Goal: Transaction & Acquisition: Purchase product/service

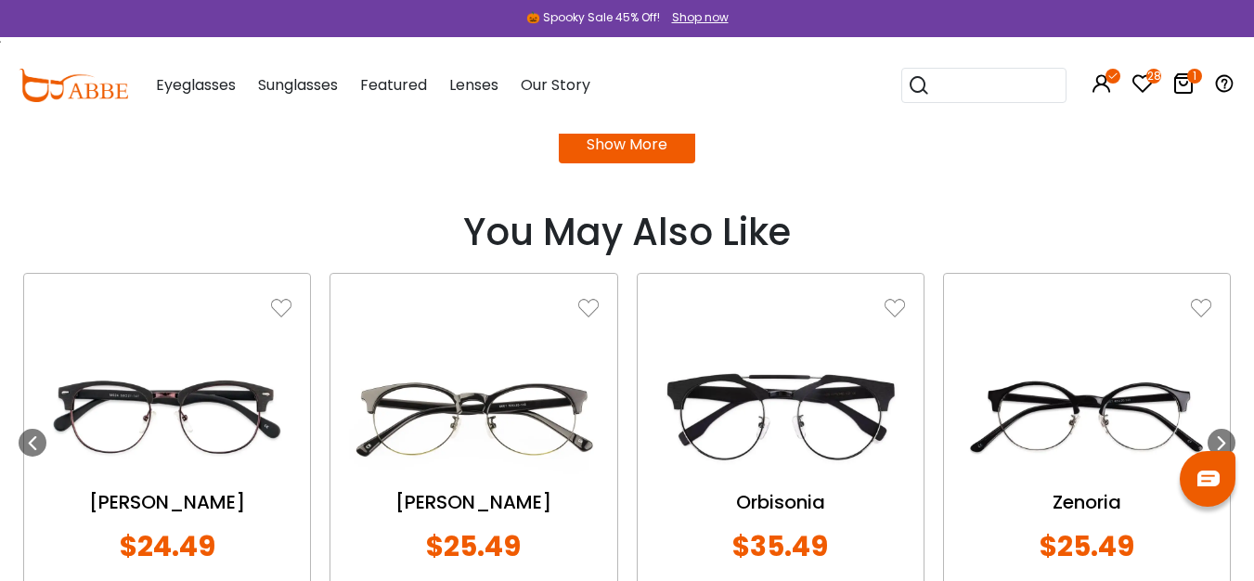
scroll to position [2171, 0]
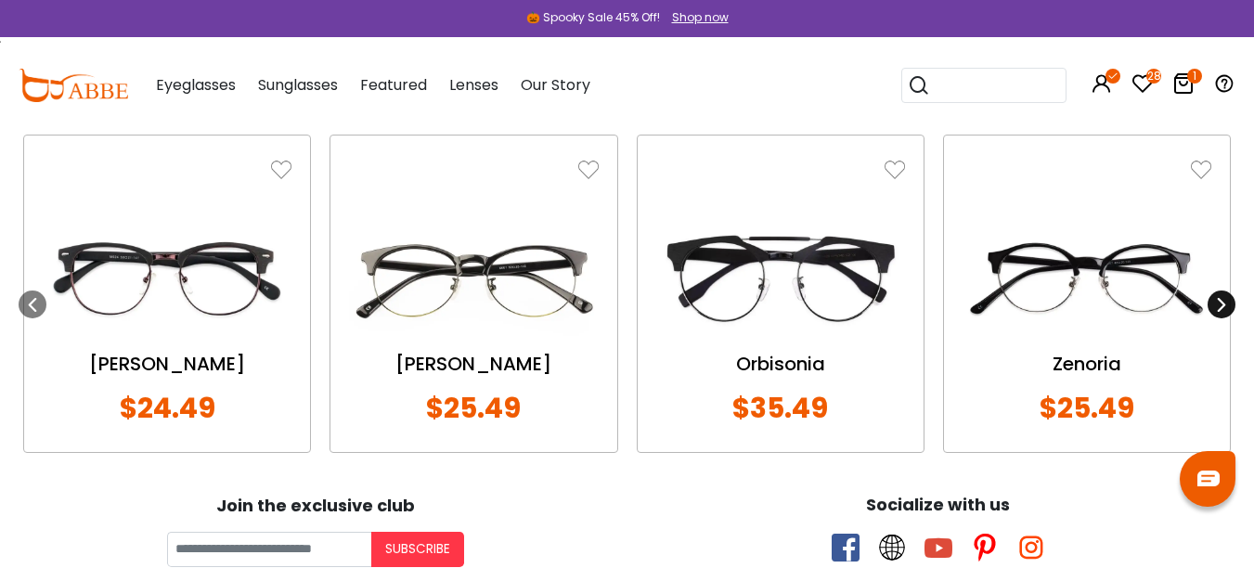
click at [1228, 303] on icon at bounding box center [1221, 304] width 15 height 15
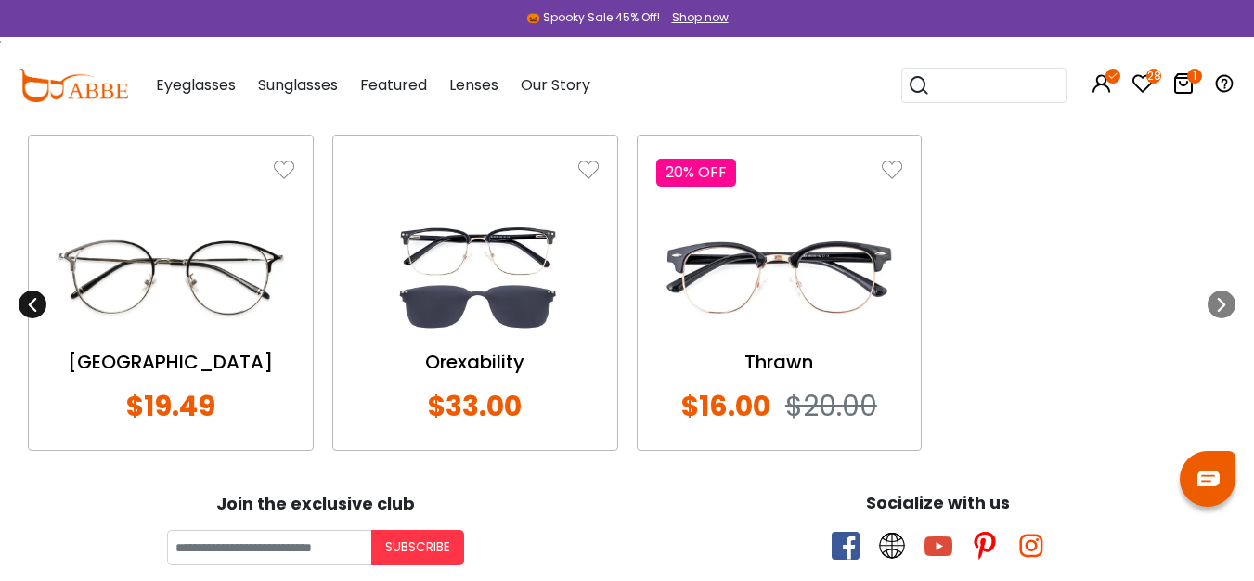
click at [31, 297] on icon at bounding box center [32, 304] width 15 height 15
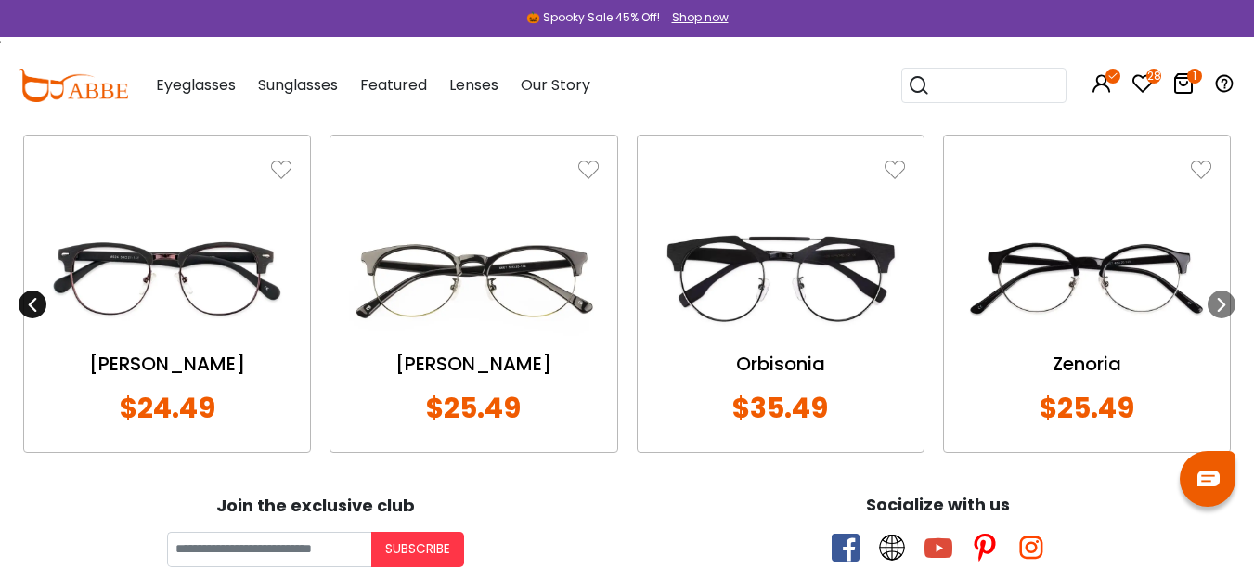
click at [31, 297] on icon at bounding box center [32, 304] width 15 height 15
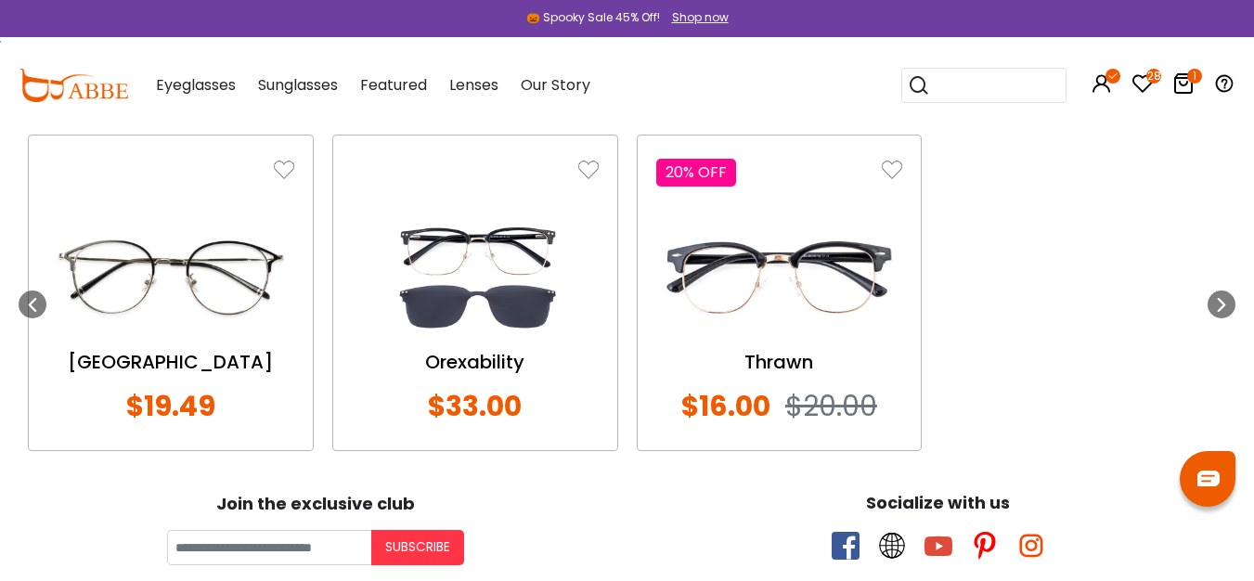
click at [236, 308] on img at bounding box center [170, 277] width 247 height 123
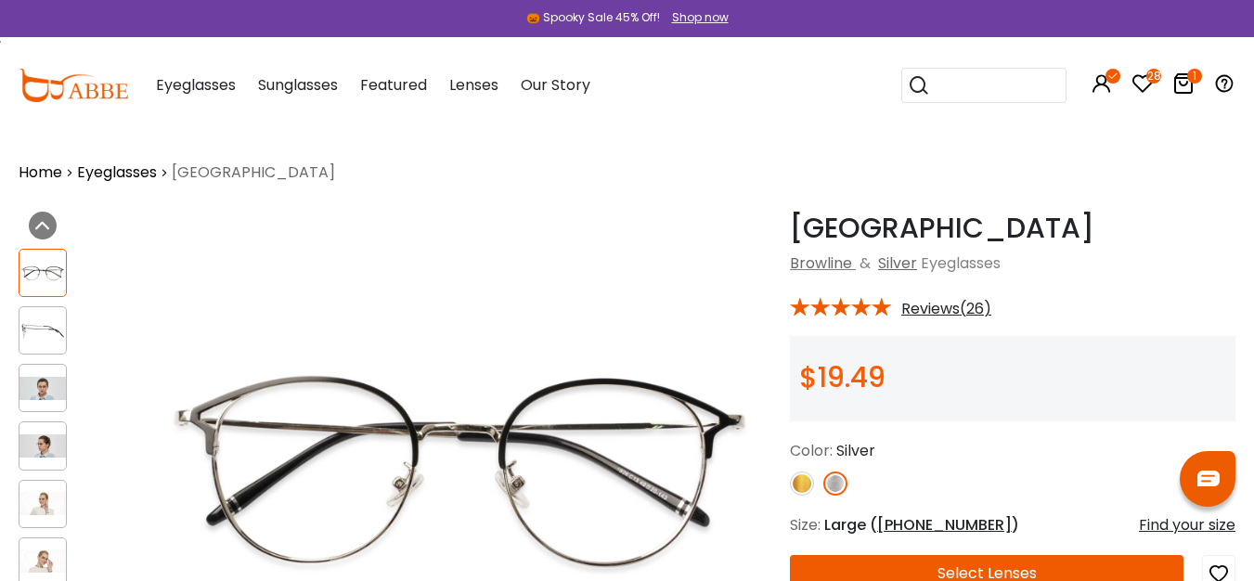
click at [39, 390] on img at bounding box center [42, 388] width 46 height 23
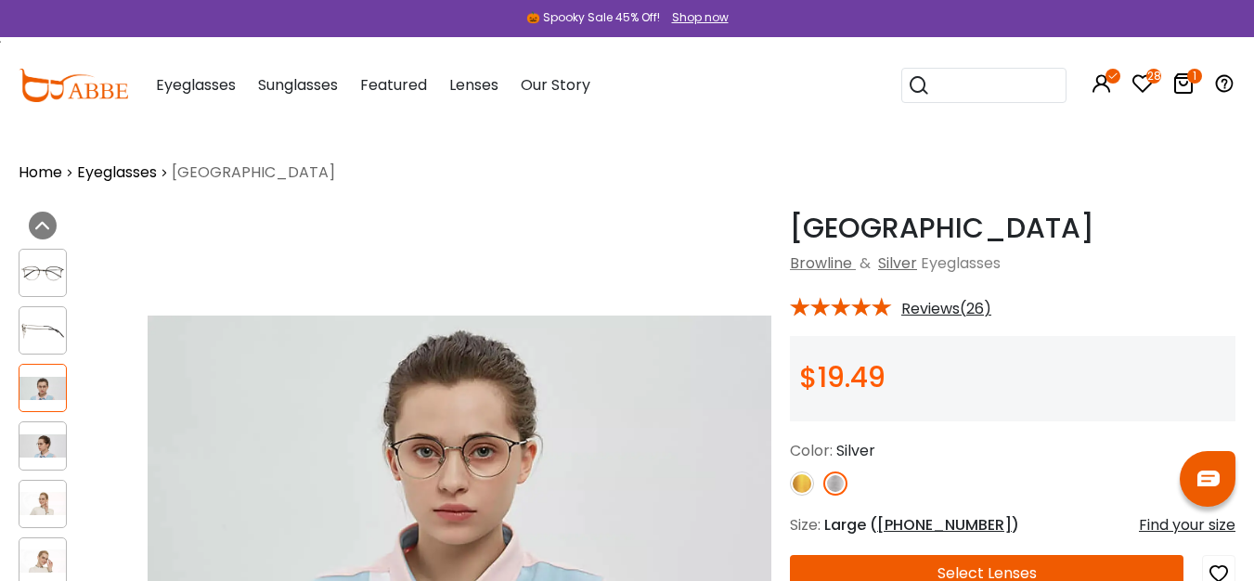
click at [36, 448] on img at bounding box center [42, 445] width 46 height 23
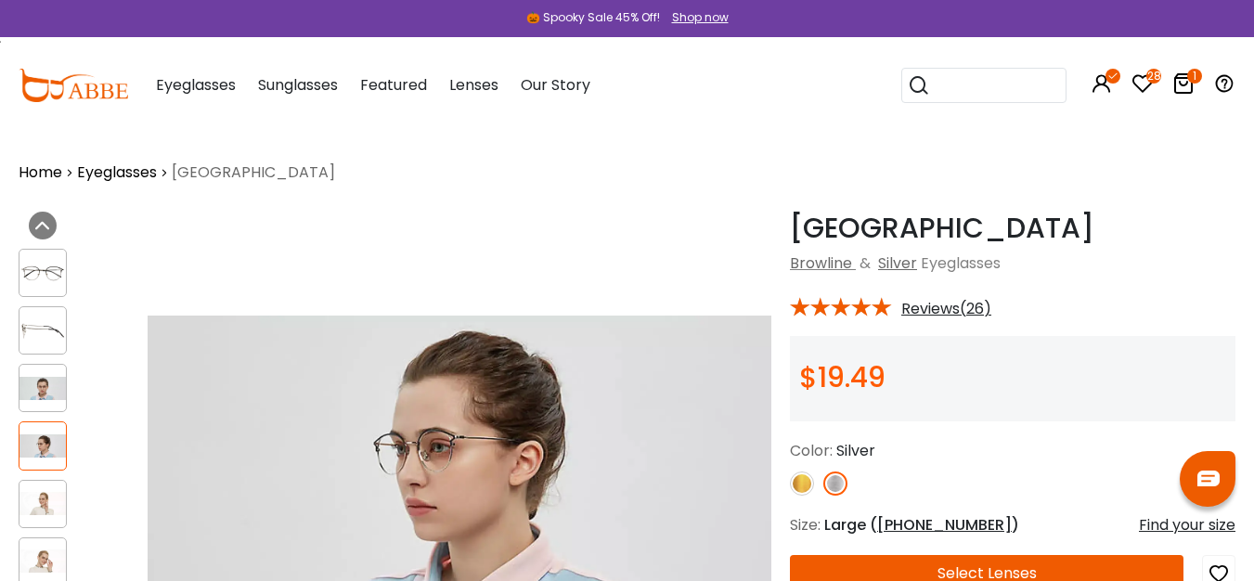
click at [41, 523] on div at bounding box center [43, 504] width 48 height 48
click at [38, 523] on div at bounding box center [43, 504] width 48 height 48
click at [41, 486] on div at bounding box center [43, 504] width 48 height 48
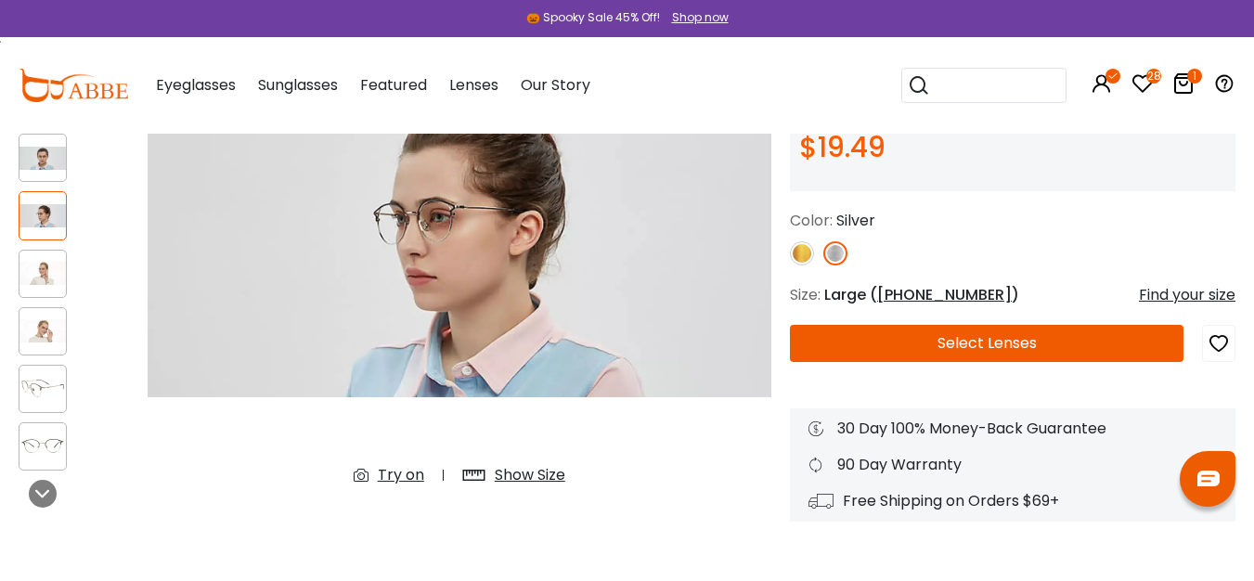
scroll to position [155, 0]
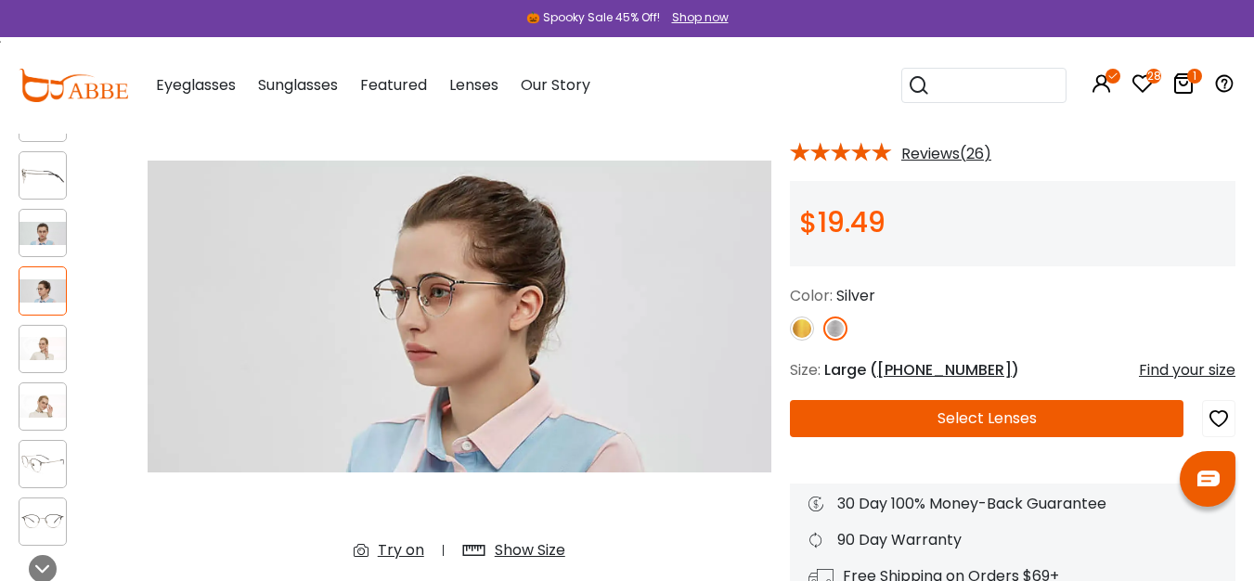
click at [801, 323] on img at bounding box center [802, 328] width 24 height 24
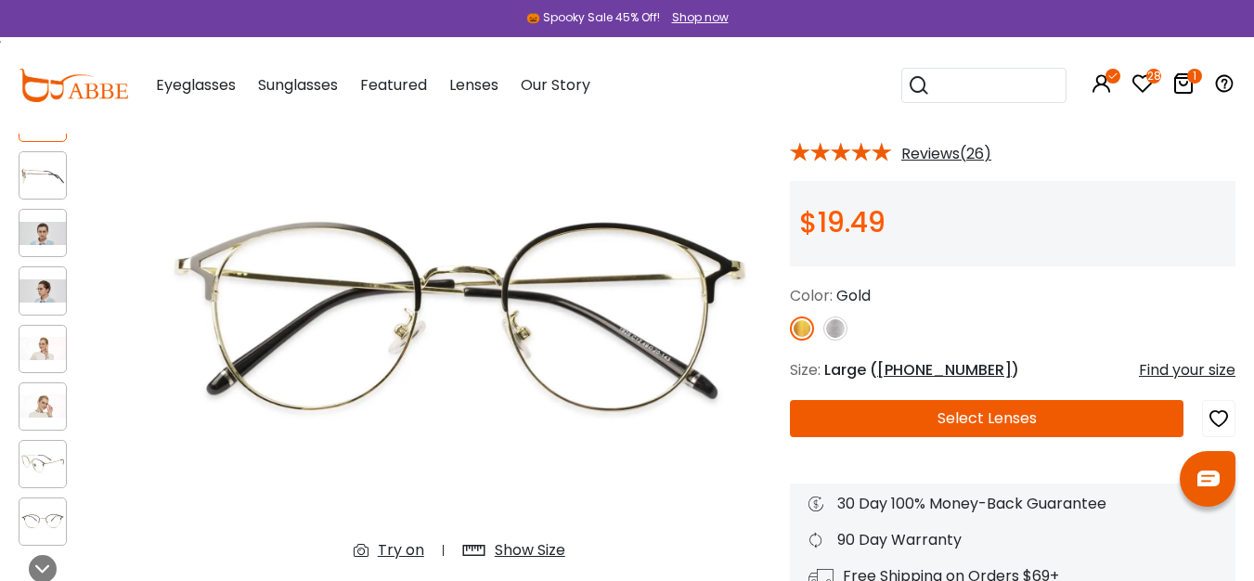
click at [832, 322] on img at bounding box center [835, 328] width 24 height 24
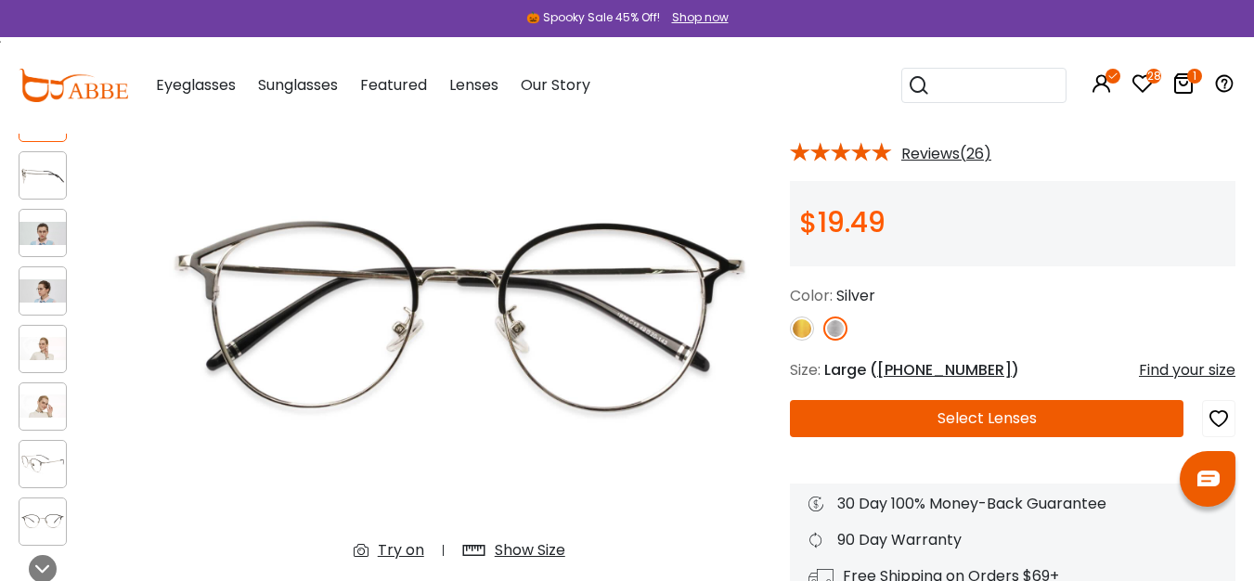
click at [802, 329] on img at bounding box center [802, 328] width 24 height 24
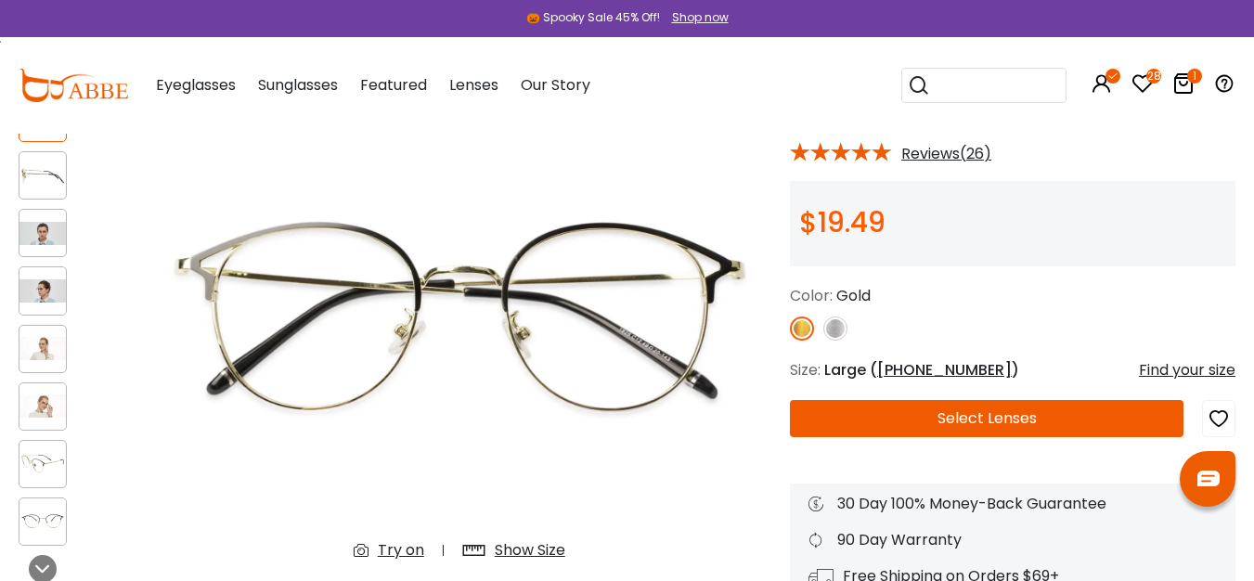
click at [836, 327] on img at bounding box center [835, 328] width 24 height 24
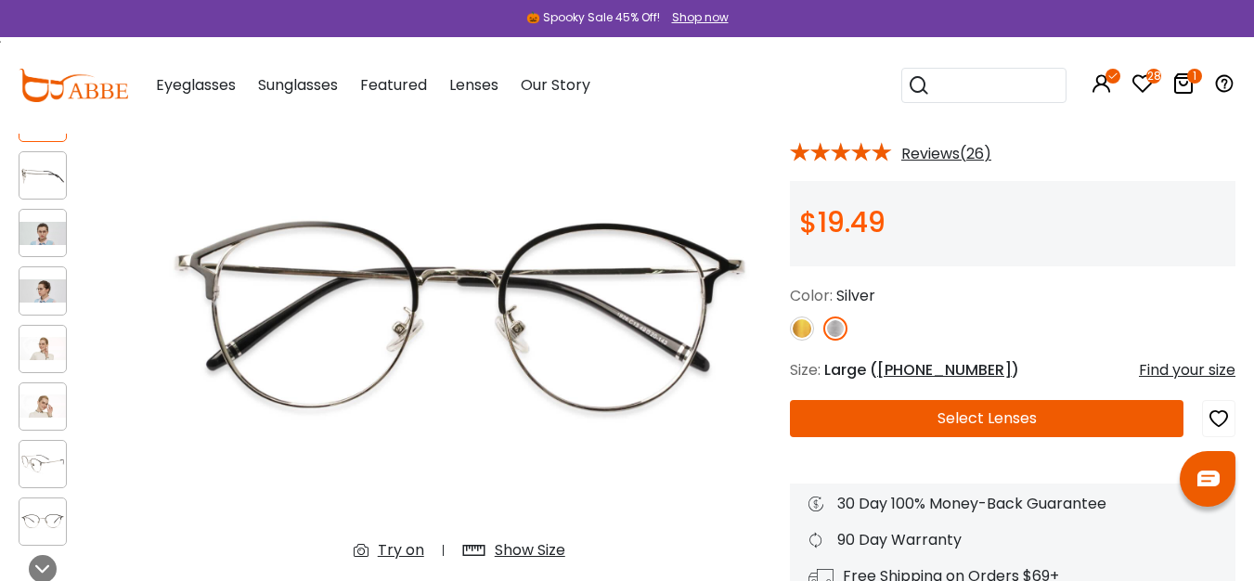
click at [51, 347] on img at bounding box center [42, 348] width 46 height 23
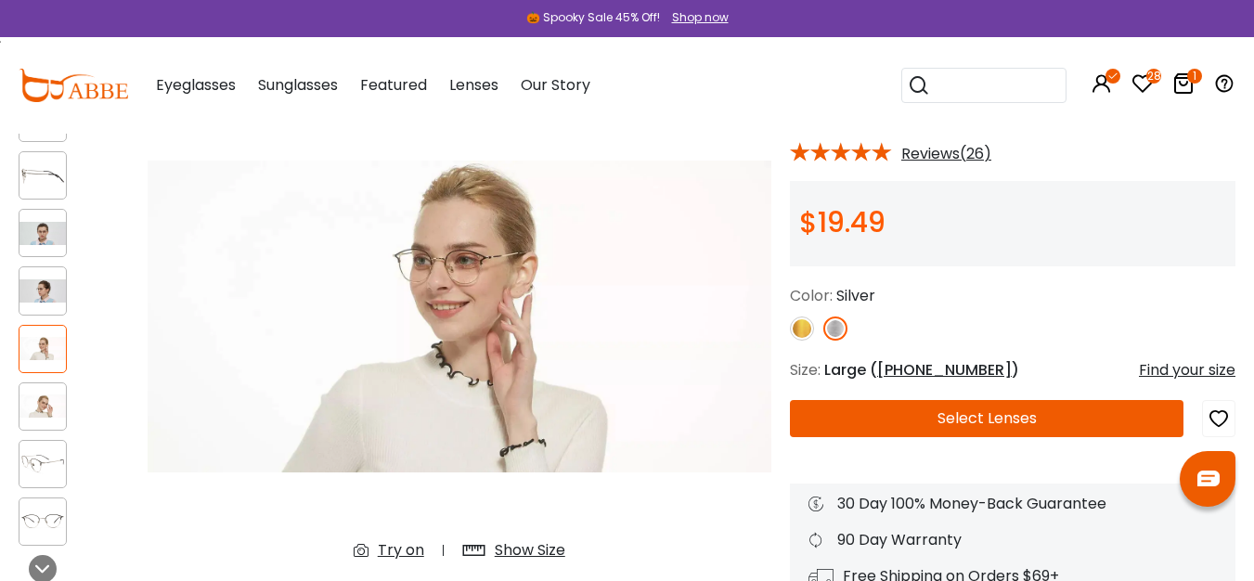
click at [47, 404] on img at bounding box center [42, 405] width 46 height 23
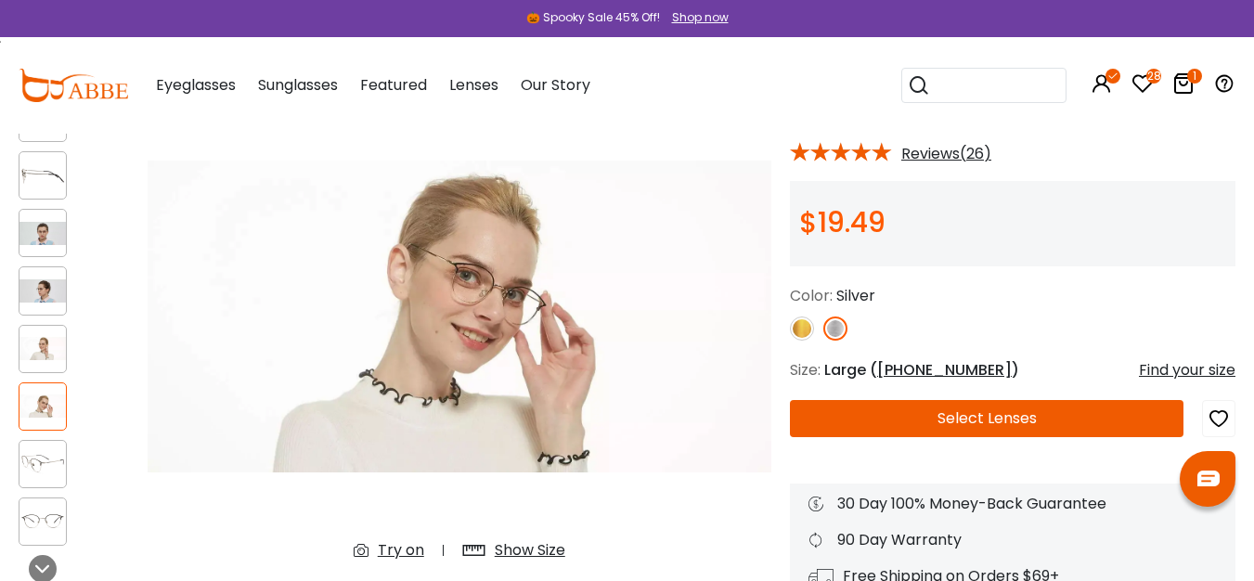
click at [44, 453] on img at bounding box center [42, 463] width 46 height 23
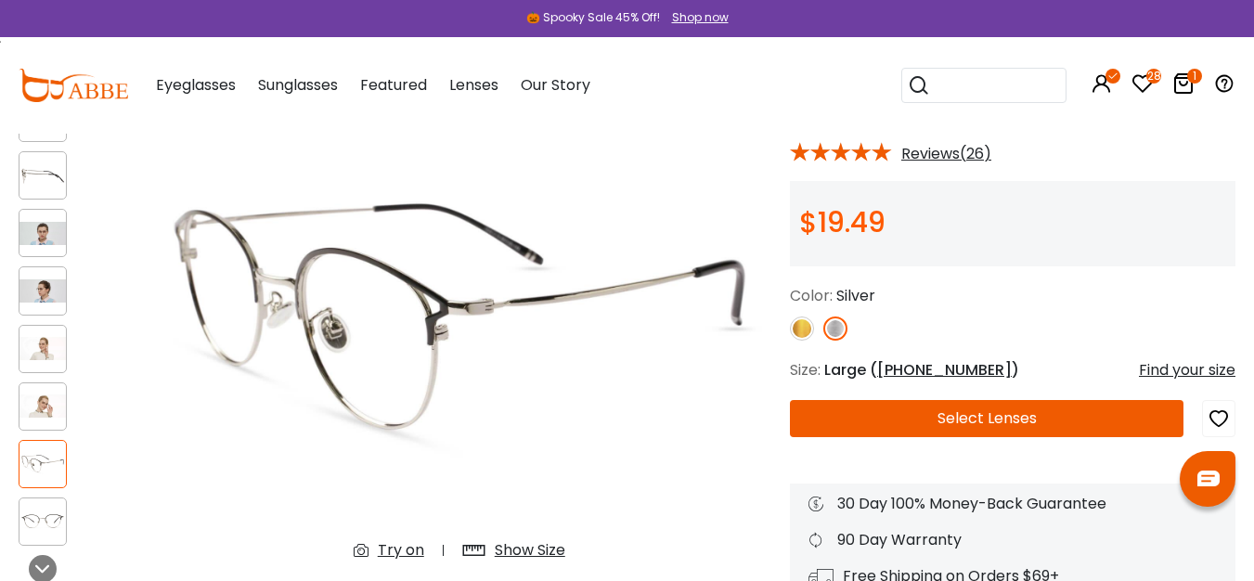
click at [810, 327] on img at bounding box center [802, 328] width 24 height 24
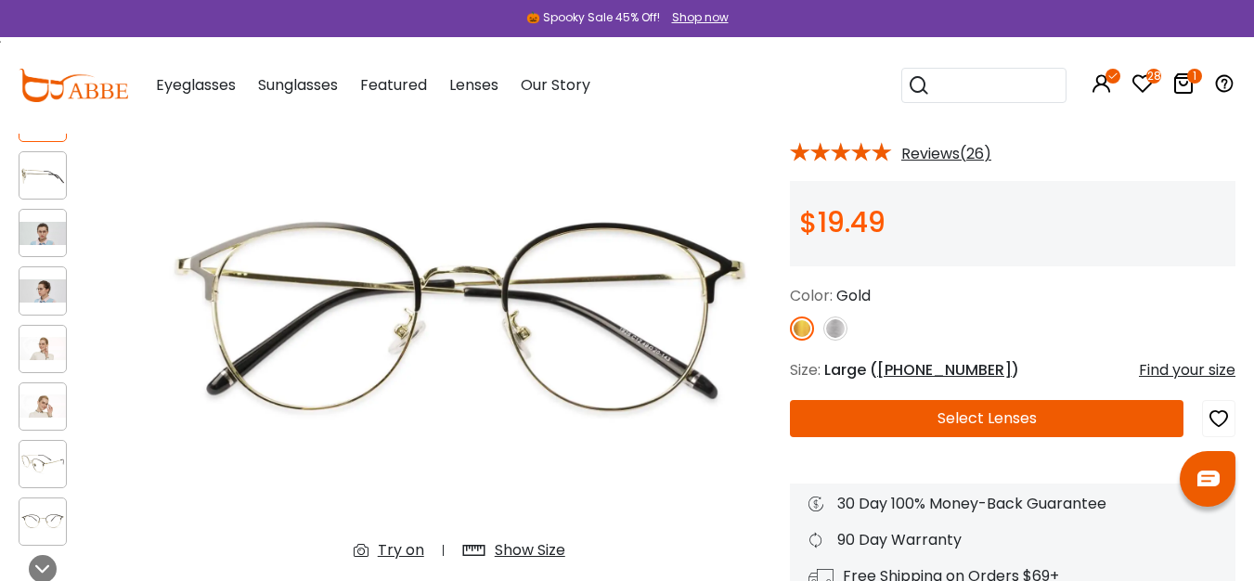
click at [1147, 84] on icon at bounding box center [1142, 83] width 22 height 22
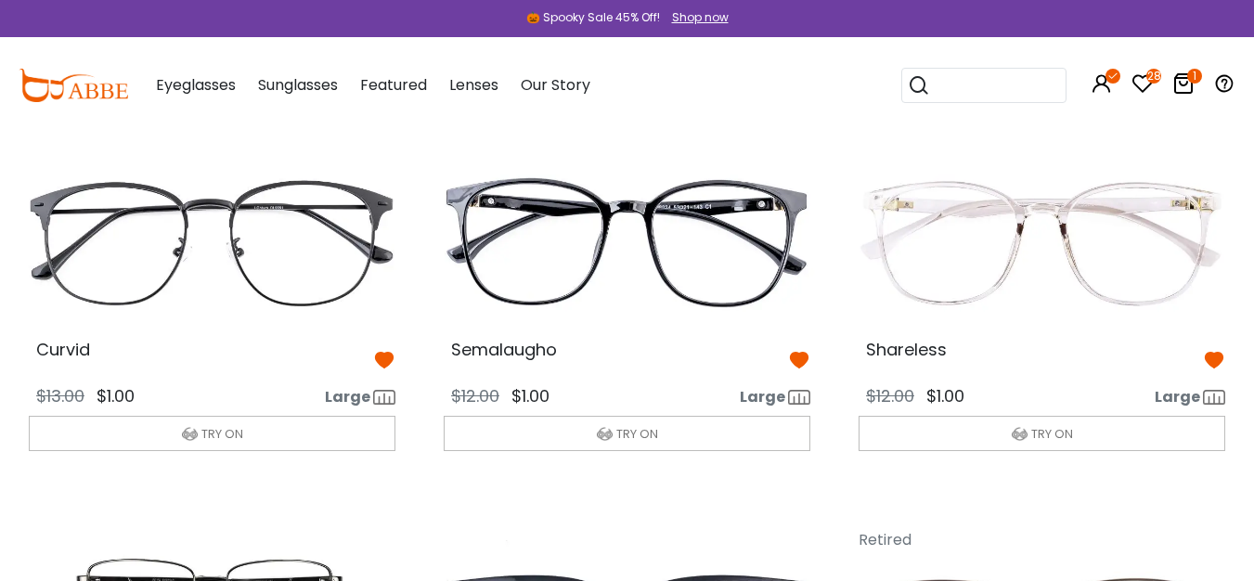
scroll to position [2481, 0]
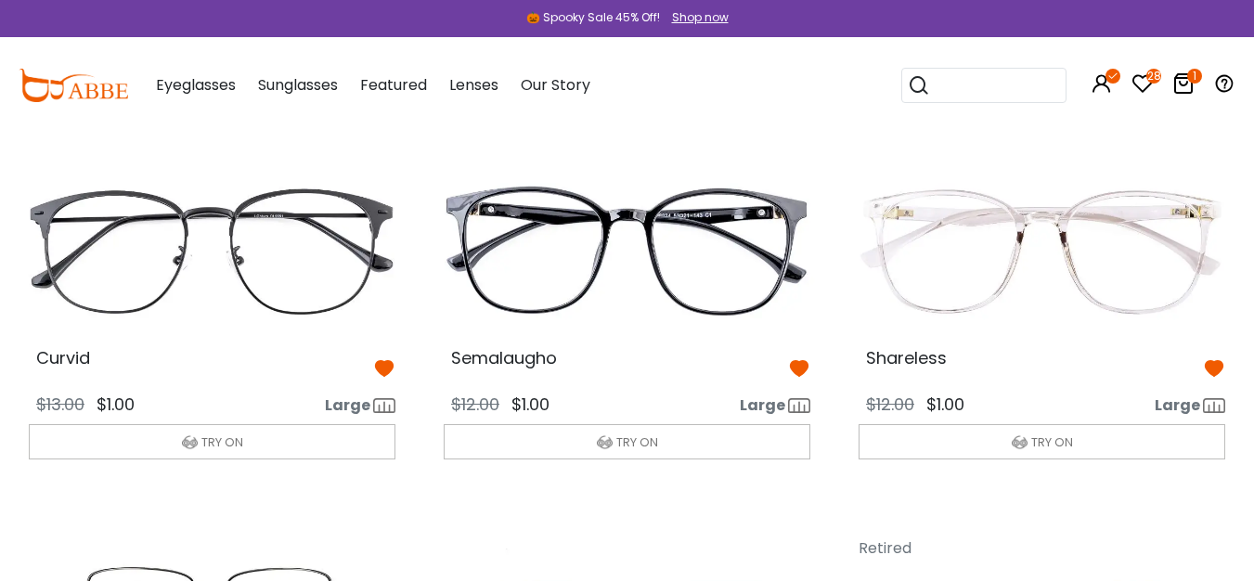
click at [723, 350] on img at bounding box center [627, 250] width 396 height 199
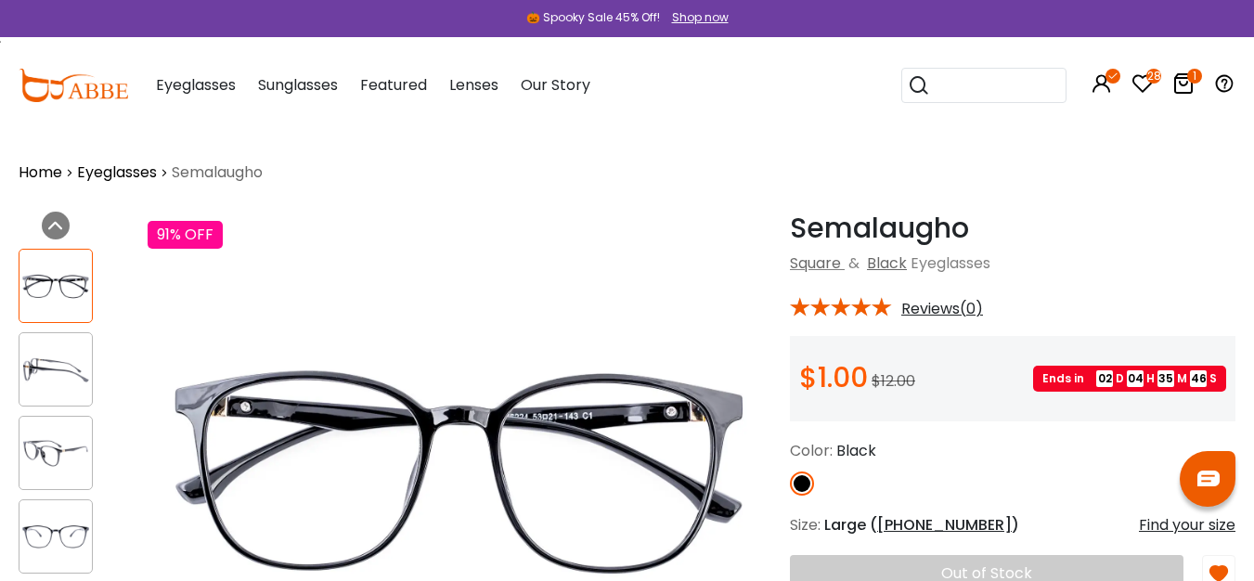
click at [45, 364] on img at bounding box center [55, 370] width 72 height 36
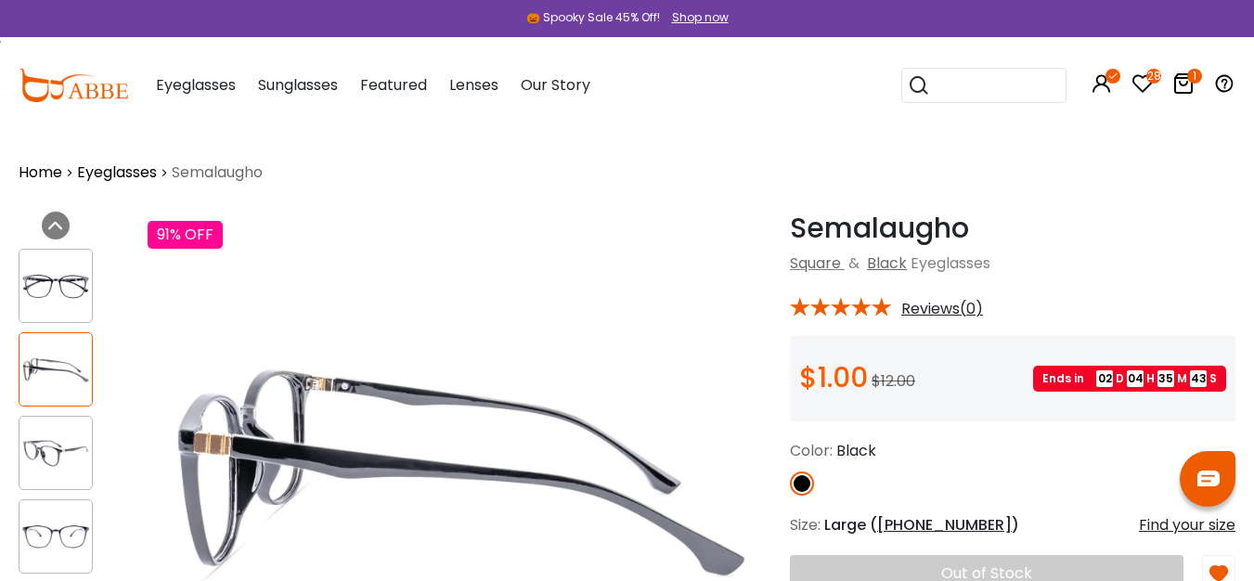
click at [51, 440] on img at bounding box center [55, 453] width 72 height 36
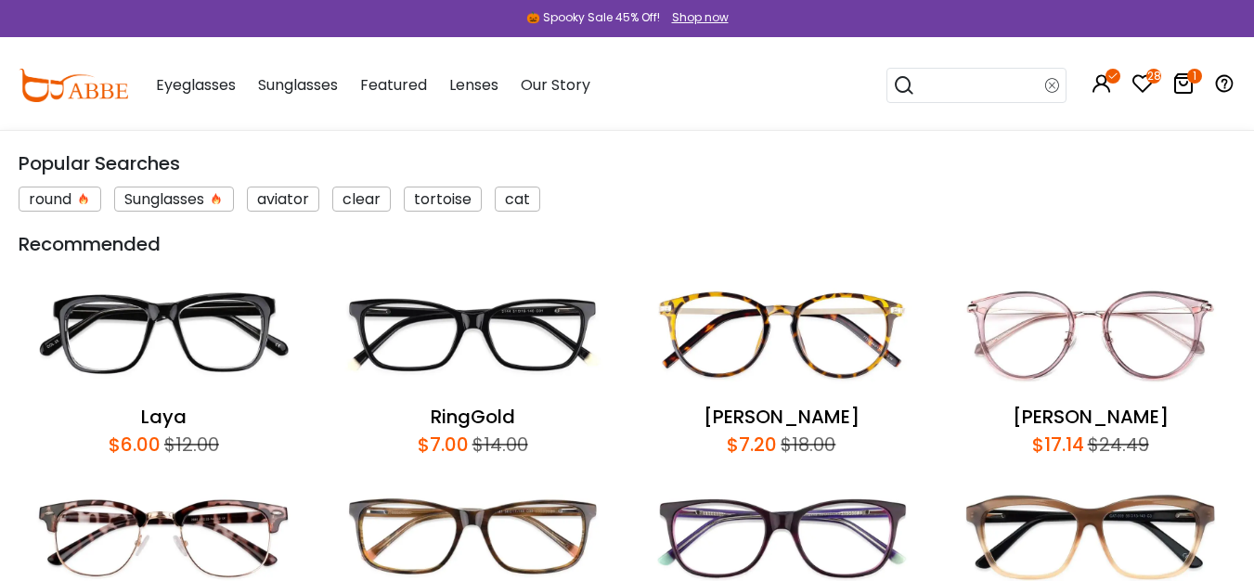
click at [952, 97] on input "search" at bounding box center [980, 85] width 130 height 33
type input "******"
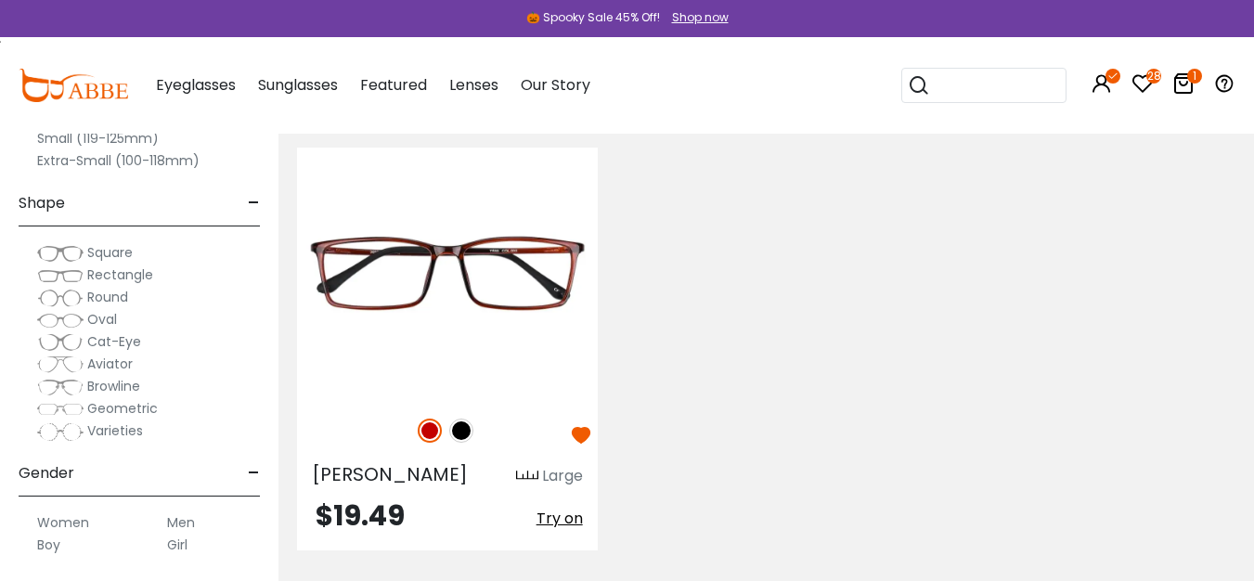
scroll to position [406, 0]
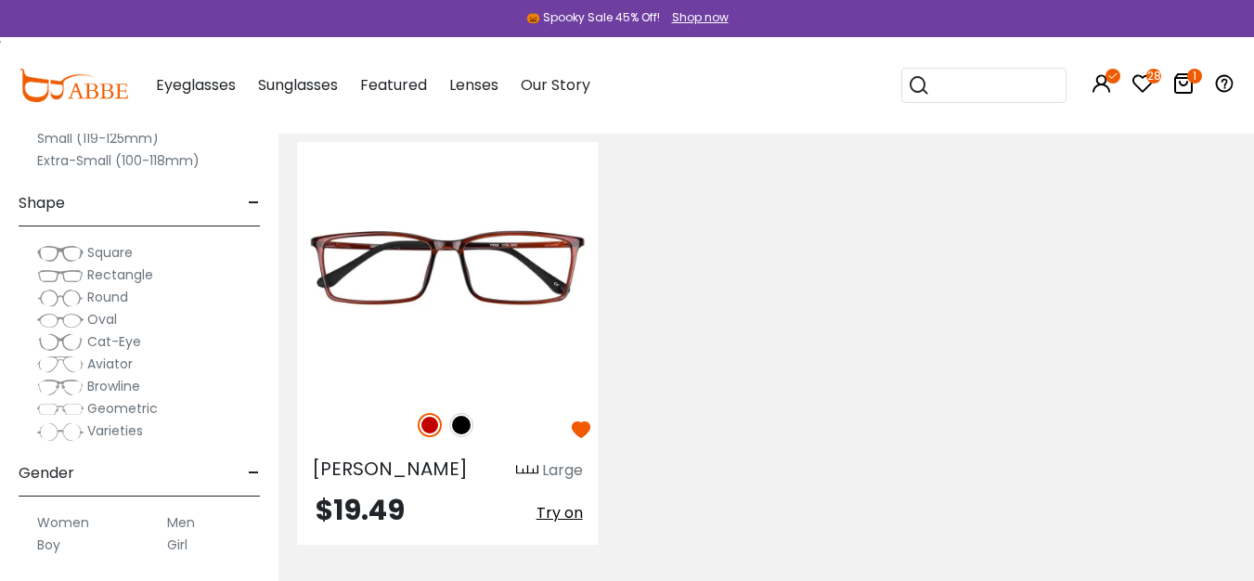
click at [109, 276] on span "Rectangle" at bounding box center [120, 274] width 66 height 19
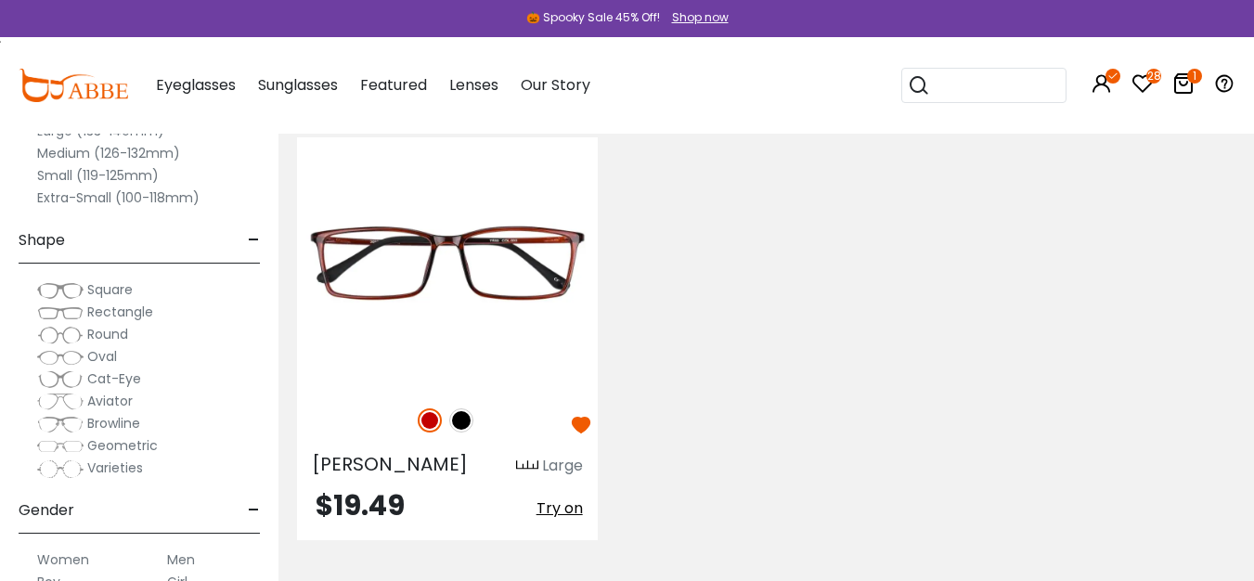
scroll to position [378, 0]
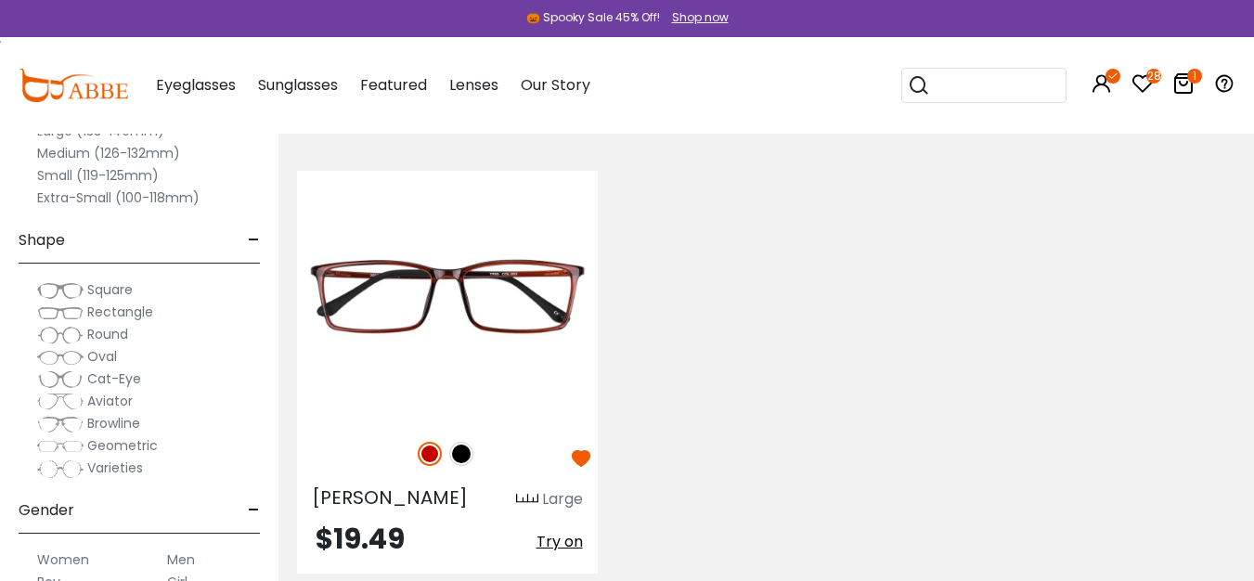
click at [96, 315] on span "Rectangle" at bounding box center [120, 312] width 66 height 19
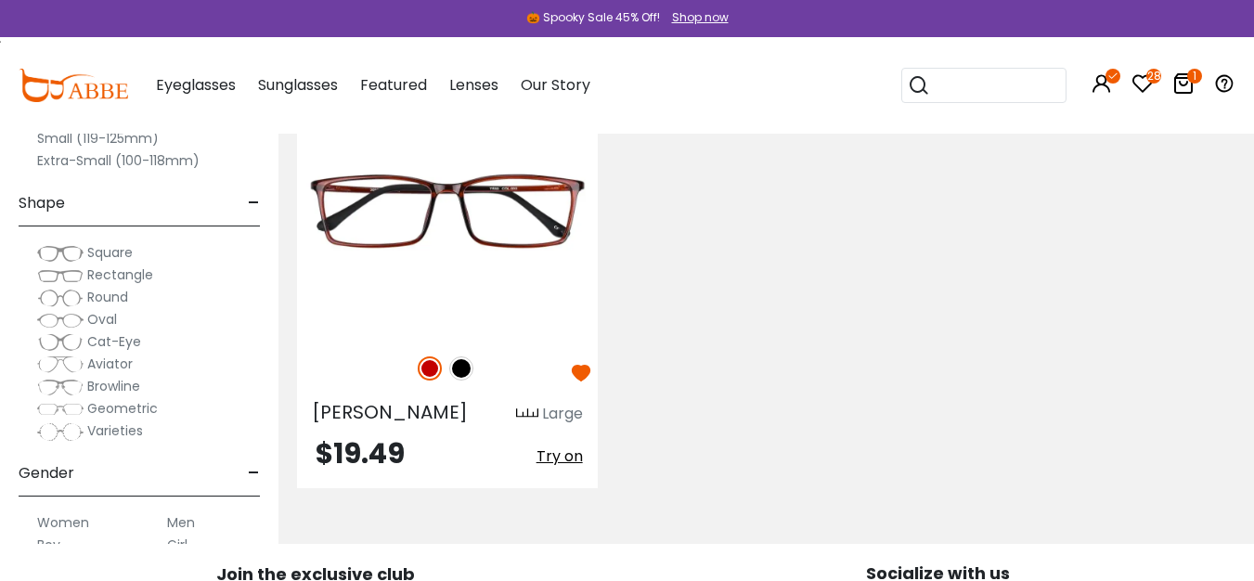
scroll to position [457, 0]
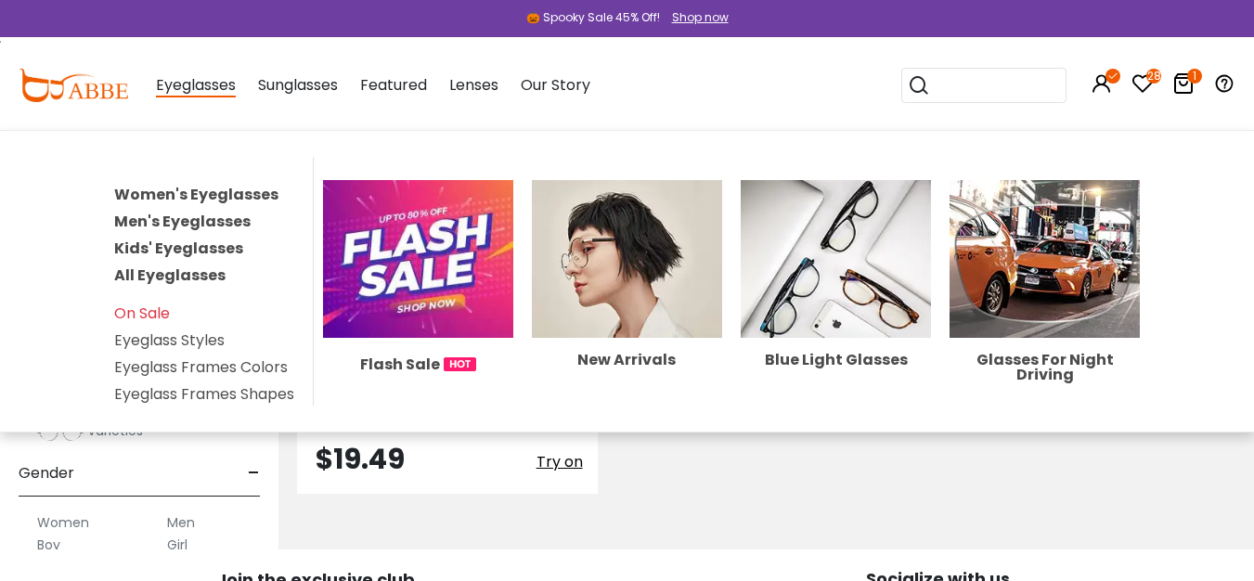
click at [188, 220] on link "Men's Eyeglasses" at bounding box center [182, 221] width 136 height 21
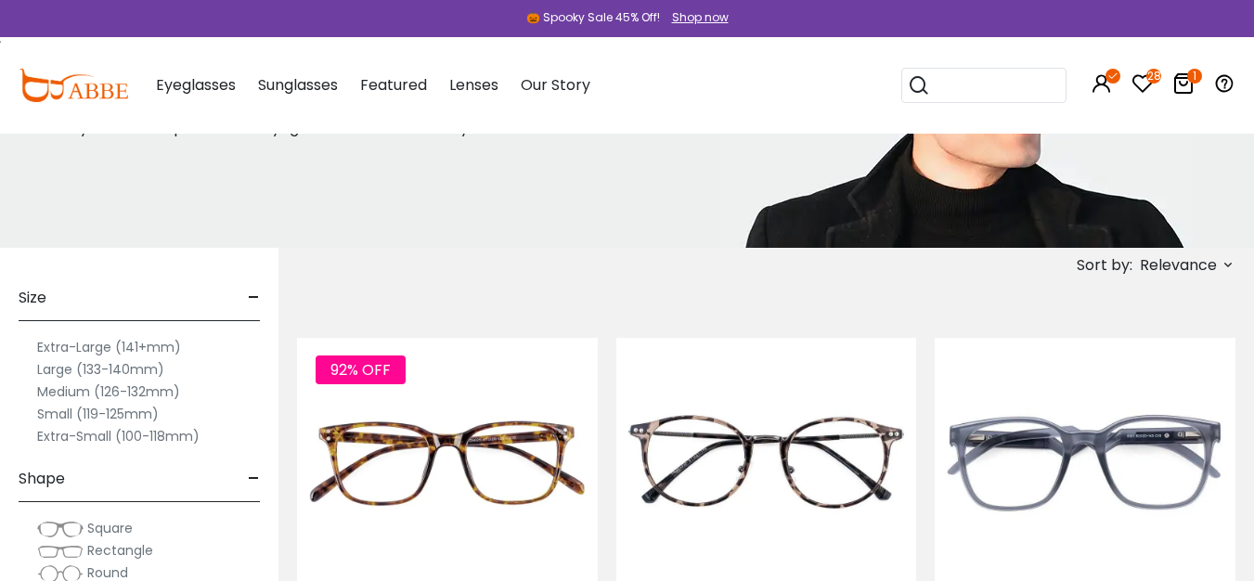
scroll to position [345, 0]
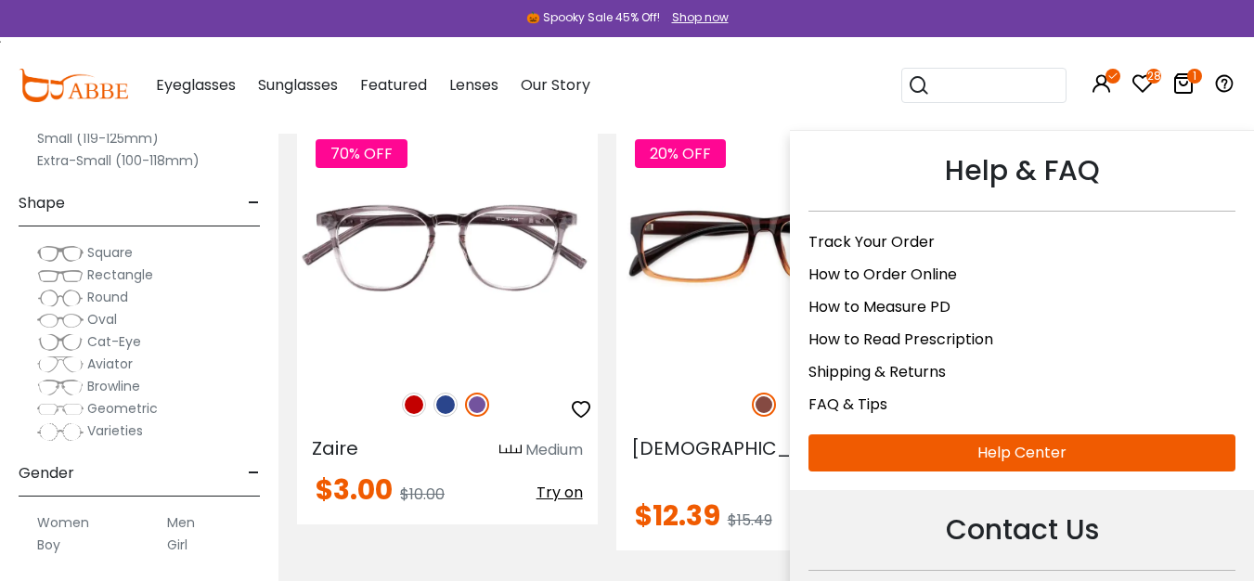
drag, startPoint x: 0, startPoint y: 0, endPoint x: 1220, endPoint y: 101, distance: 1224.5
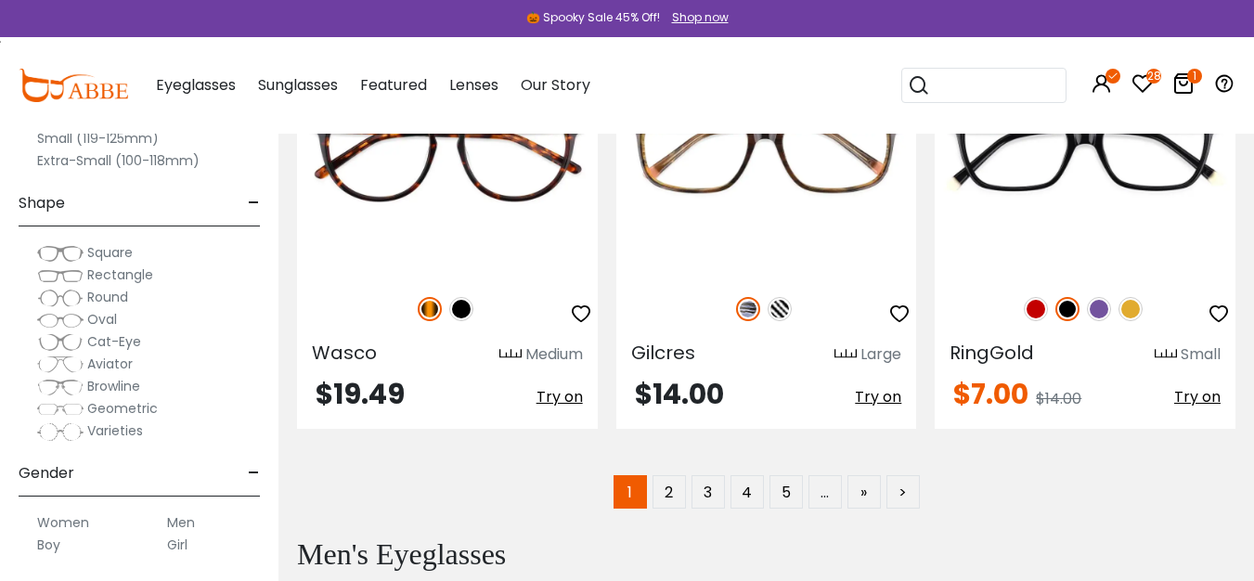
scroll to position [9325, 0]
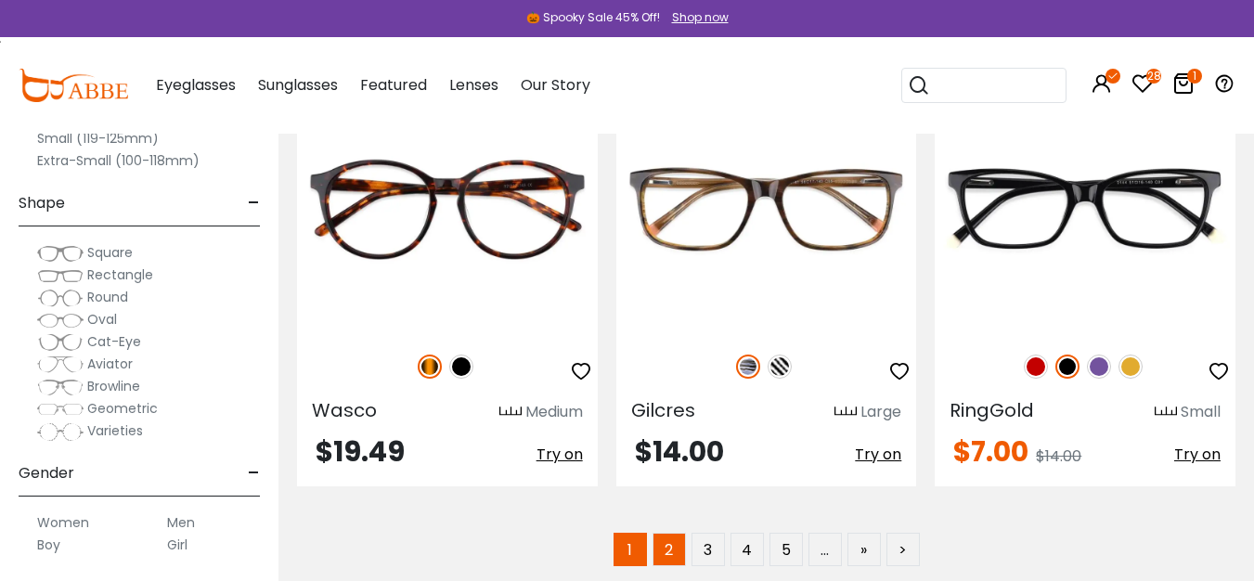
click at [669, 533] on link "2" at bounding box center [668, 549] width 33 height 33
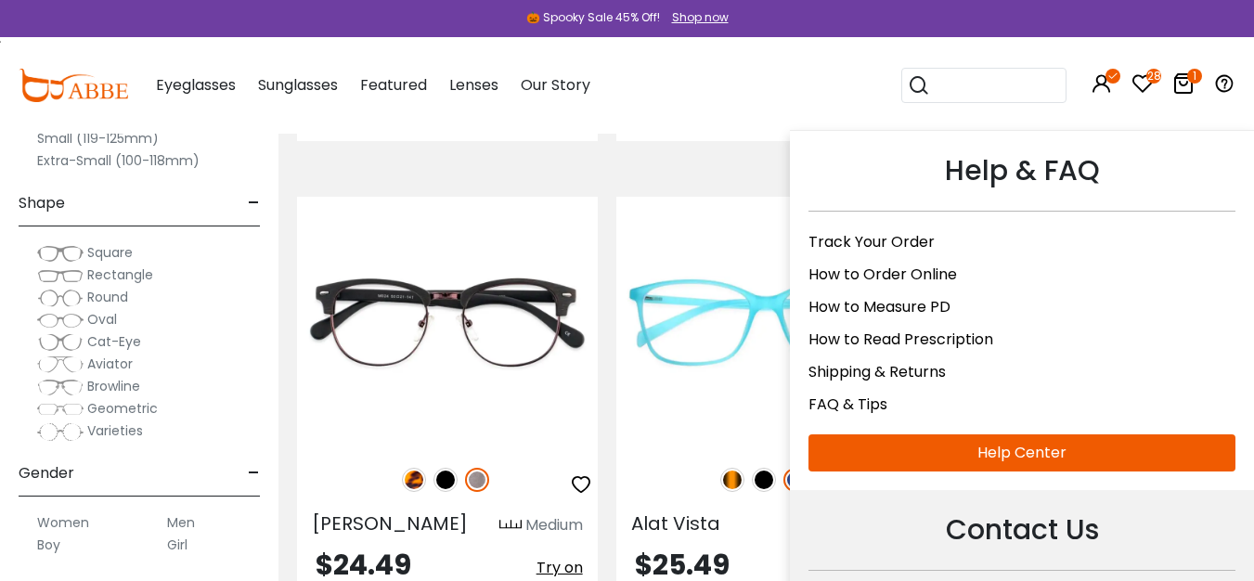
scroll to position [1803, 0]
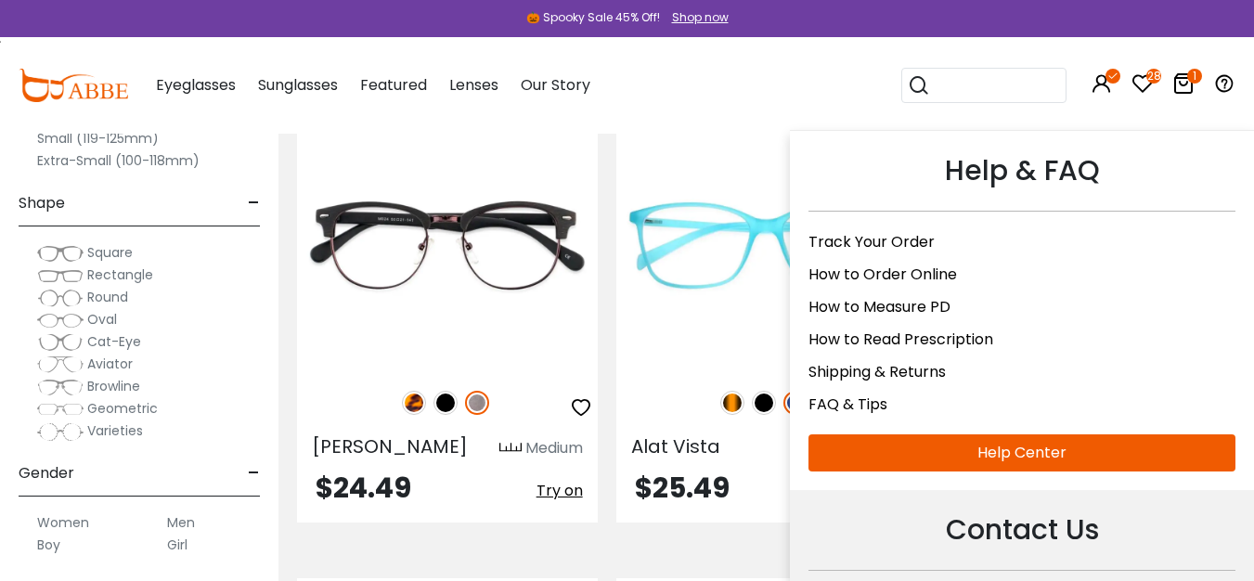
drag, startPoint x: 0, startPoint y: 0, endPoint x: 1223, endPoint y: 109, distance: 1227.9
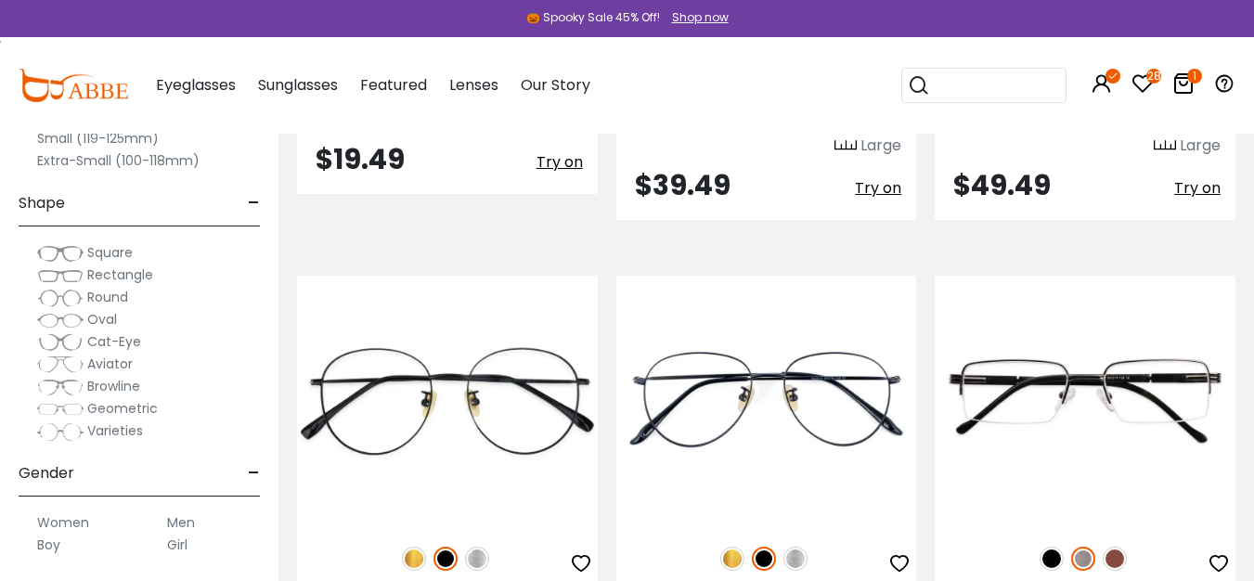
scroll to position [5885, 0]
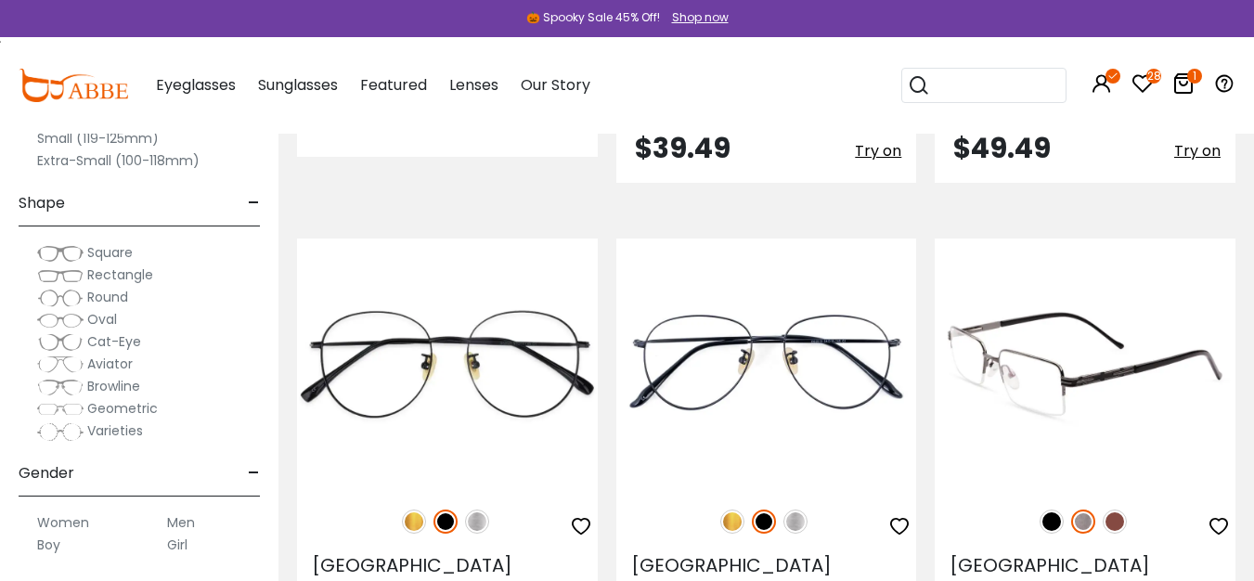
click at [1048, 509] on img at bounding box center [1051, 521] width 24 height 24
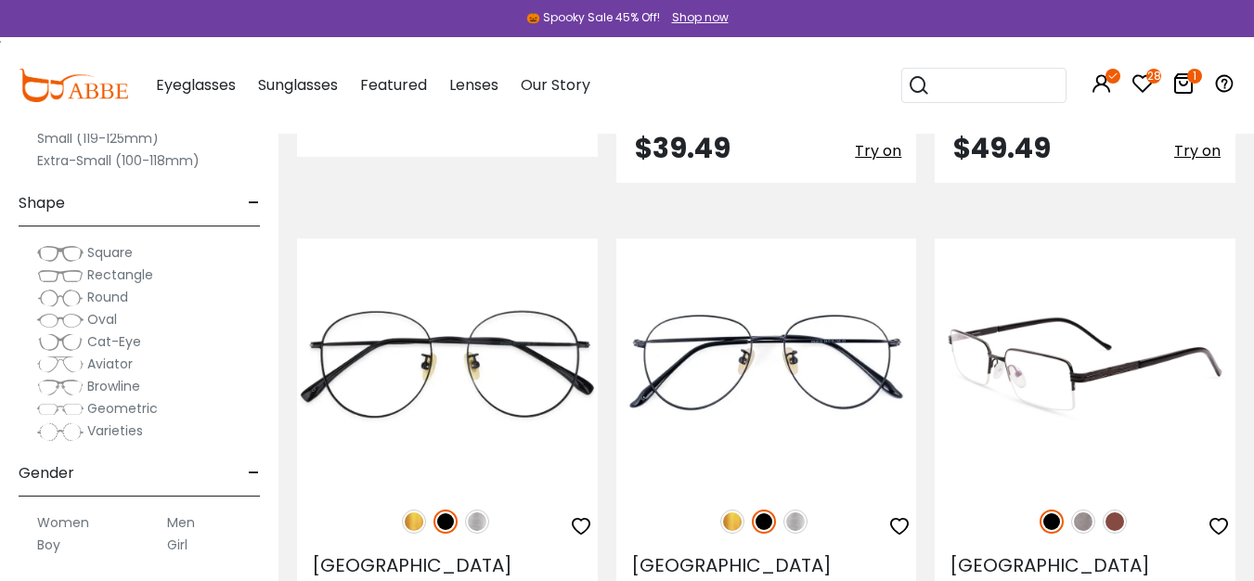
click at [1080, 509] on img at bounding box center [1083, 521] width 24 height 24
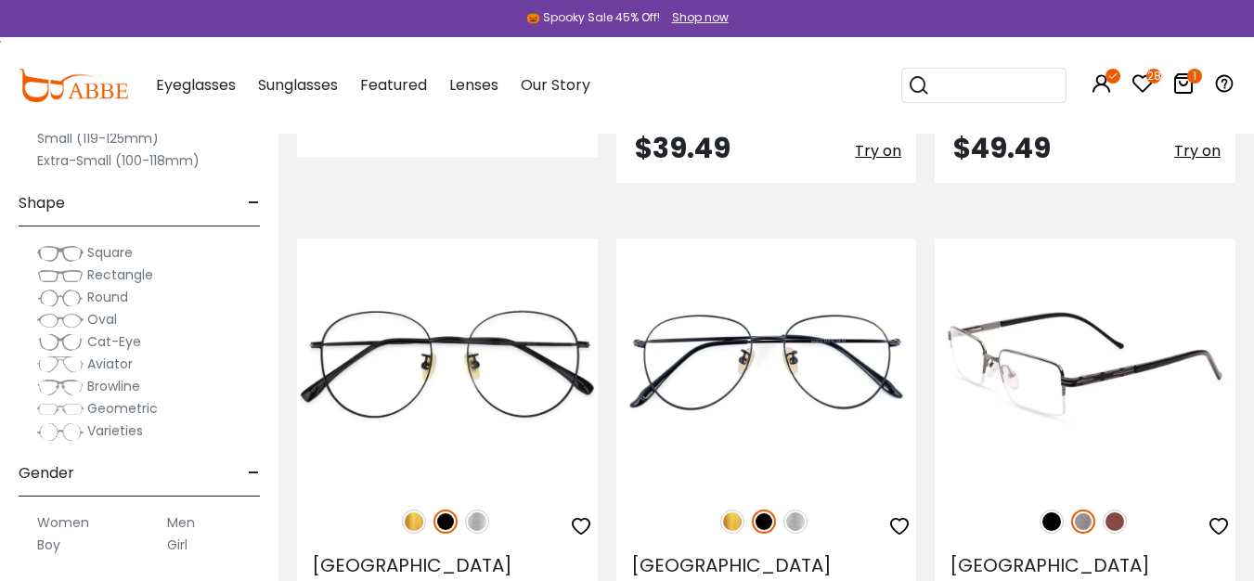
click at [1116, 509] on img at bounding box center [1114, 521] width 24 height 24
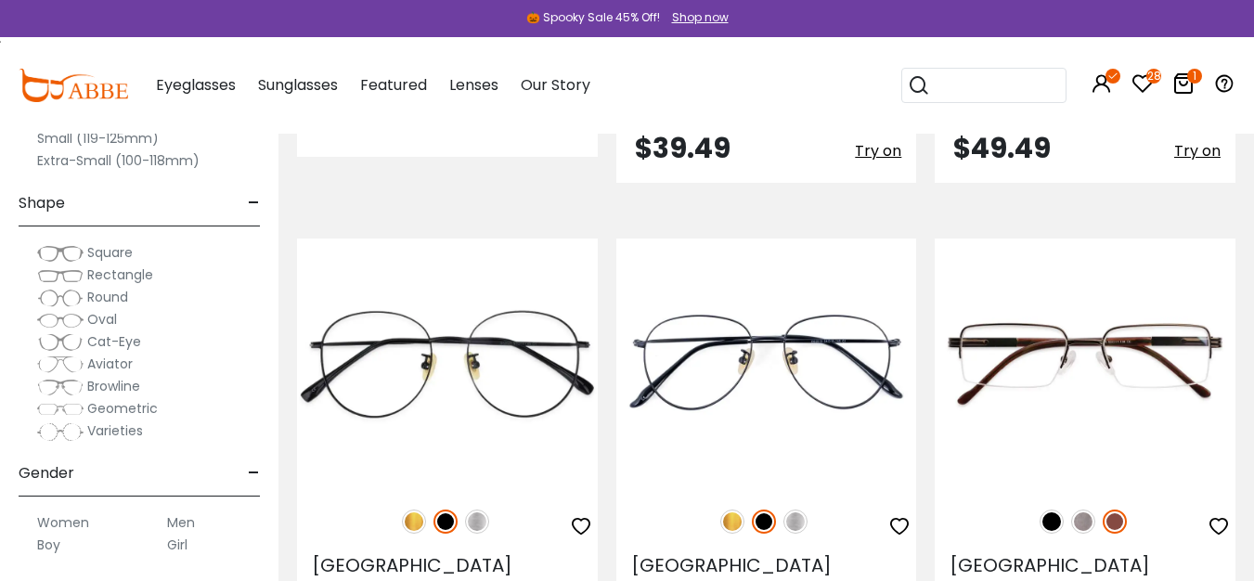
scroll to position [5922, 0]
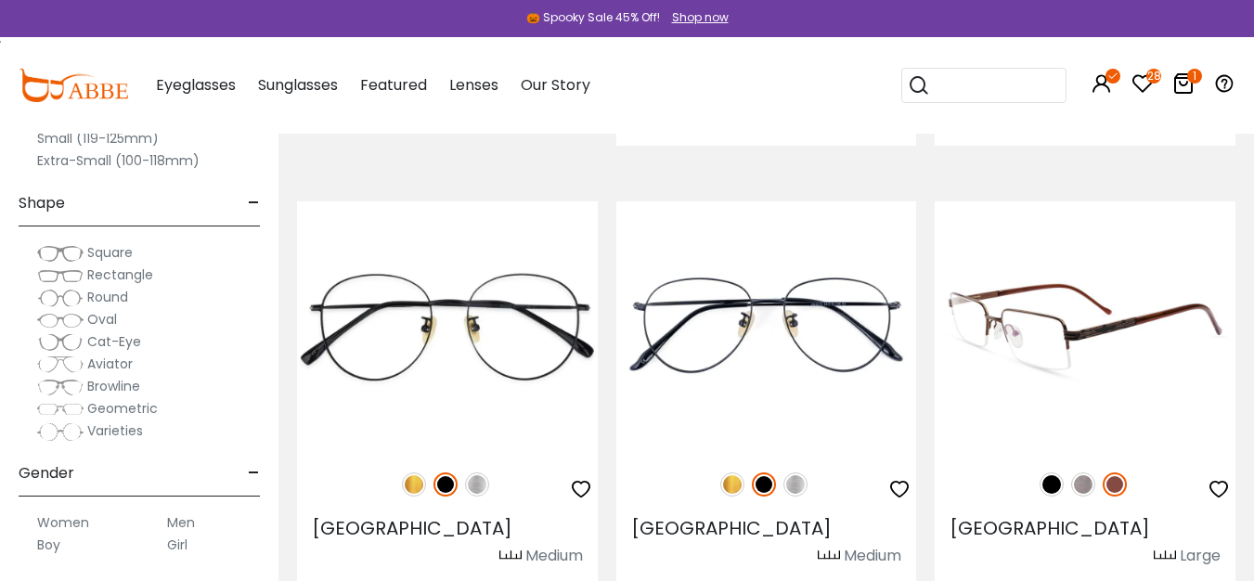
click at [1046, 472] on img at bounding box center [1051, 484] width 24 height 24
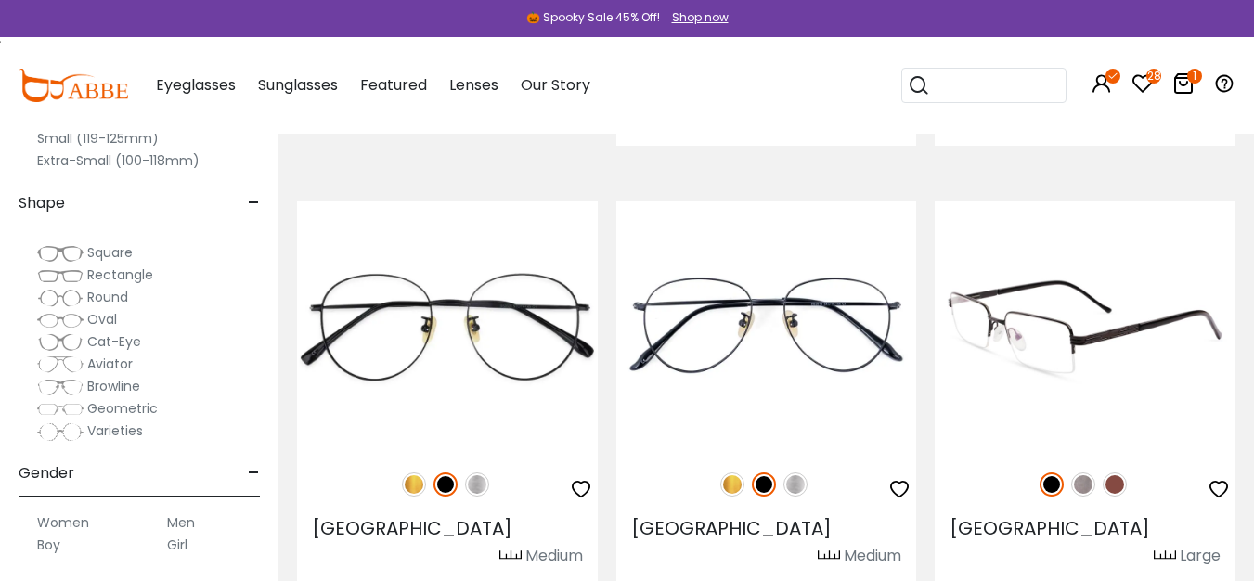
click at [1070, 292] on img at bounding box center [1084, 326] width 301 height 251
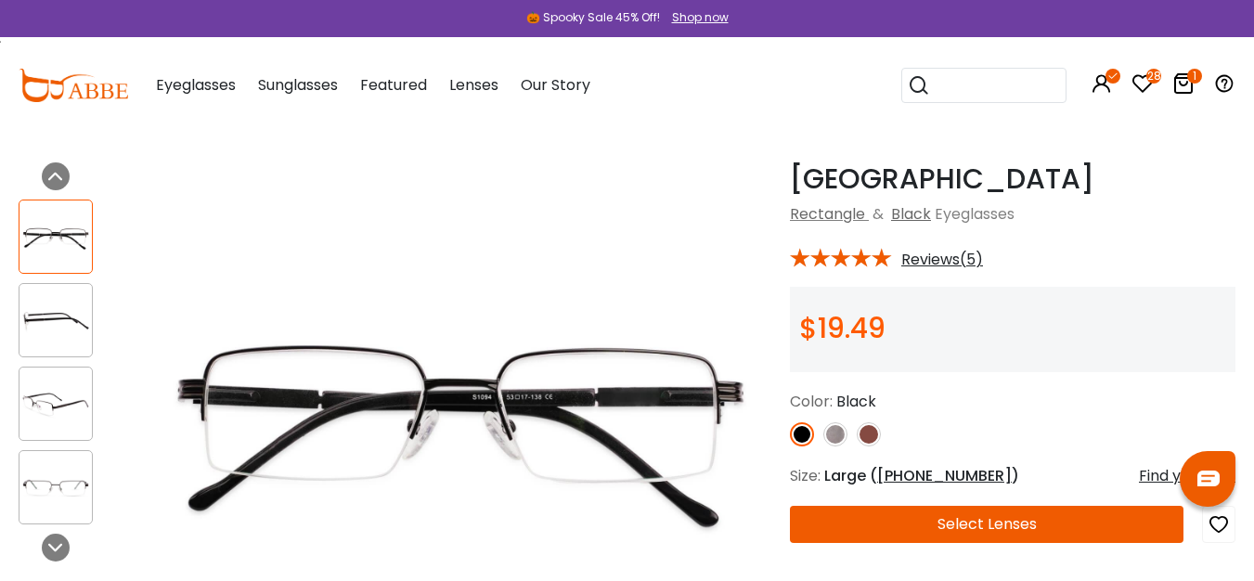
scroll to position [86, 0]
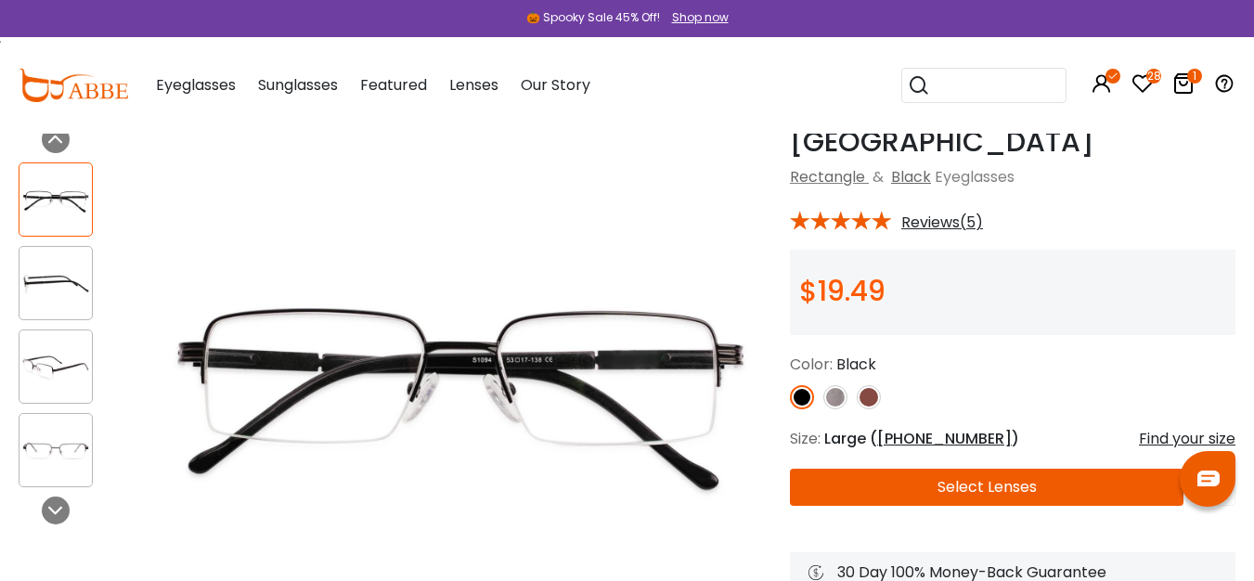
click at [70, 277] on img at bounding box center [55, 283] width 72 height 36
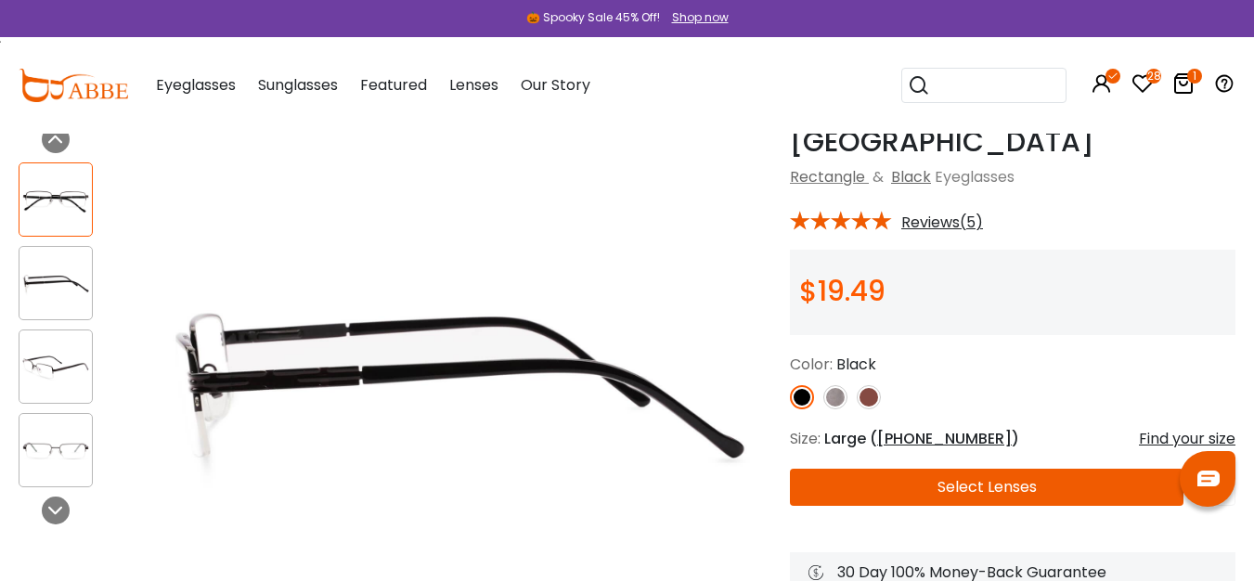
click at [70, 277] on img at bounding box center [55, 283] width 72 height 36
click at [83, 365] on img at bounding box center [55, 367] width 72 height 36
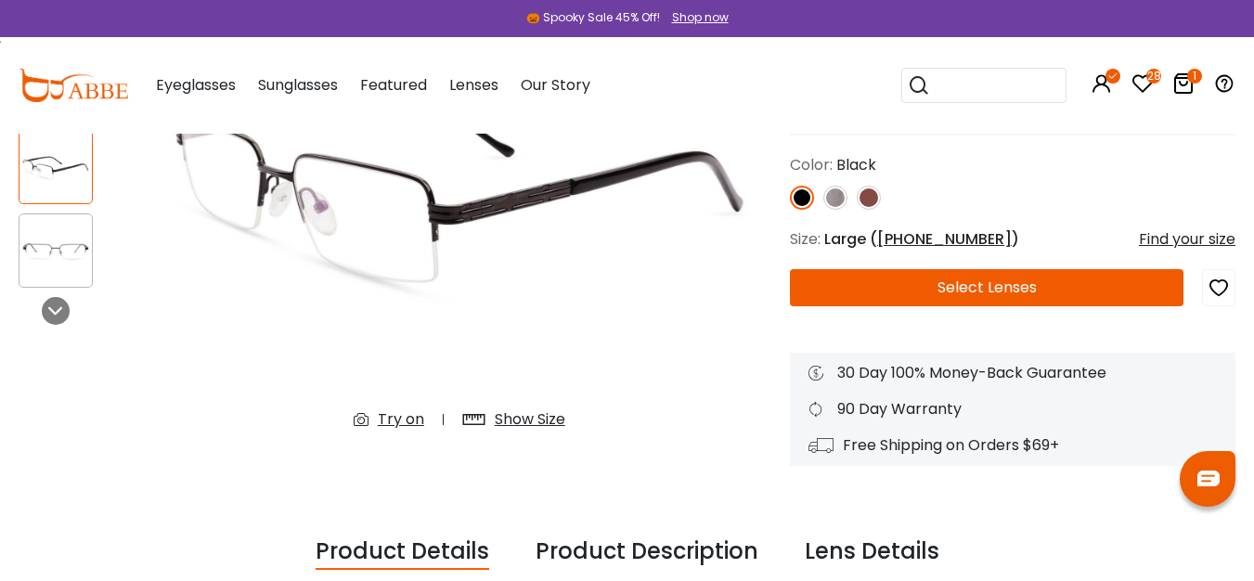
scroll to position [291, 0]
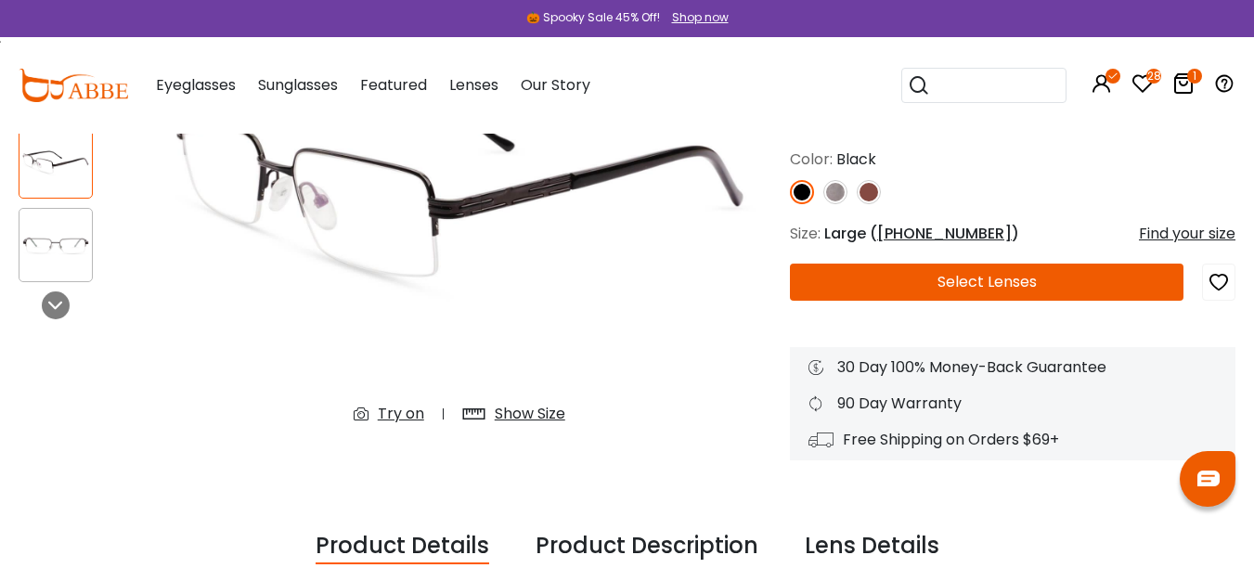
click at [1218, 280] on icon "button" at bounding box center [1218, 281] width 22 height 33
click at [66, 227] on img at bounding box center [55, 245] width 72 height 36
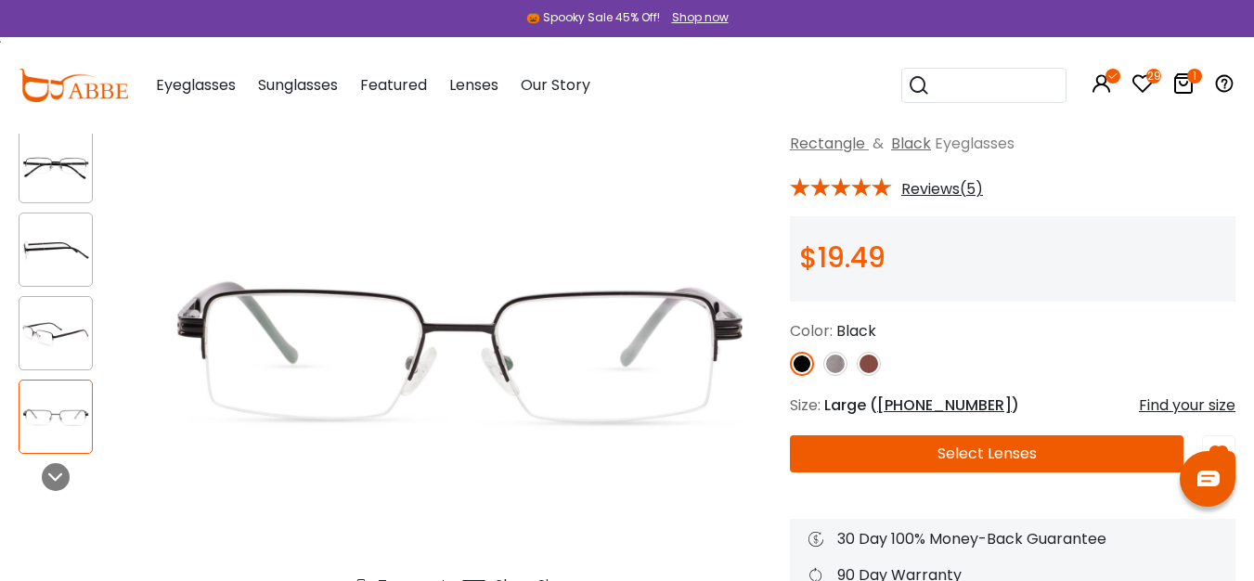
scroll to position [125, 0]
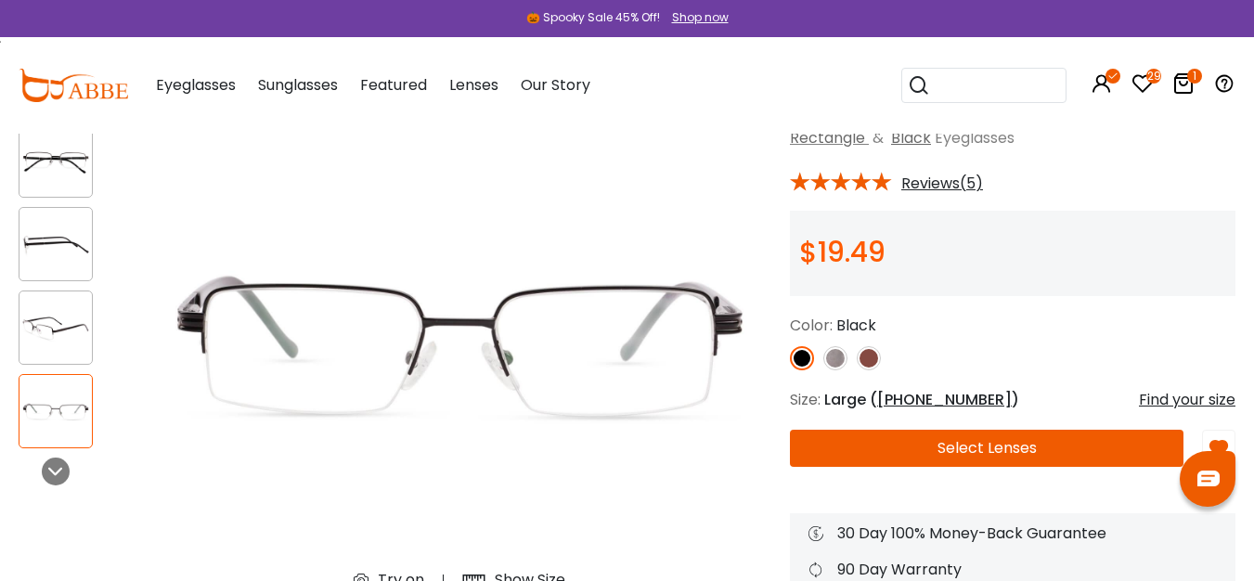
click at [834, 358] on img at bounding box center [835, 358] width 24 height 24
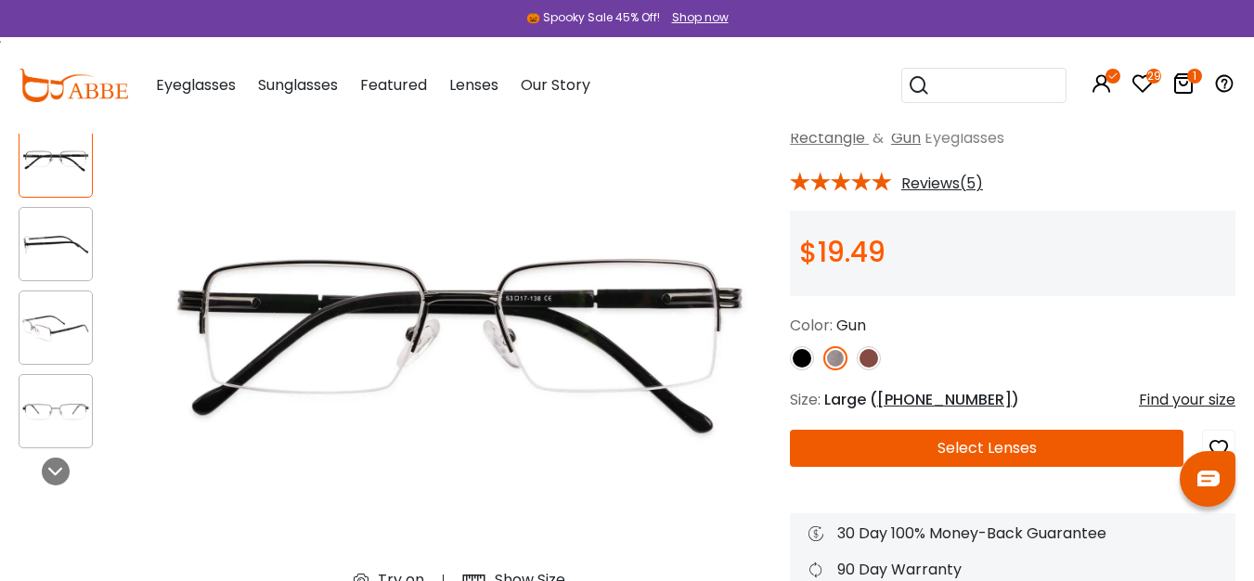
click at [869, 358] on img at bounding box center [869, 358] width 24 height 24
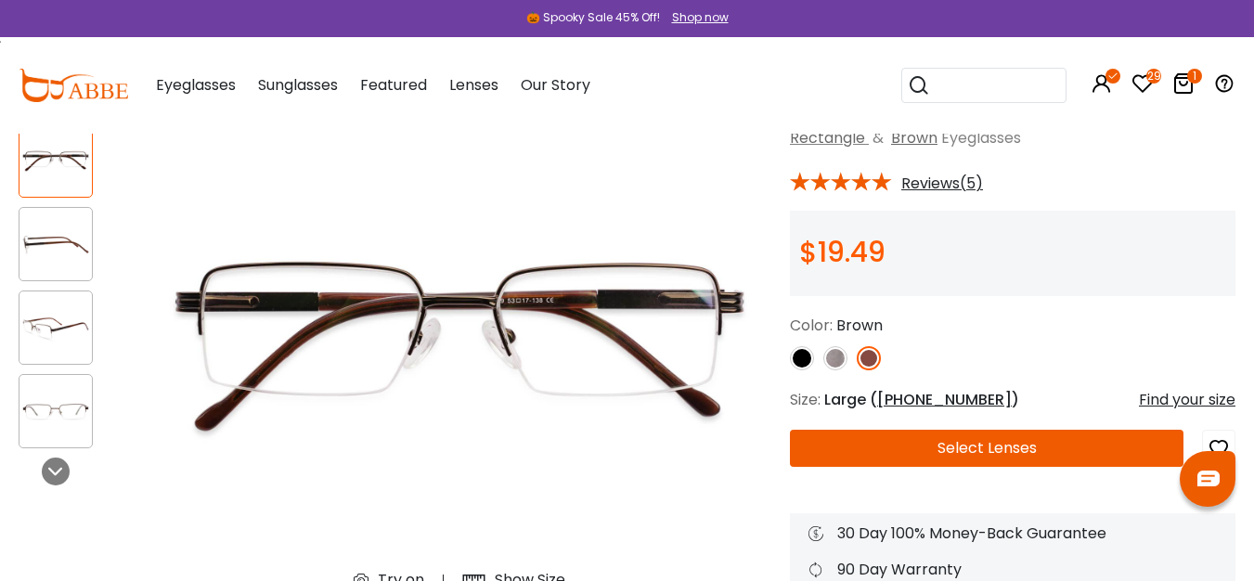
click at [834, 360] on img at bounding box center [835, 358] width 24 height 24
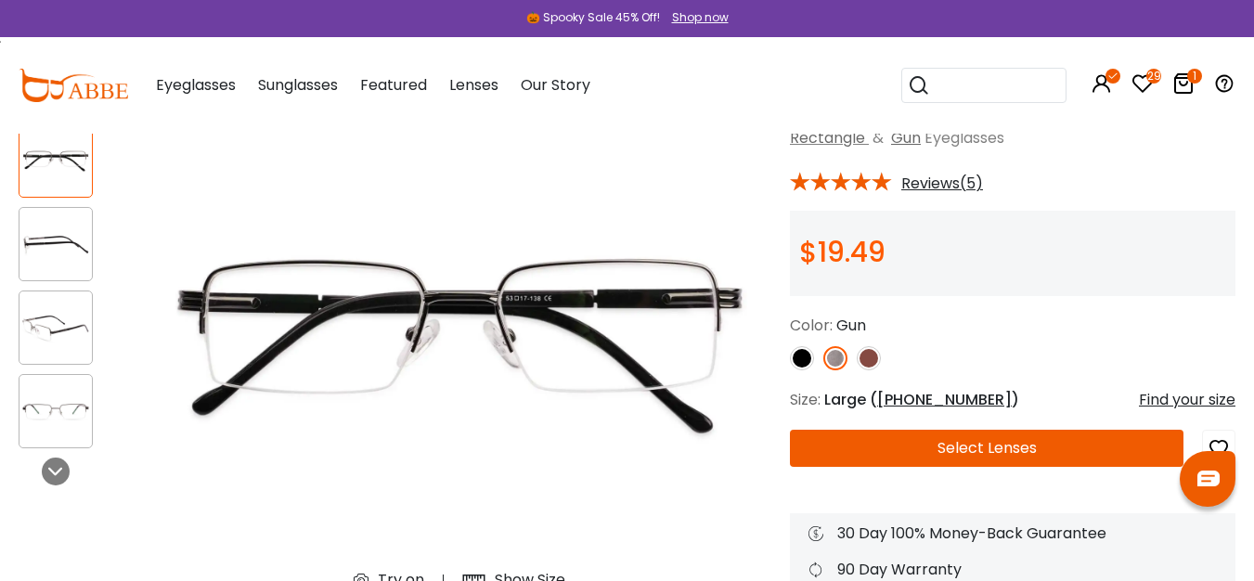
click at [799, 355] on img at bounding box center [802, 358] width 24 height 24
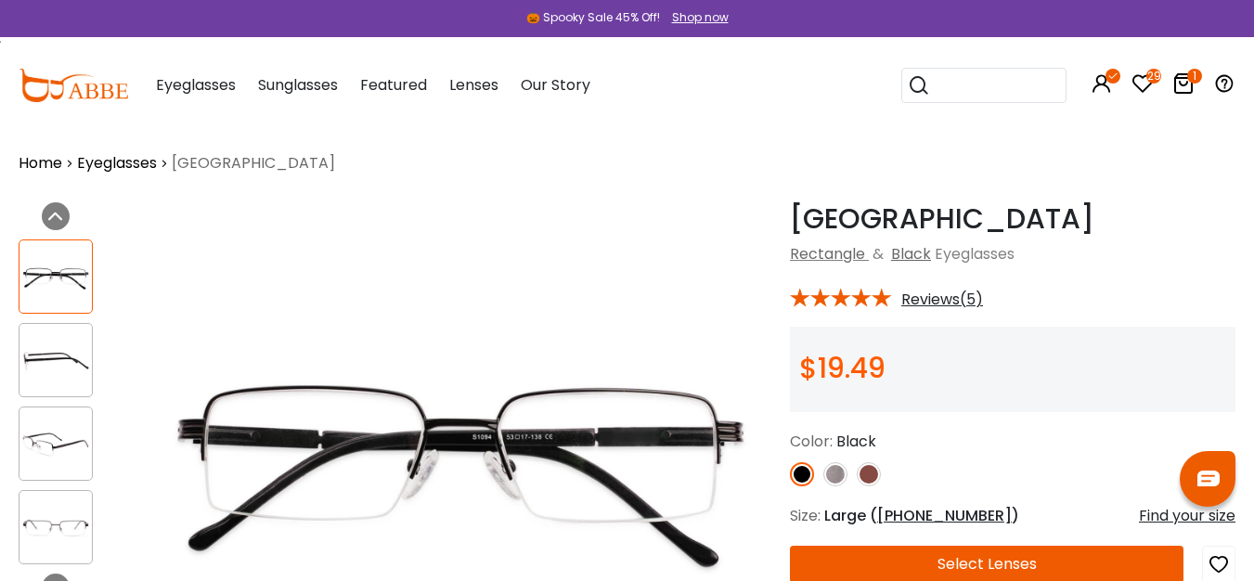
scroll to position [15, 0]
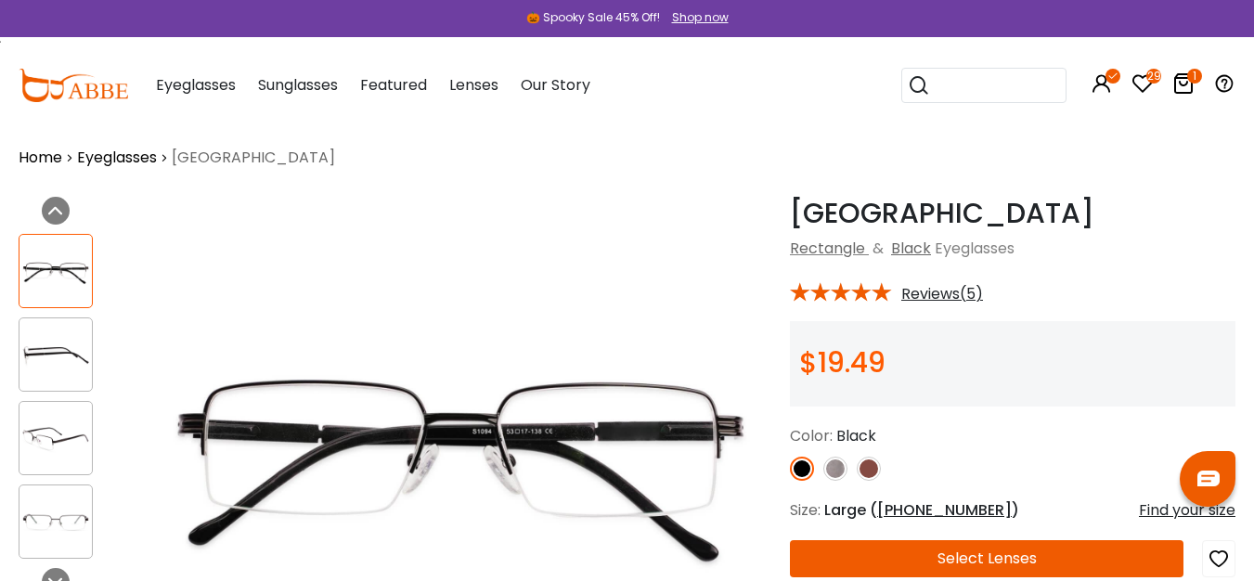
click at [1142, 88] on icon at bounding box center [1142, 83] width 22 height 22
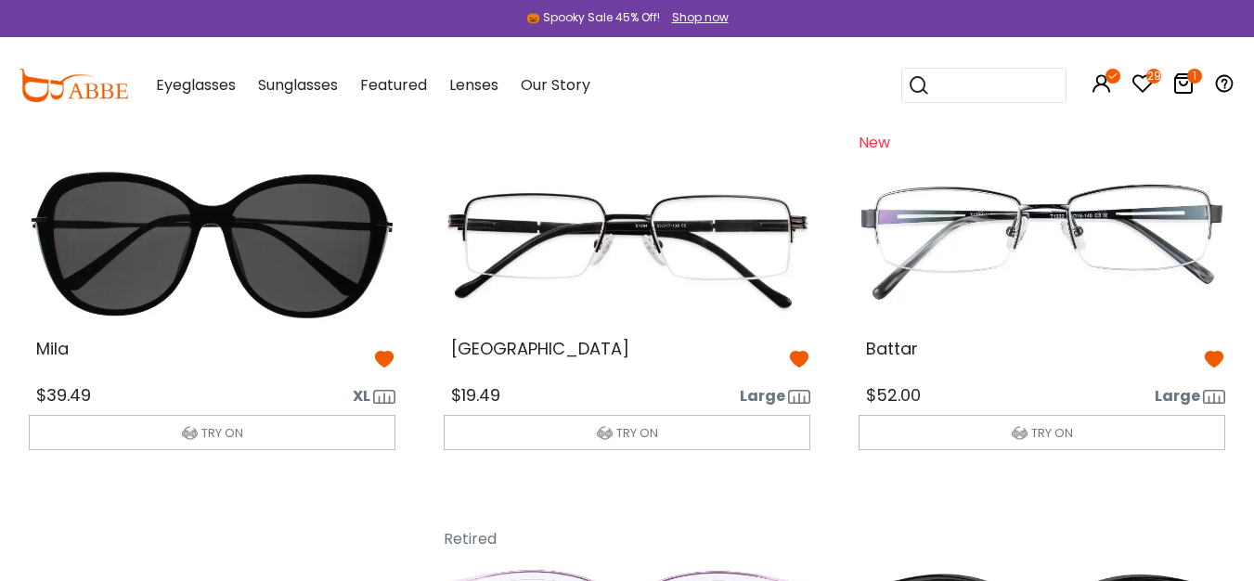
scroll to position [542, 0]
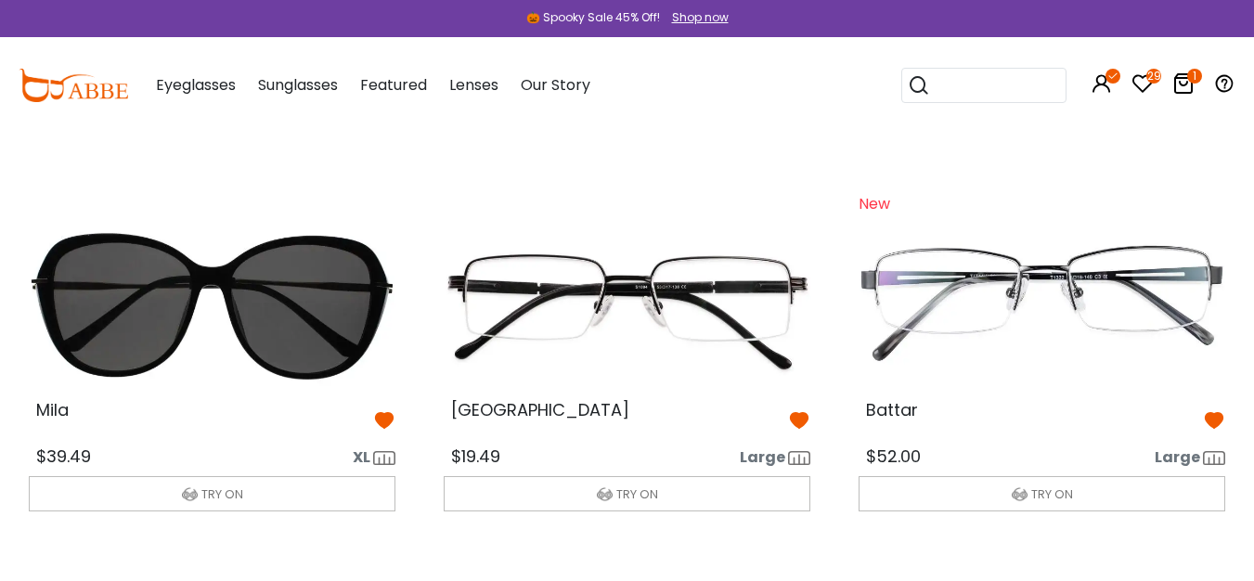
scroll to position [455, 0]
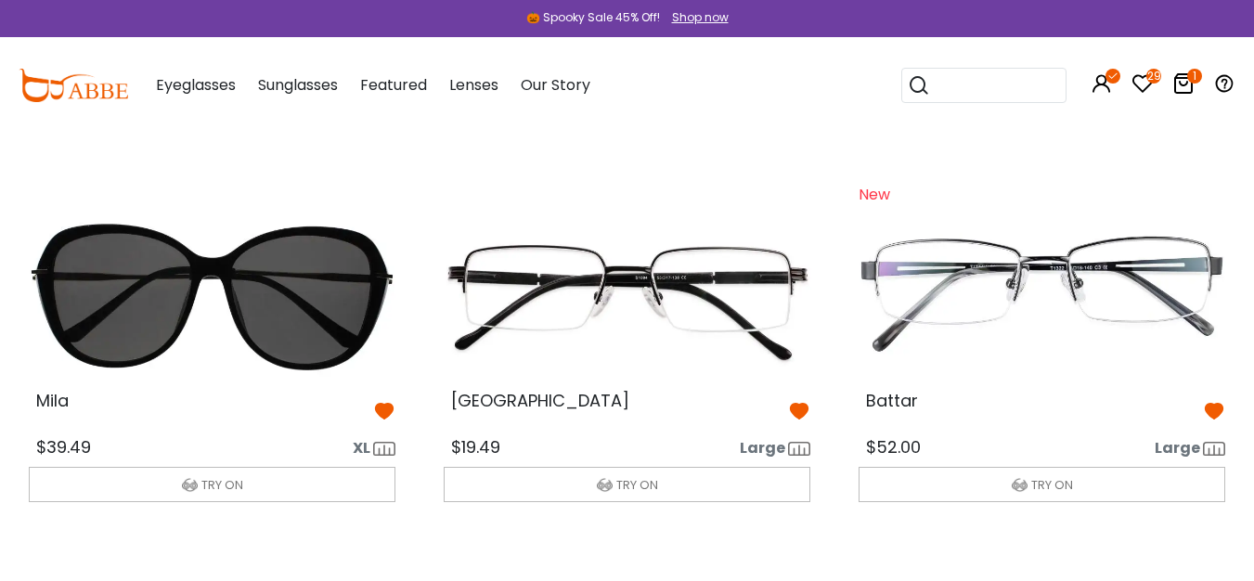
click at [509, 412] on span "[GEOGRAPHIC_DATA]" at bounding box center [540, 400] width 178 height 23
click at [497, 412] on span "[GEOGRAPHIC_DATA]" at bounding box center [540, 400] width 178 height 23
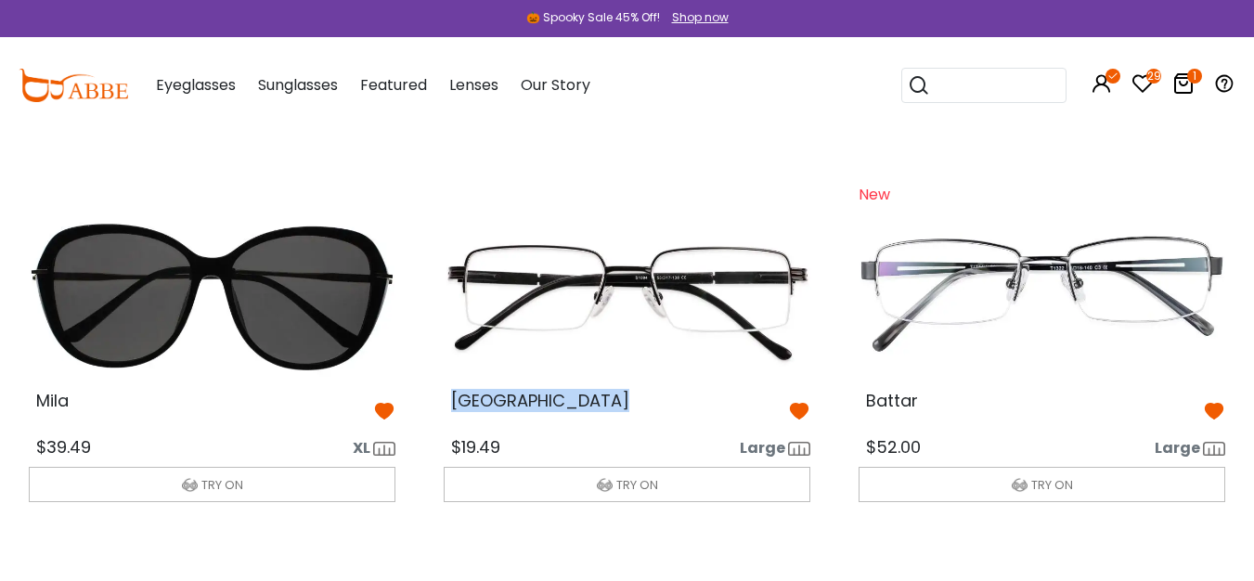
click at [685, 314] on img at bounding box center [627, 294] width 396 height 199
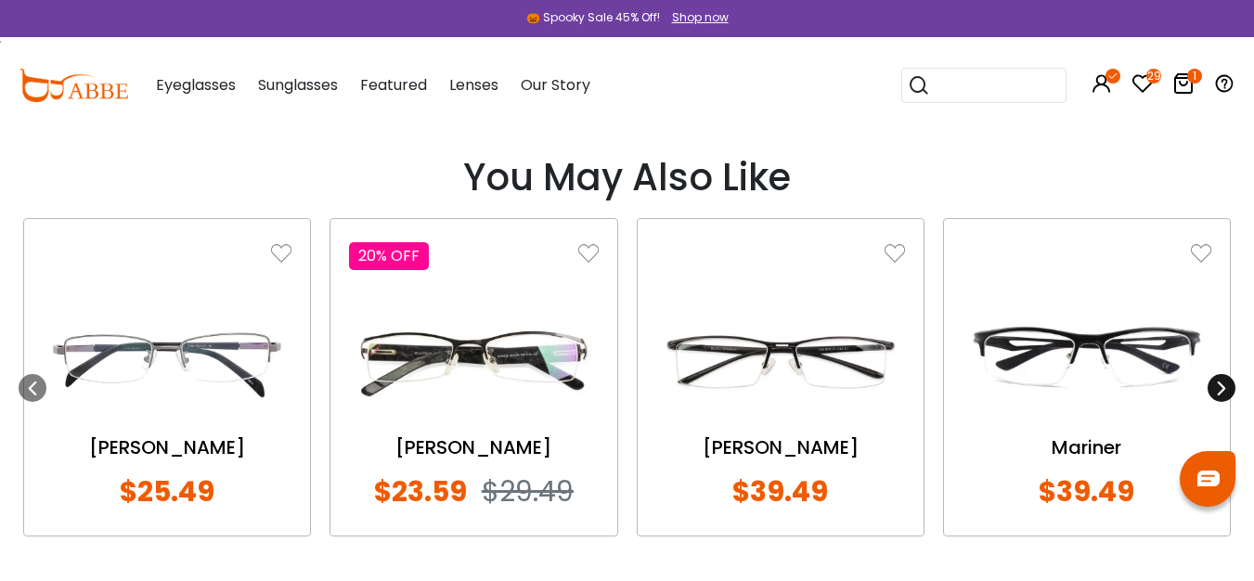
scroll to position [2099, 0]
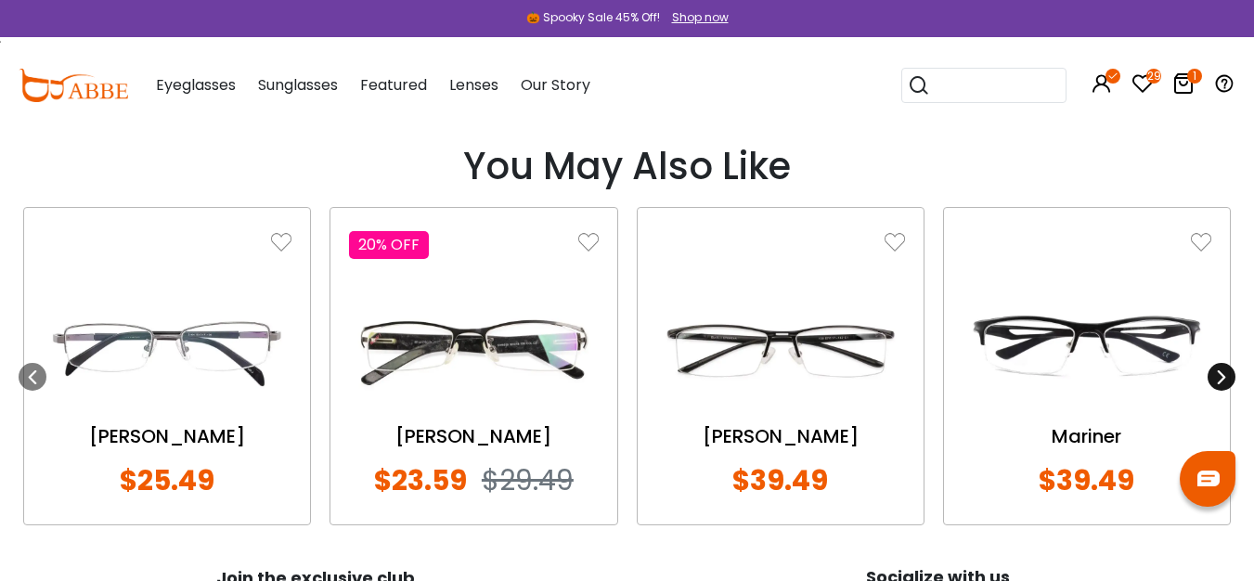
click at [1052, 329] on img at bounding box center [1086, 351] width 249 height 124
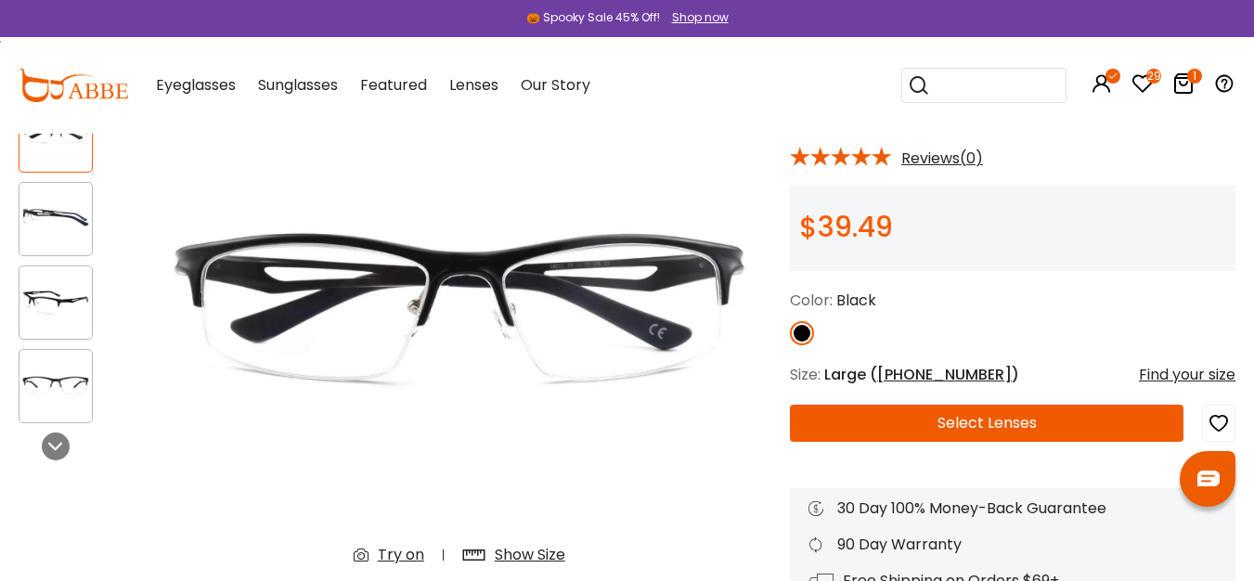
scroll to position [160, 0]
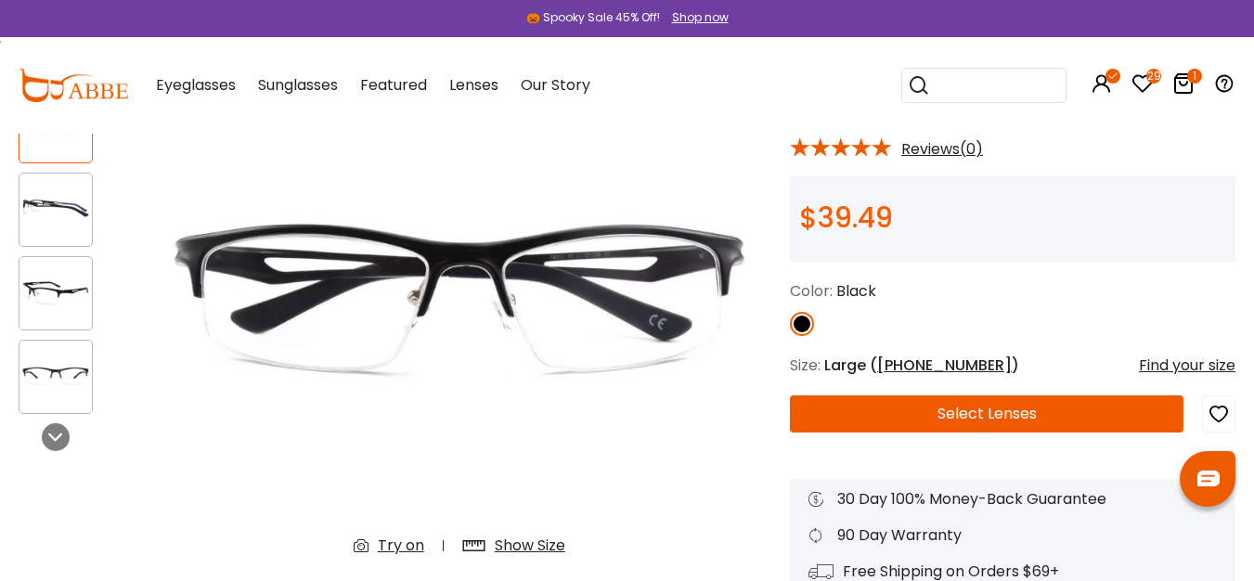
click at [66, 204] on img at bounding box center [55, 210] width 72 height 36
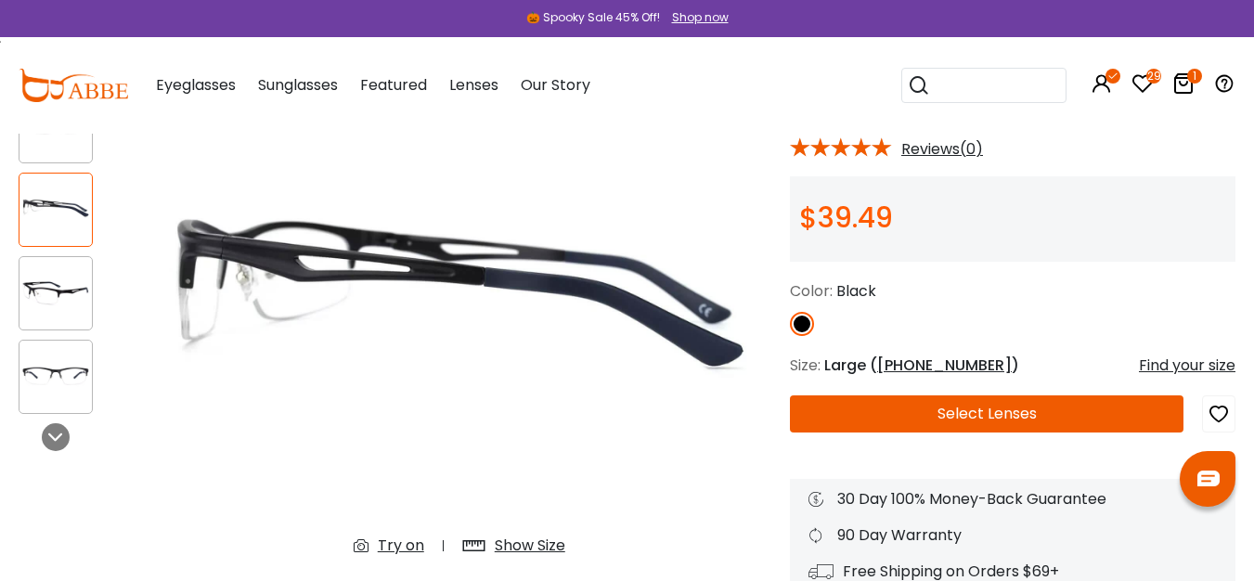
click at [60, 311] on img at bounding box center [55, 294] width 72 height 36
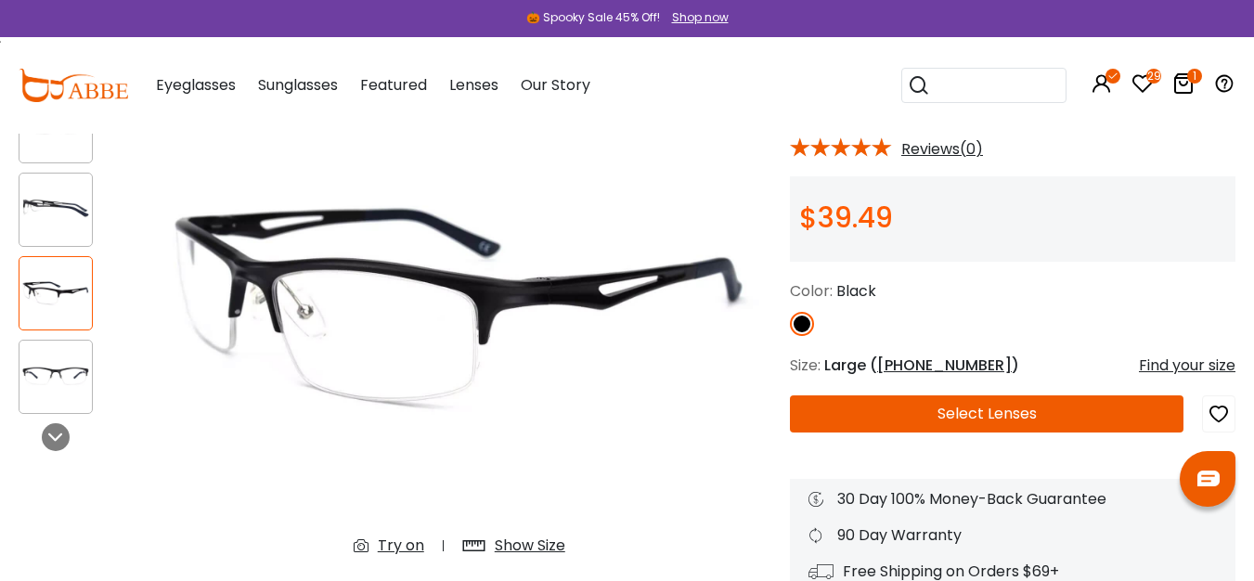
click at [57, 359] on img at bounding box center [55, 377] width 72 height 36
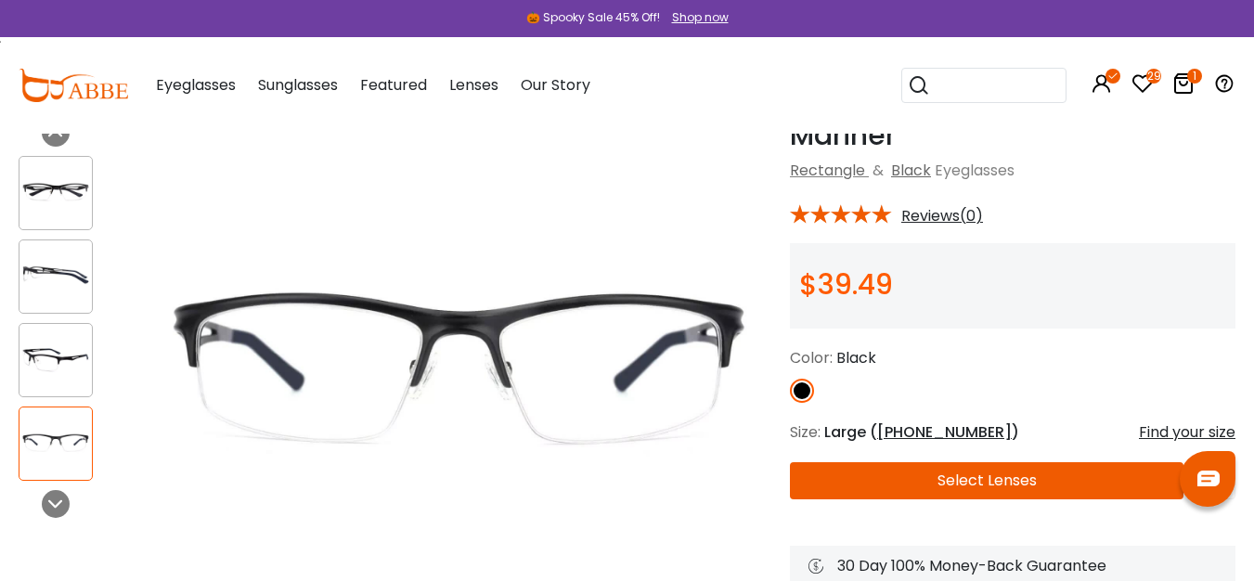
scroll to position [0, 0]
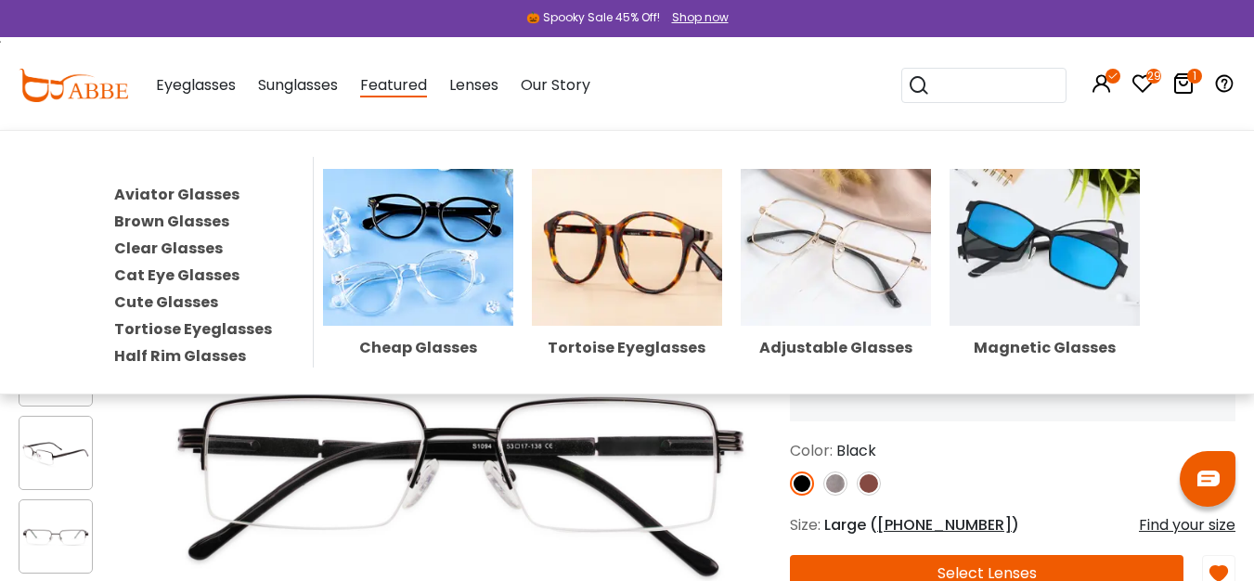
click at [190, 245] on link "Clear Glasses" at bounding box center [168, 248] width 109 height 21
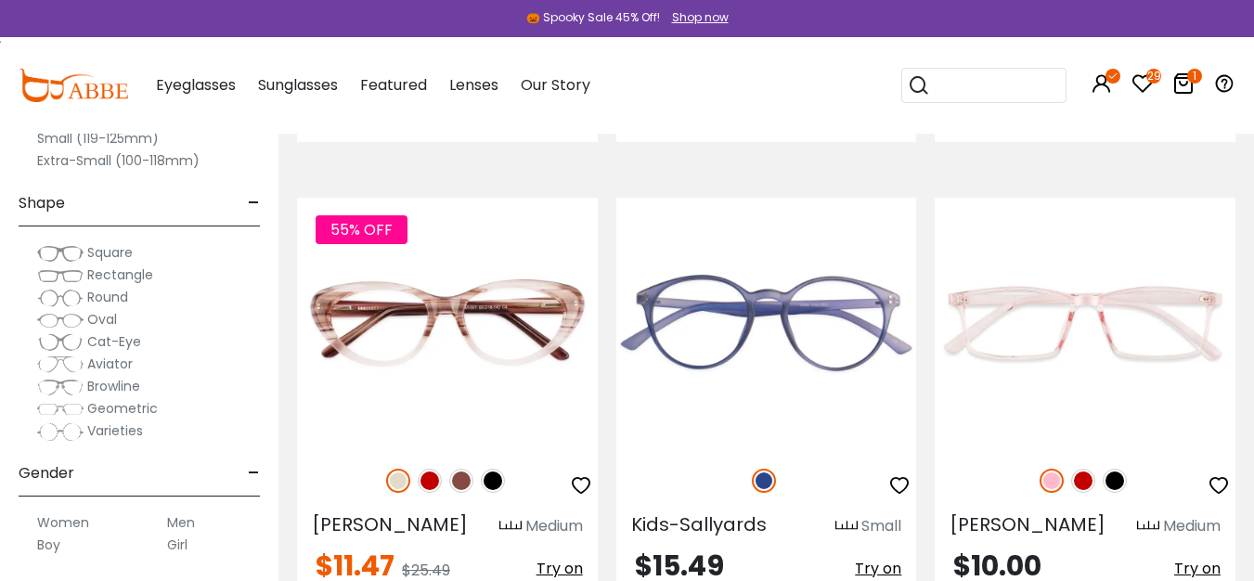
scroll to position [3415, 0]
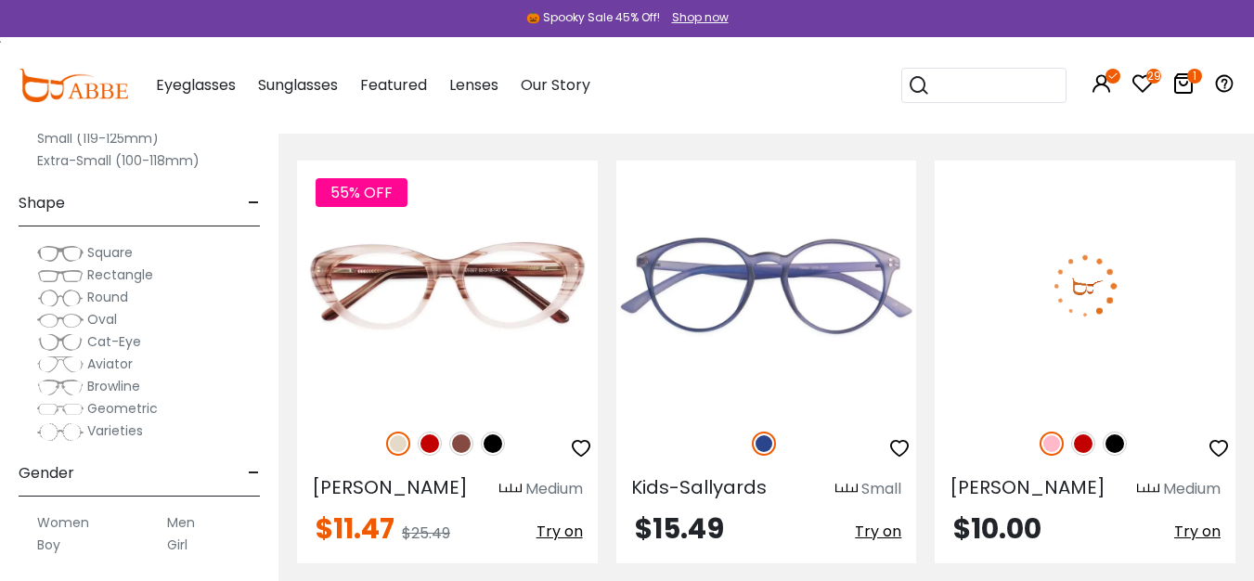
click at [1119, 443] on img at bounding box center [1114, 444] width 24 height 24
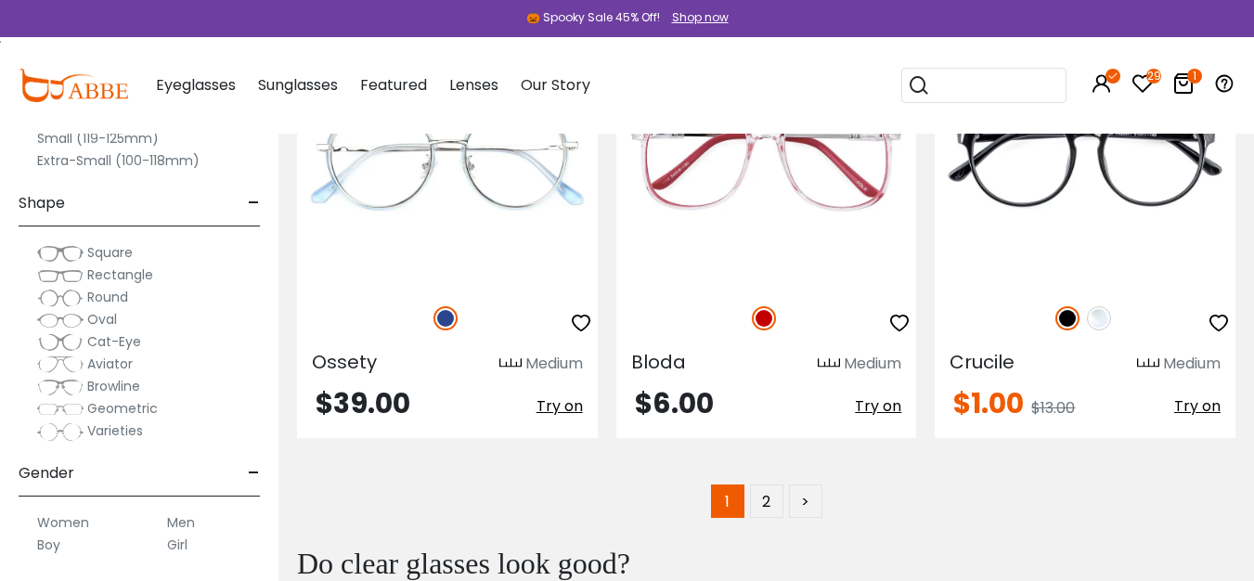
scroll to position [9539, 0]
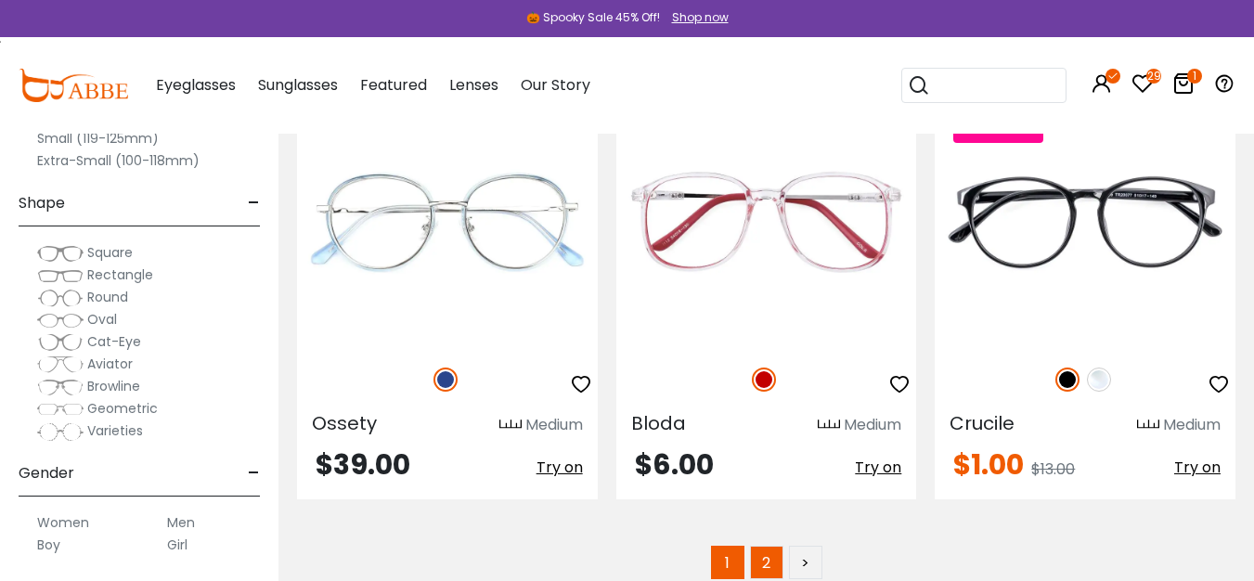
click at [769, 546] on link "2" at bounding box center [766, 562] width 33 height 33
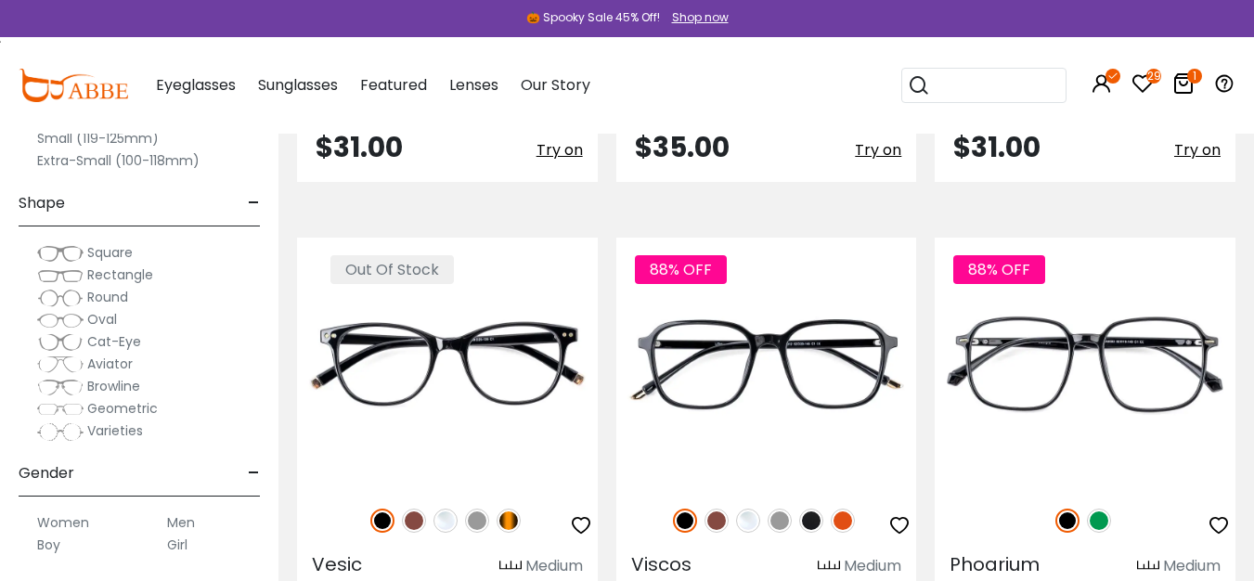
scroll to position [1535, 0]
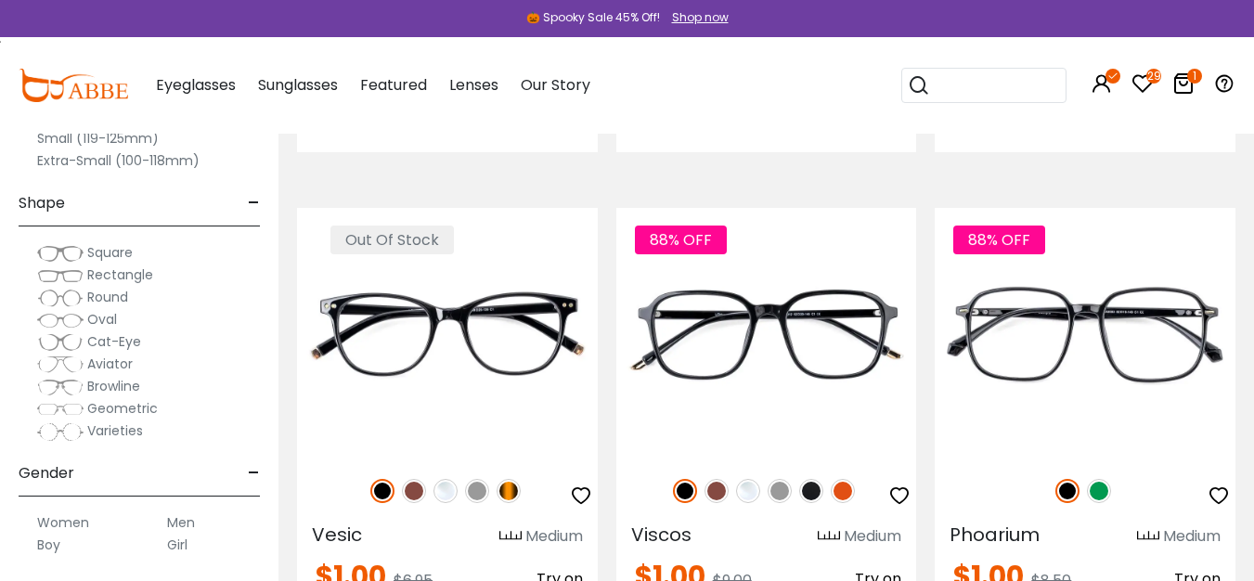
drag, startPoint x: 0, startPoint y: 0, endPoint x: 1253, endPoint y: 187, distance: 1266.6
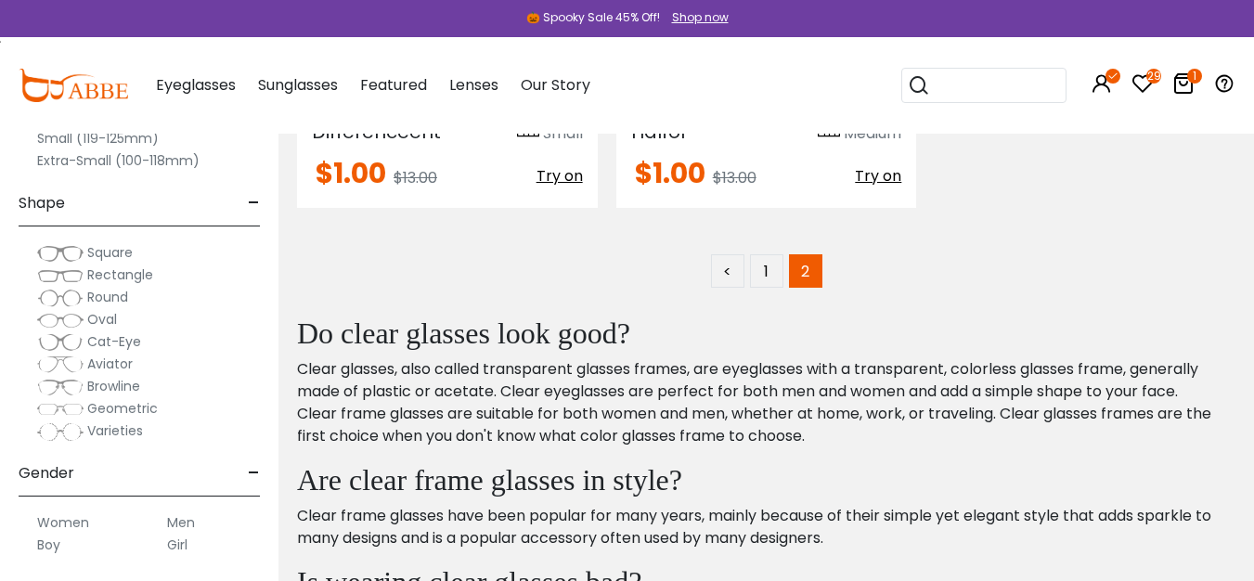
scroll to position [4239, 0]
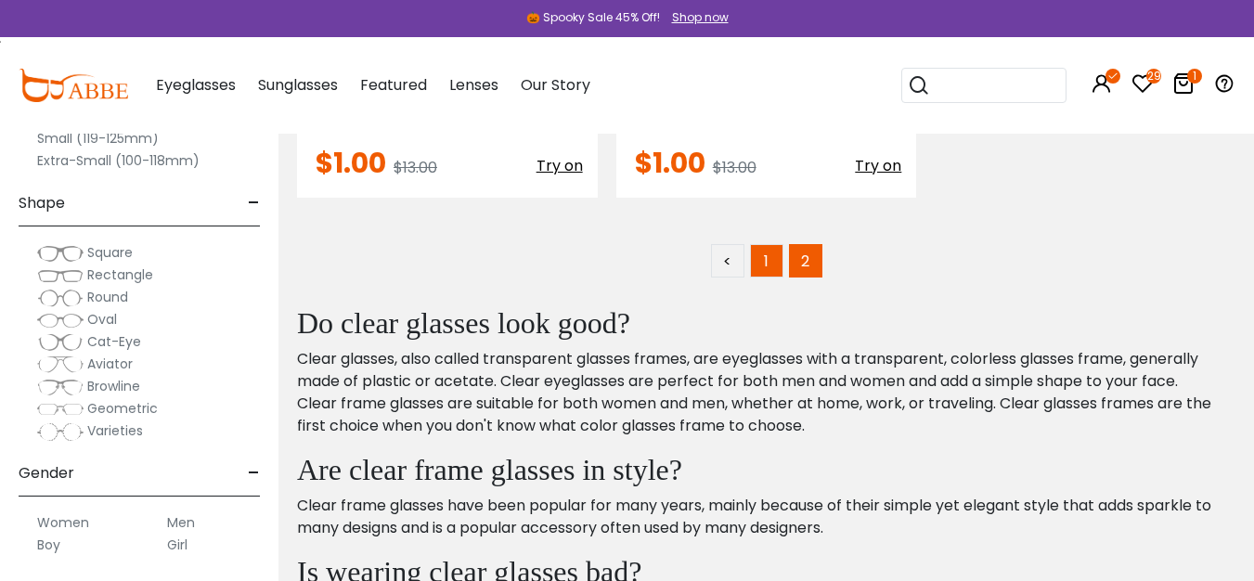
click at [772, 271] on link "1" at bounding box center [766, 260] width 33 height 33
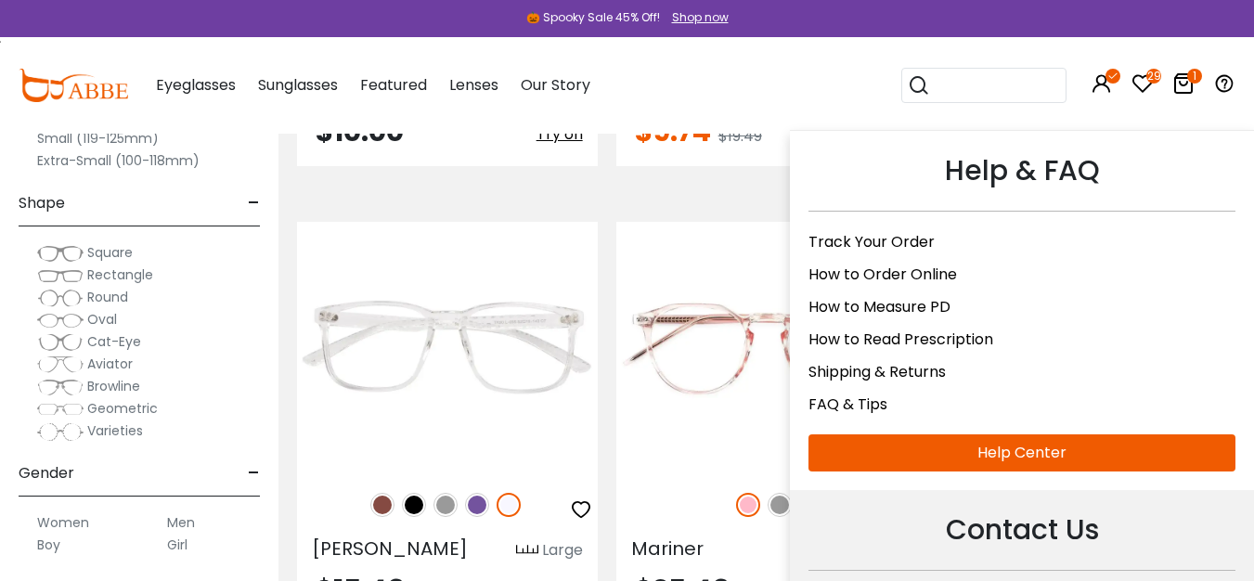
scroll to position [2114, 0]
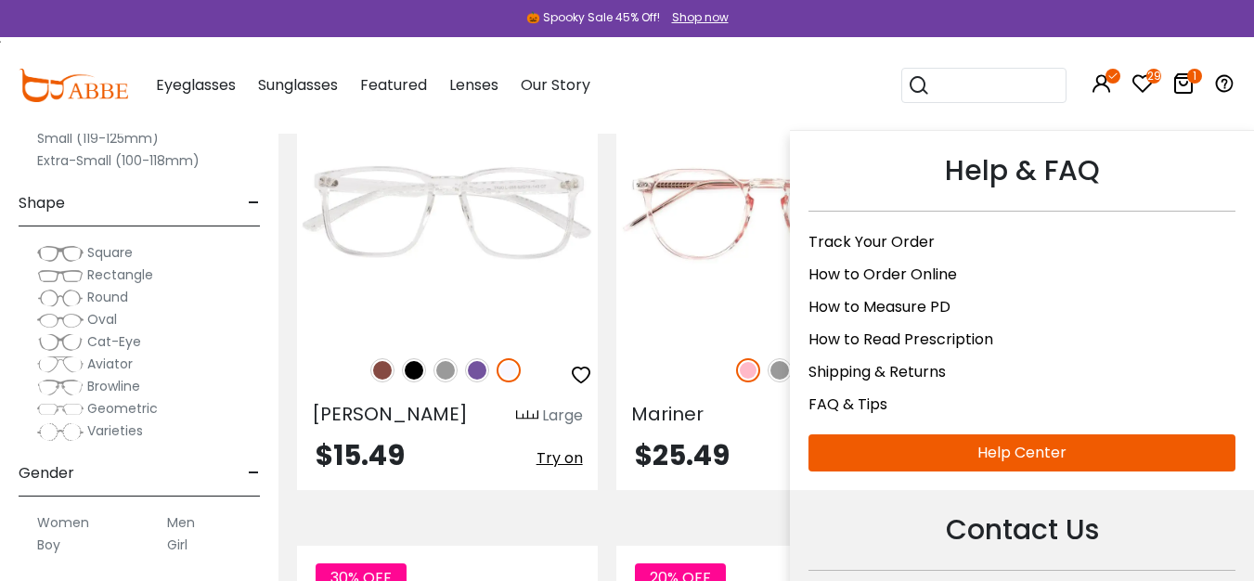
drag, startPoint x: 1264, startPoint y: 24, endPoint x: 1223, endPoint y: 128, distance: 111.7
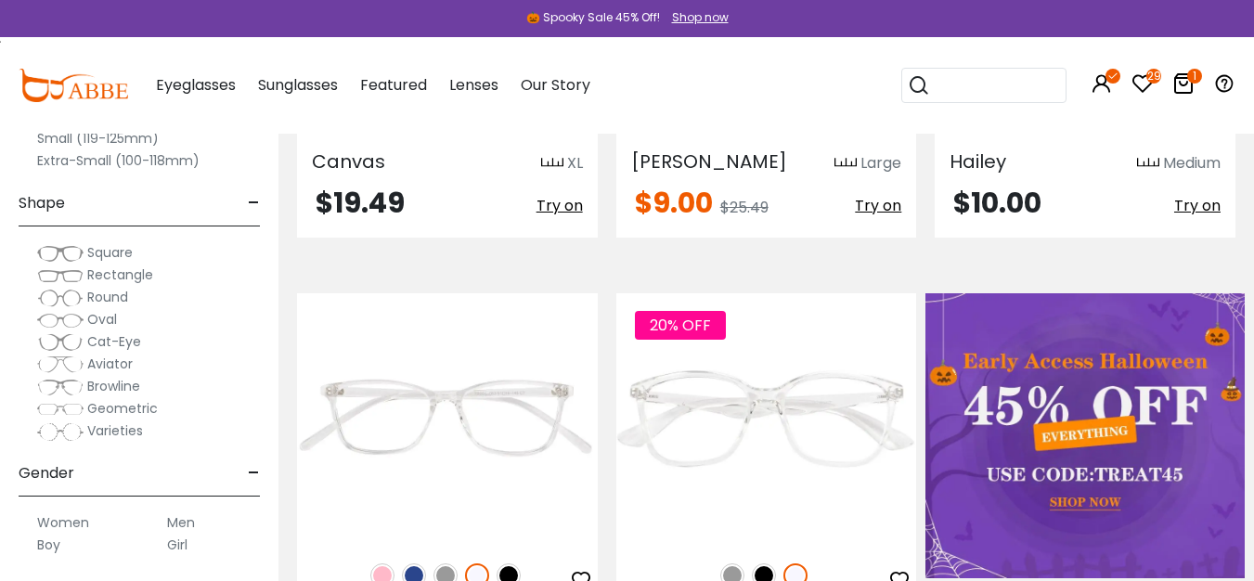
scroll to position [1069, 0]
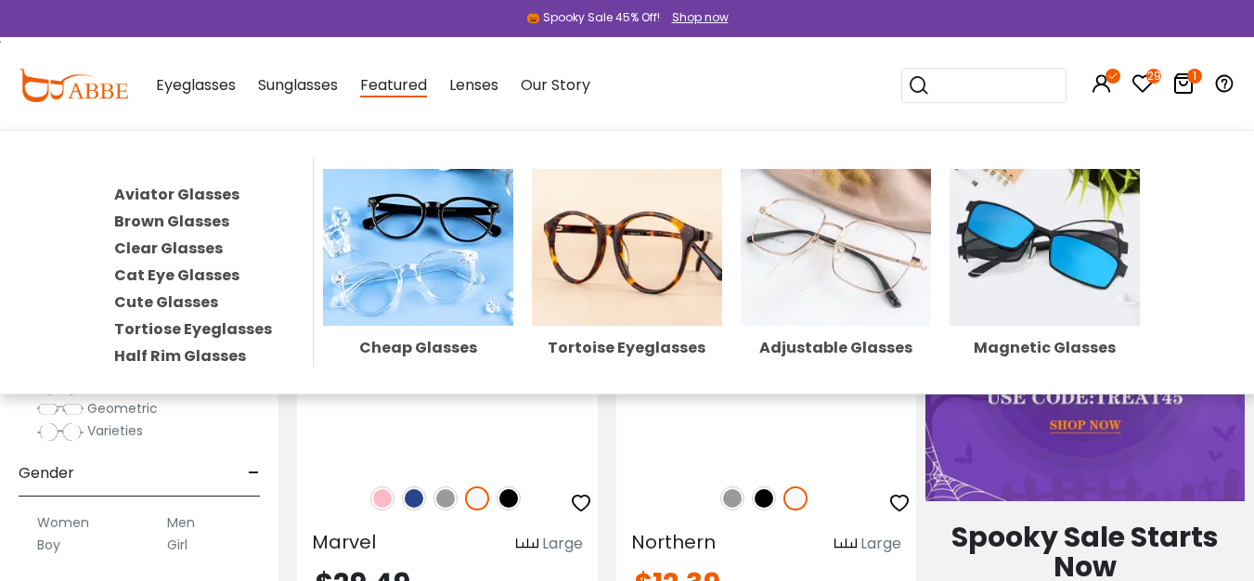
click at [200, 251] on link "Clear Glasses" at bounding box center [168, 248] width 109 height 21
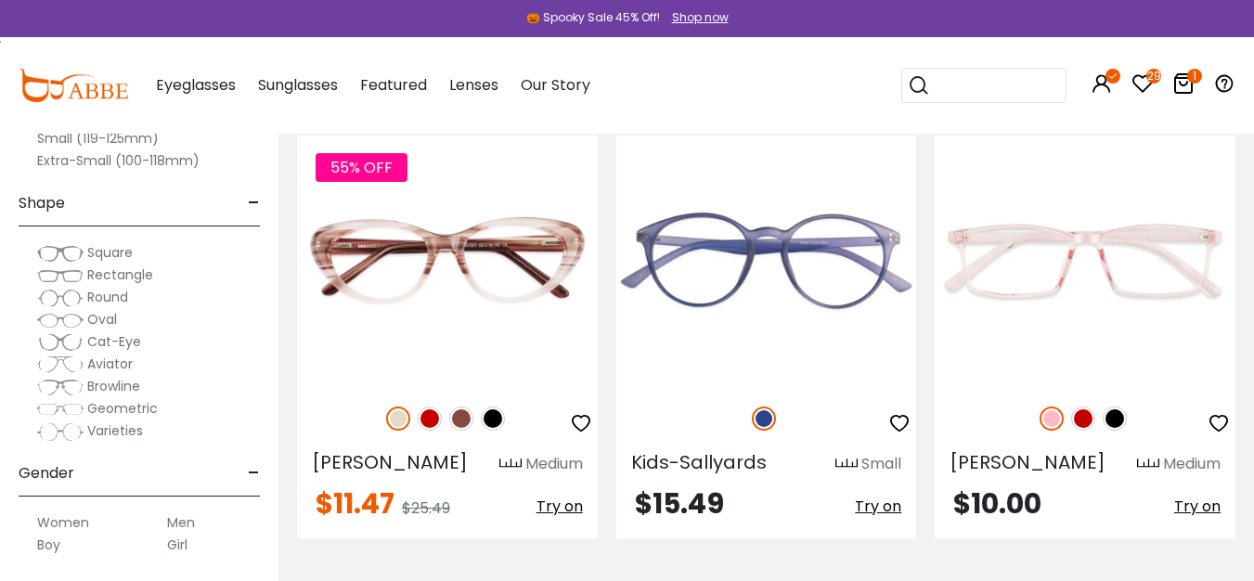
scroll to position [3459, 0]
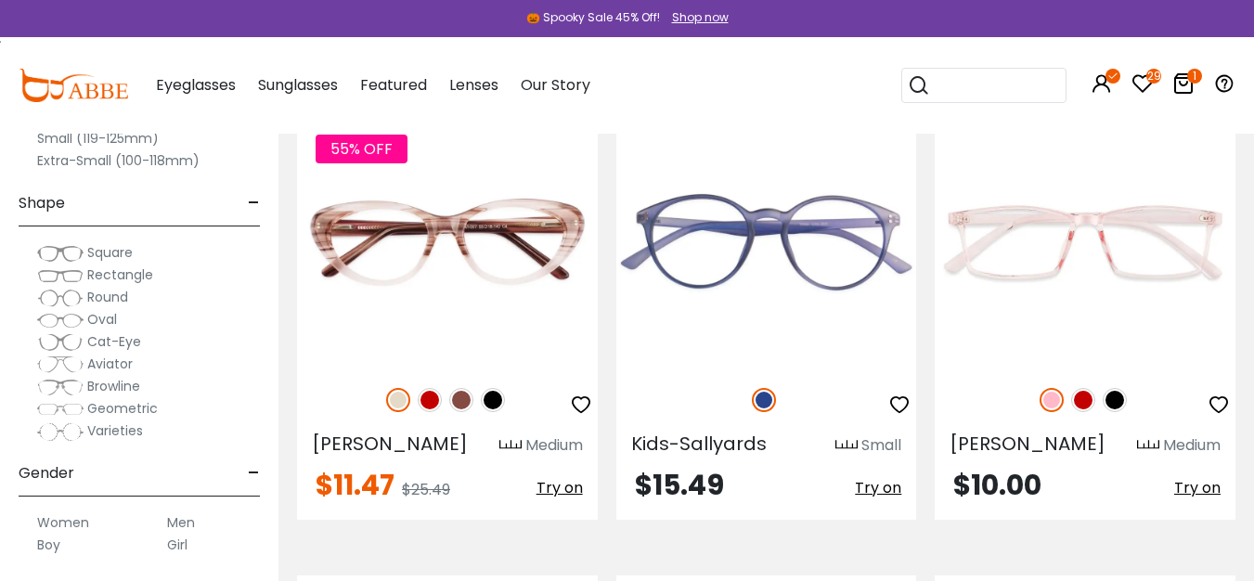
drag, startPoint x: 1267, startPoint y: 32, endPoint x: 1255, endPoint y: 202, distance: 170.2
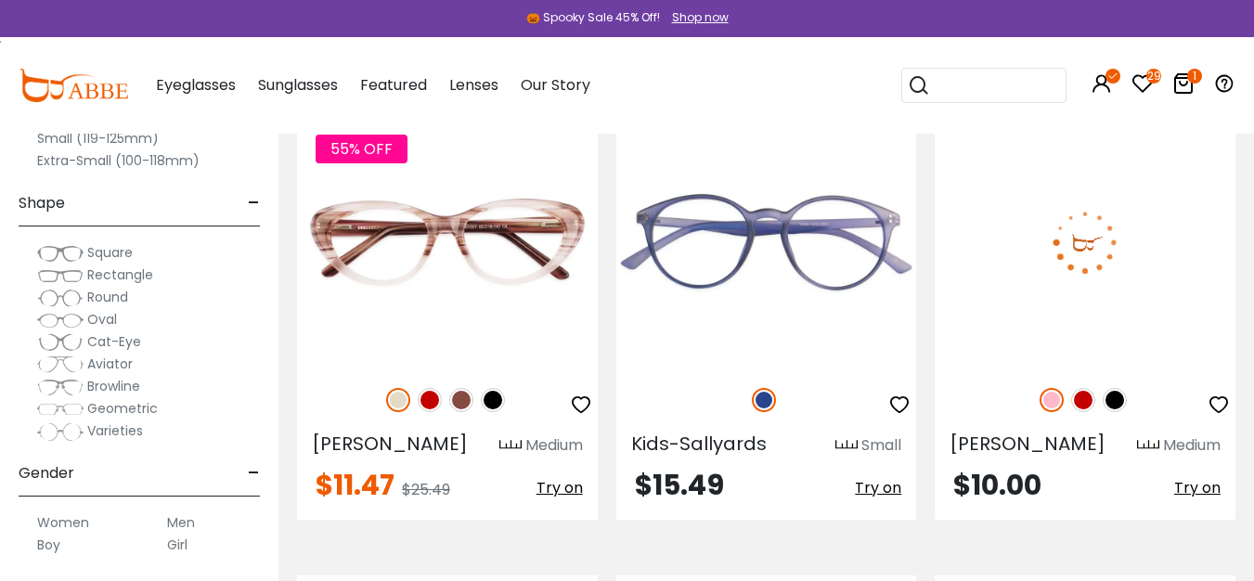
click at [1076, 261] on img at bounding box center [1084, 242] width 301 height 251
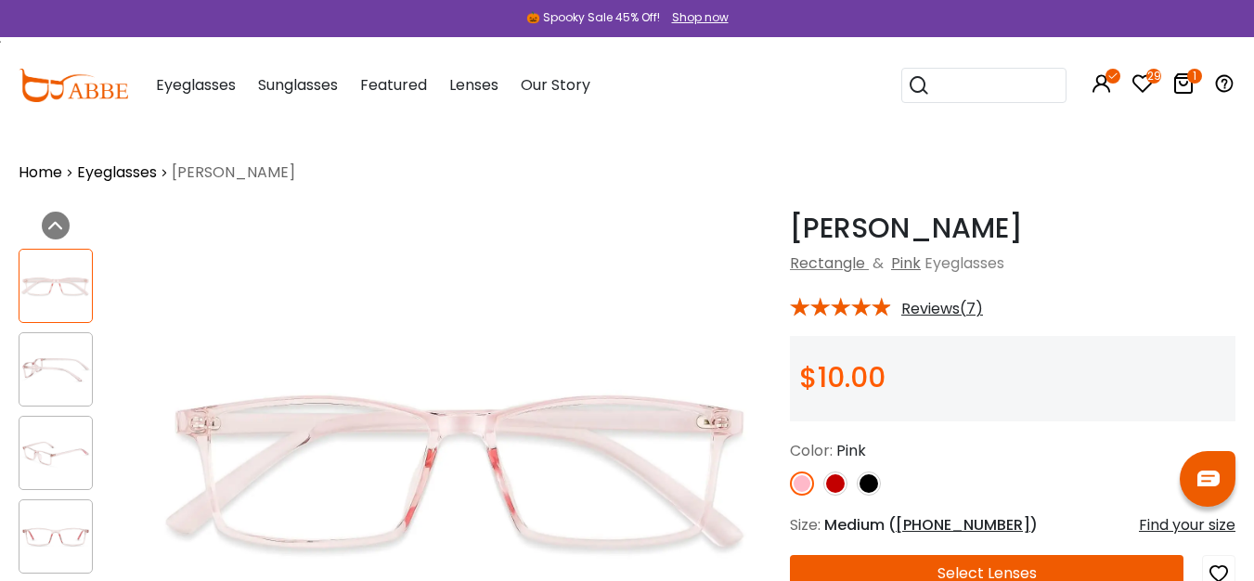
click at [64, 382] on img at bounding box center [55, 370] width 72 height 36
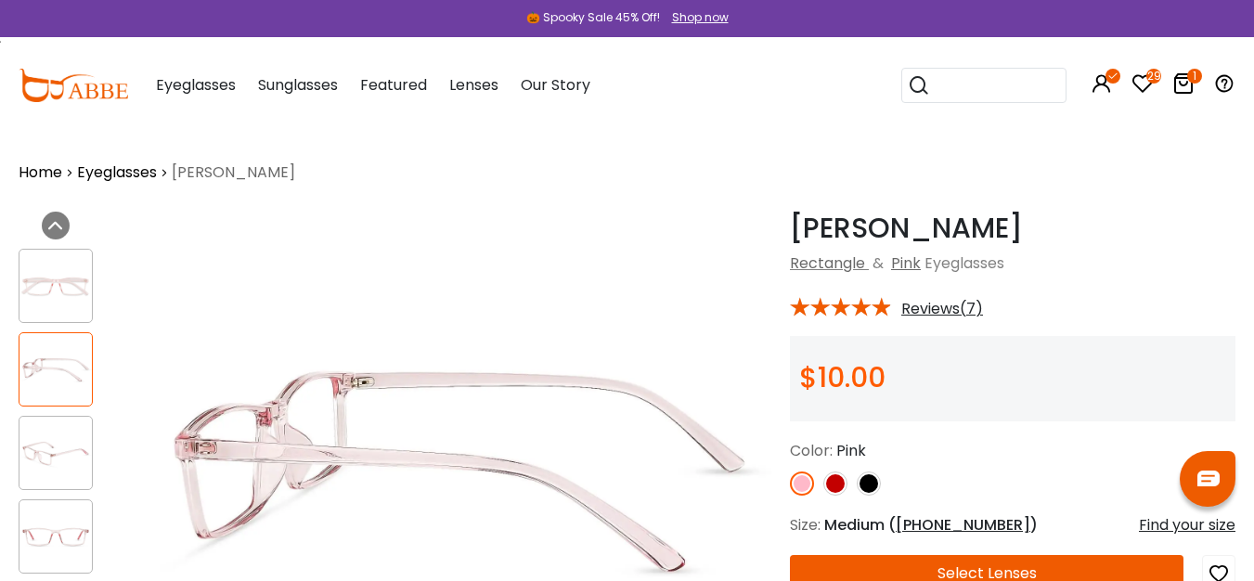
click at [75, 471] on div at bounding box center [56, 453] width 74 height 74
click at [85, 291] on img at bounding box center [55, 286] width 72 height 36
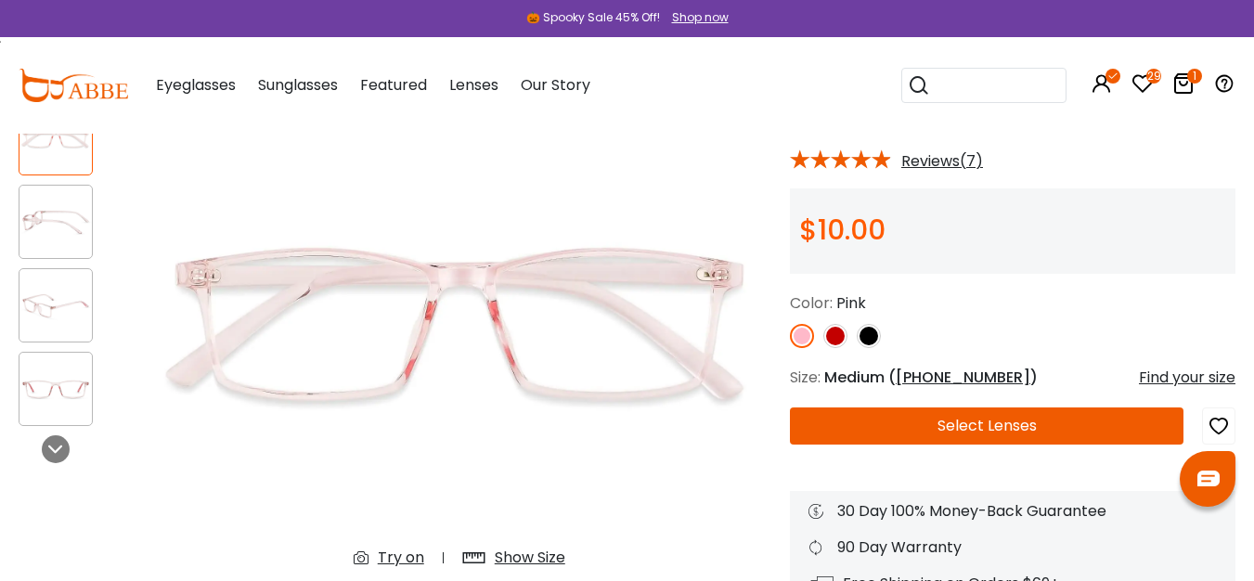
scroll to position [142, 0]
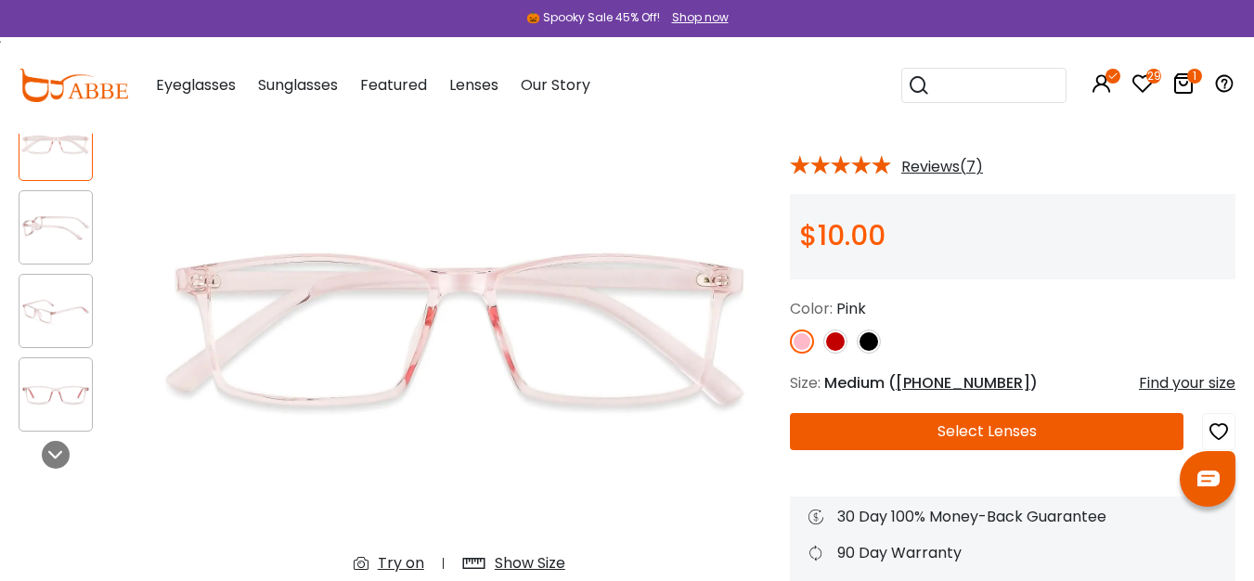
click at [865, 348] on img at bounding box center [869, 341] width 24 height 24
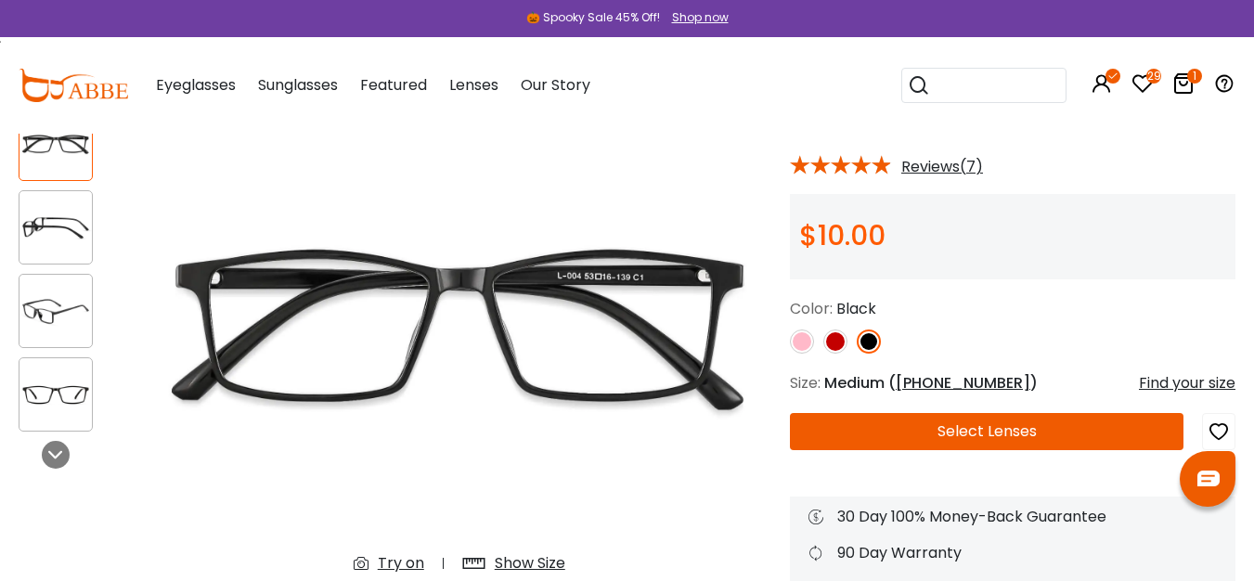
click at [45, 236] on img at bounding box center [55, 228] width 72 height 36
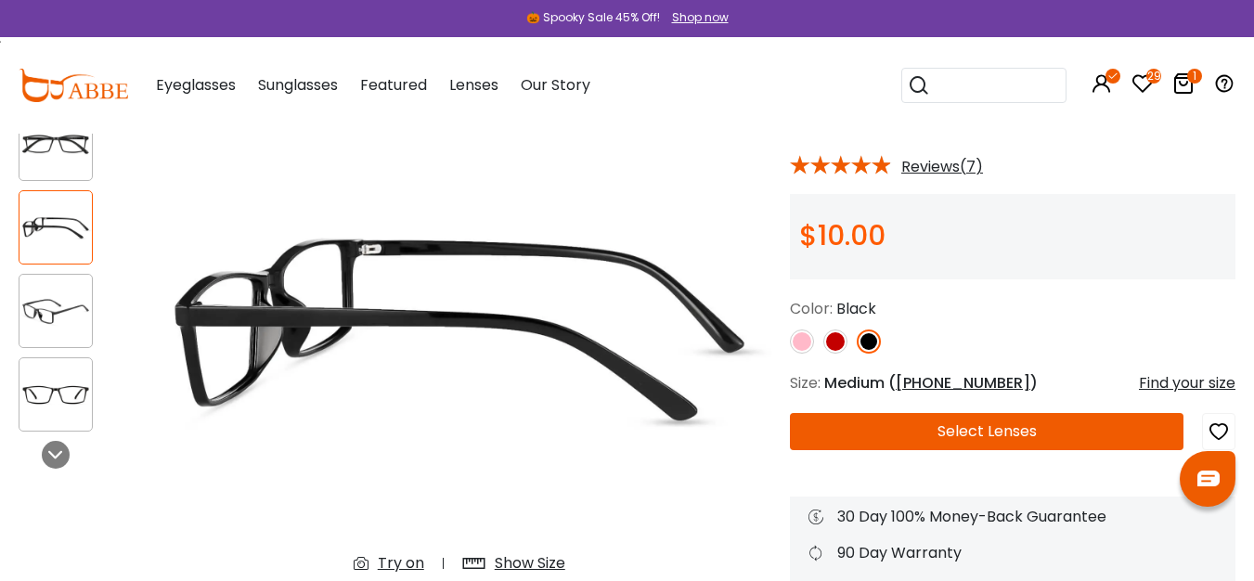
click at [71, 301] on img at bounding box center [55, 311] width 72 height 36
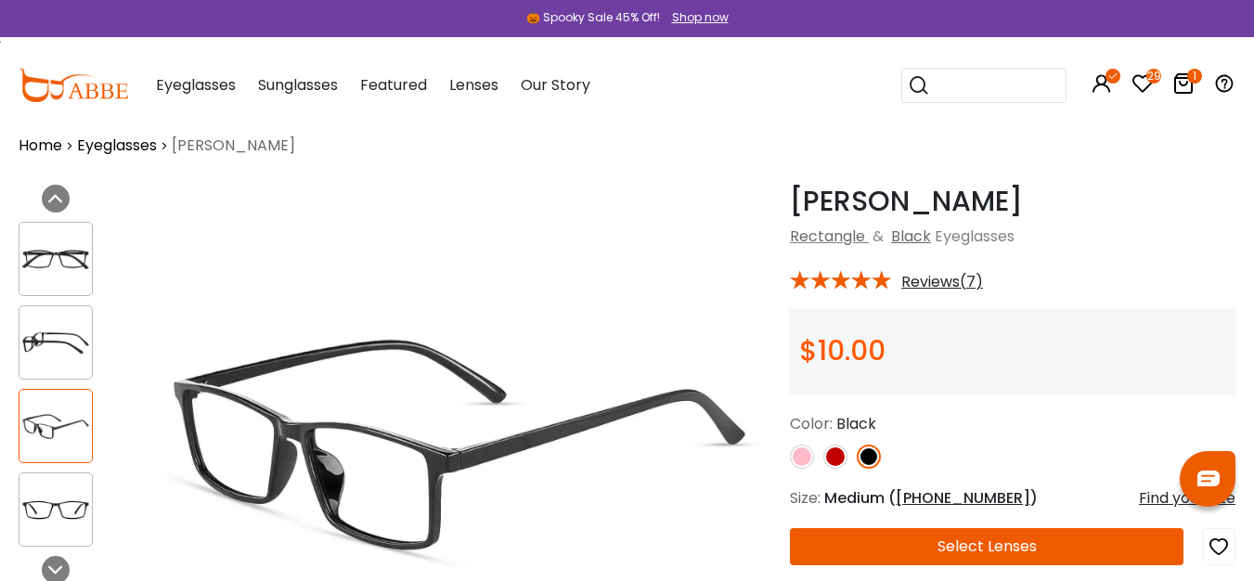
scroll to position [22, 0]
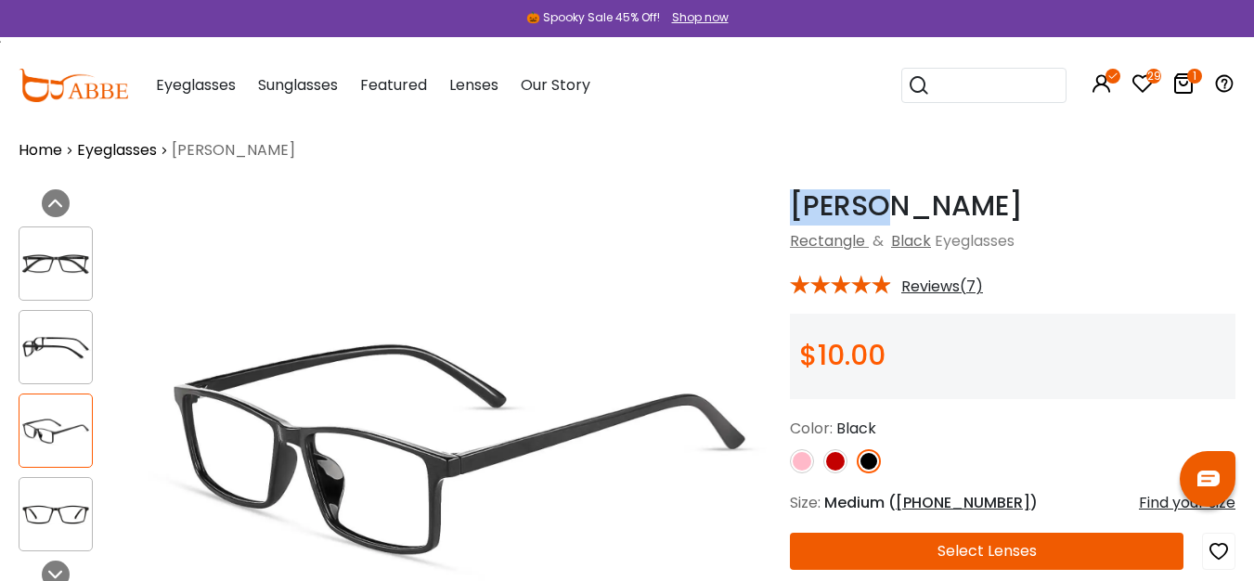
drag, startPoint x: 780, startPoint y: 204, endPoint x: 881, endPoint y: 222, distance: 101.8
click at [881, 222] on div "Eliana Black Rectangle & Black Eyeglasses *** Reviews(7)" at bounding box center [1003, 470] width 464 height 562
copy h1 "[PERSON_NAME]"
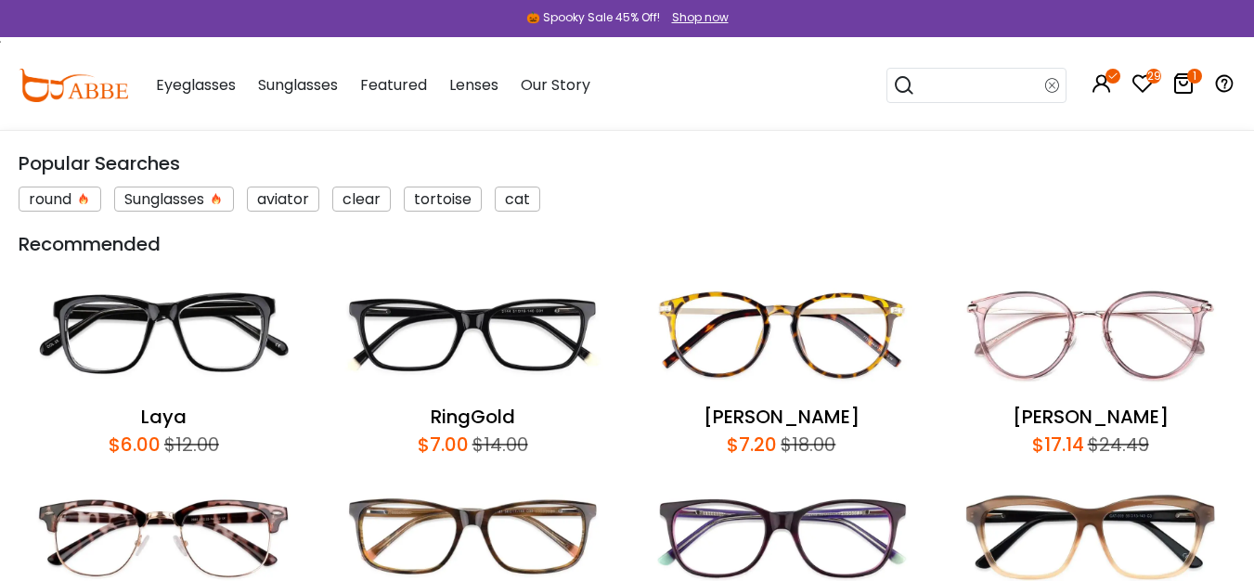
click at [983, 81] on input "search" at bounding box center [980, 85] width 130 height 33
paste input "******"
type input "**********"
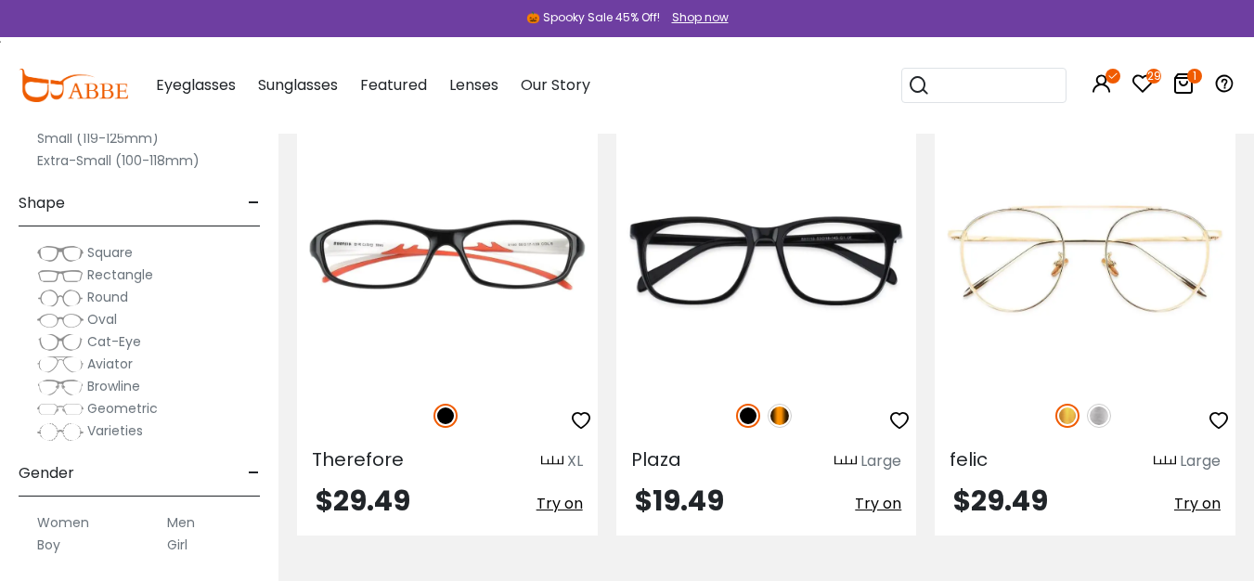
scroll to position [6436, 0]
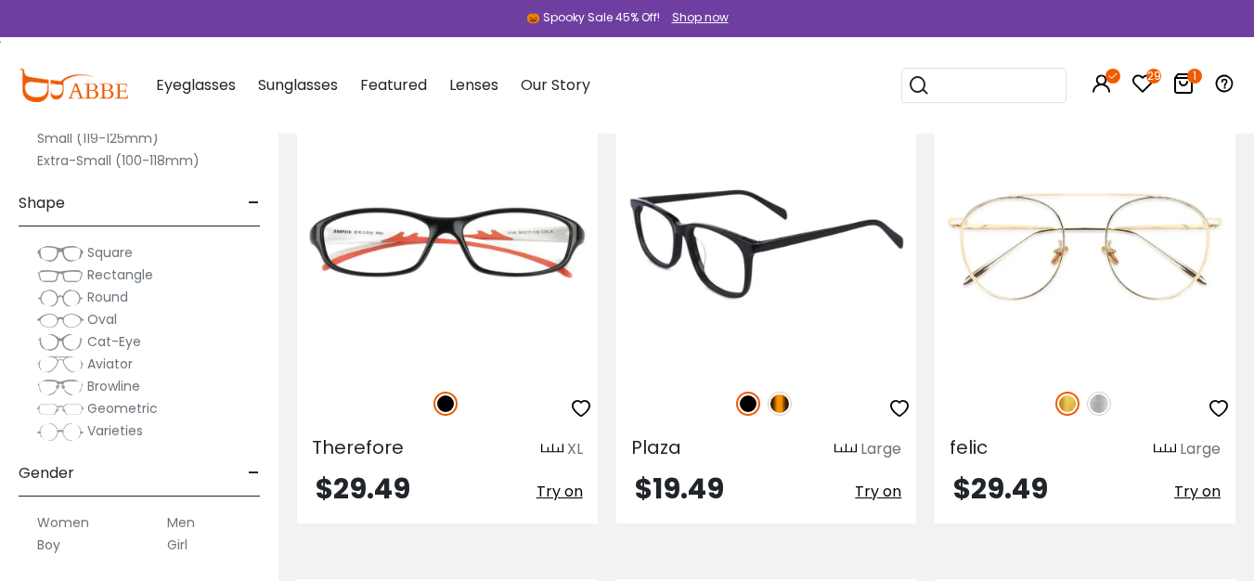
click at [741, 253] on img at bounding box center [766, 246] width 301 height 251
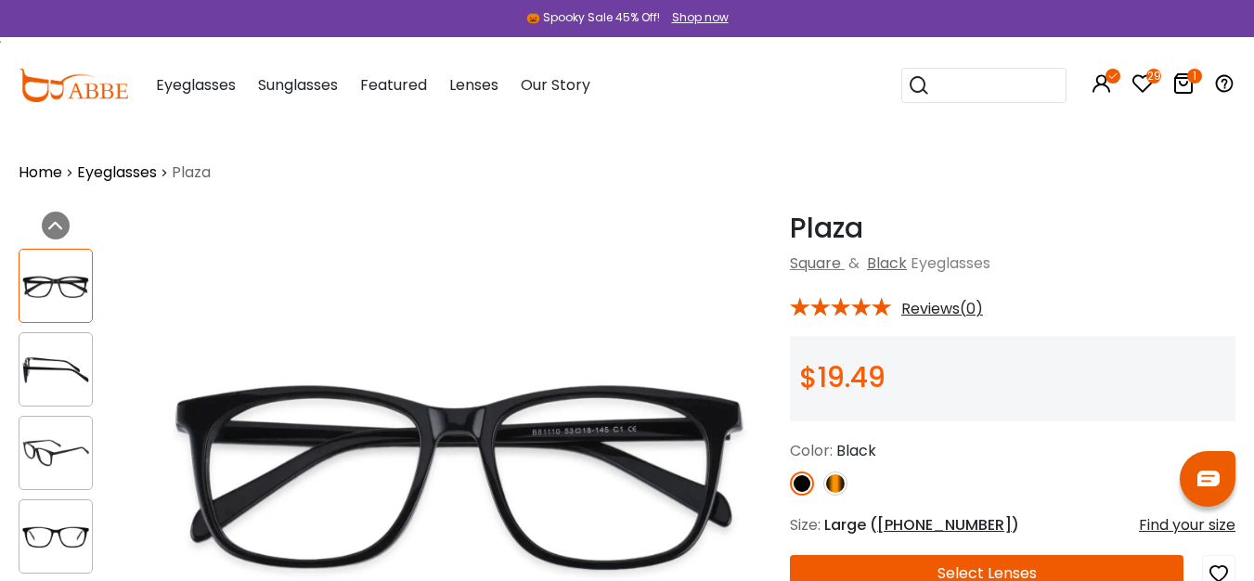
click at [81, 374] on img at bounding box center [55, 370] width 72 height 36
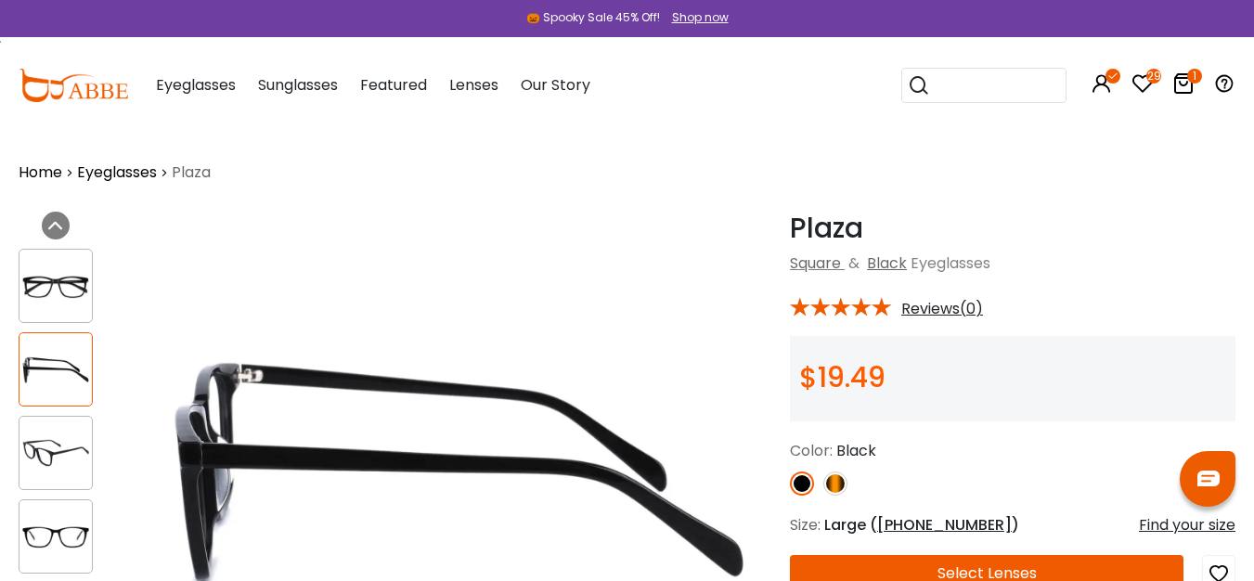
click at [48, 265] on div at bounding box center [56, 286] width 74 height 74
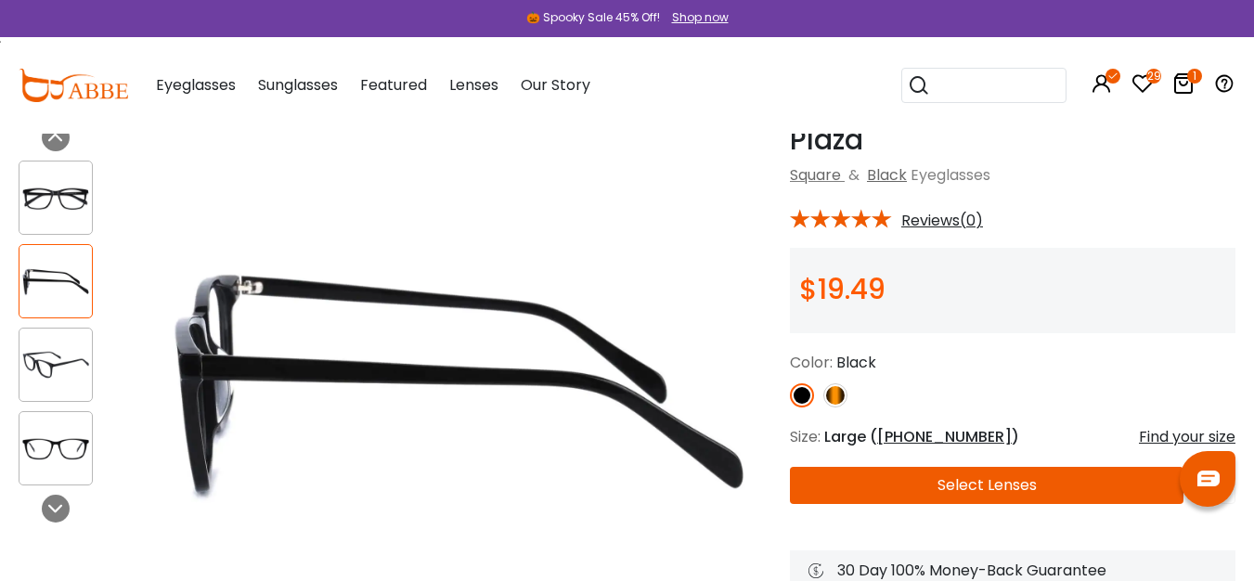
scroll to position [93, 0]
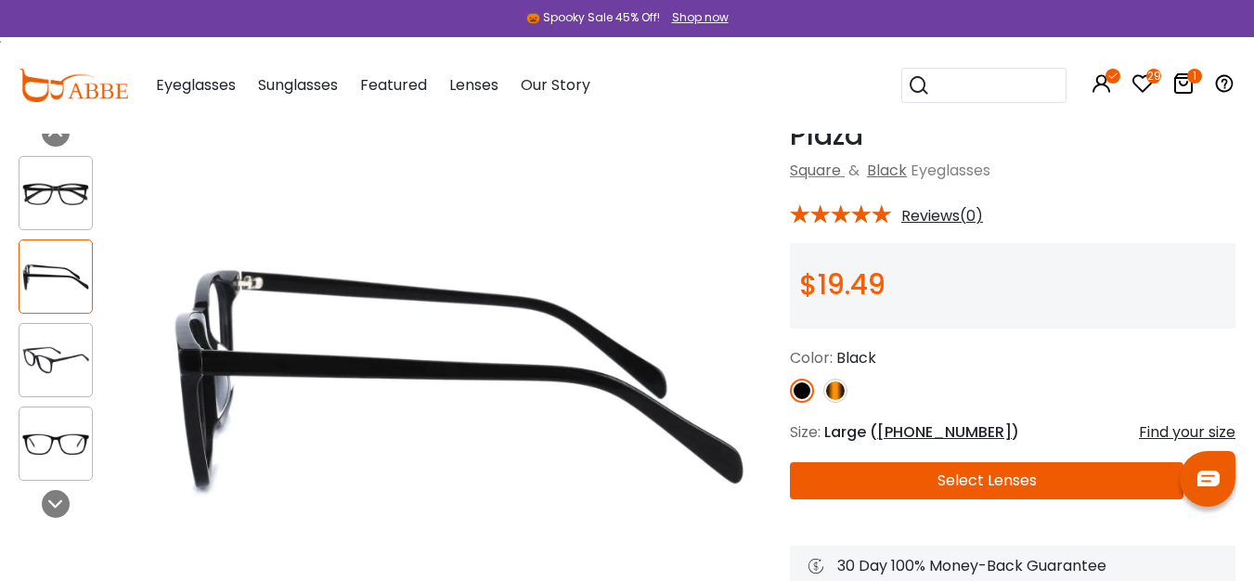
click at [42, 205] on img at bounding box center [55, 193] width 72 height 36
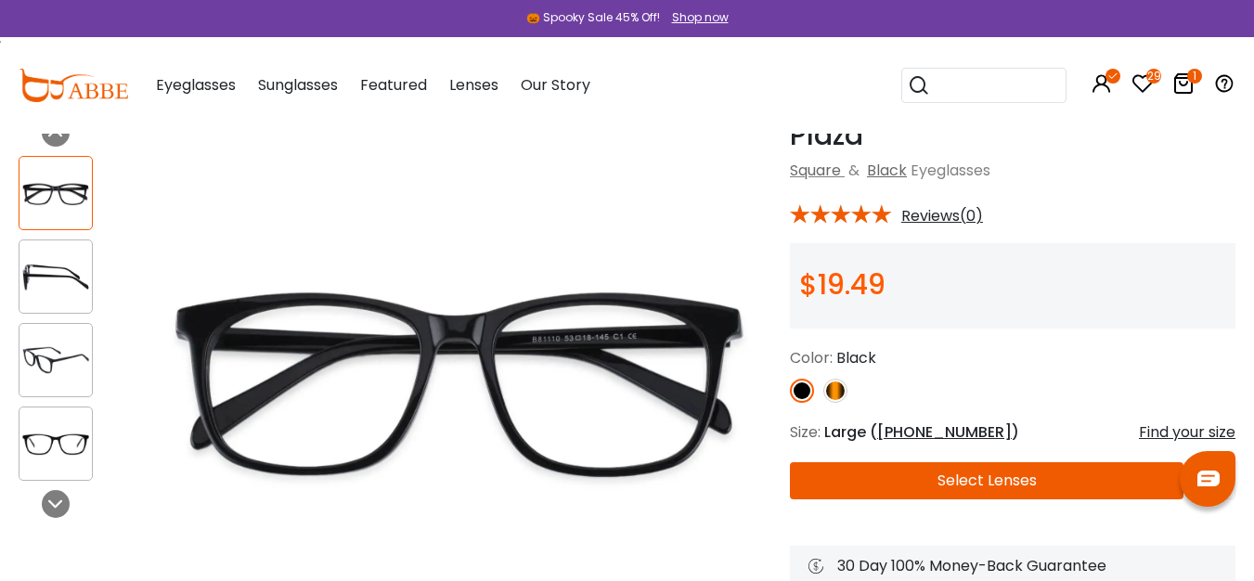
click at [81, 303] on div at bounding box center [56, 276] width 74 height 74
click at [80, 443] on img at bounding box center [55, 444] width 72 height 36
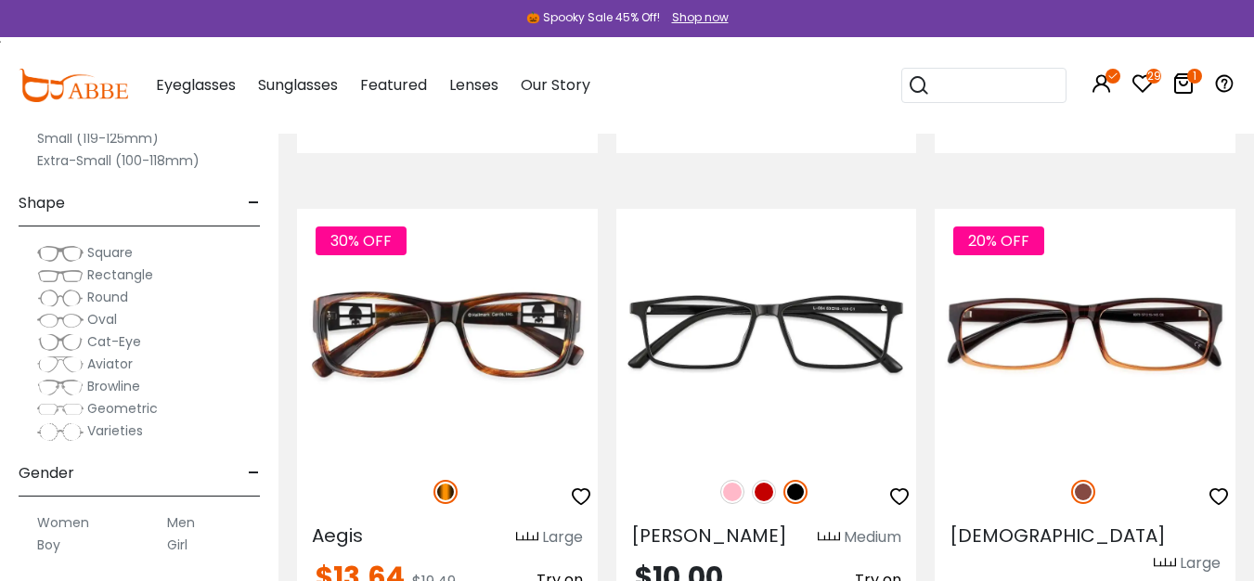
scroll to position [8675, 0]
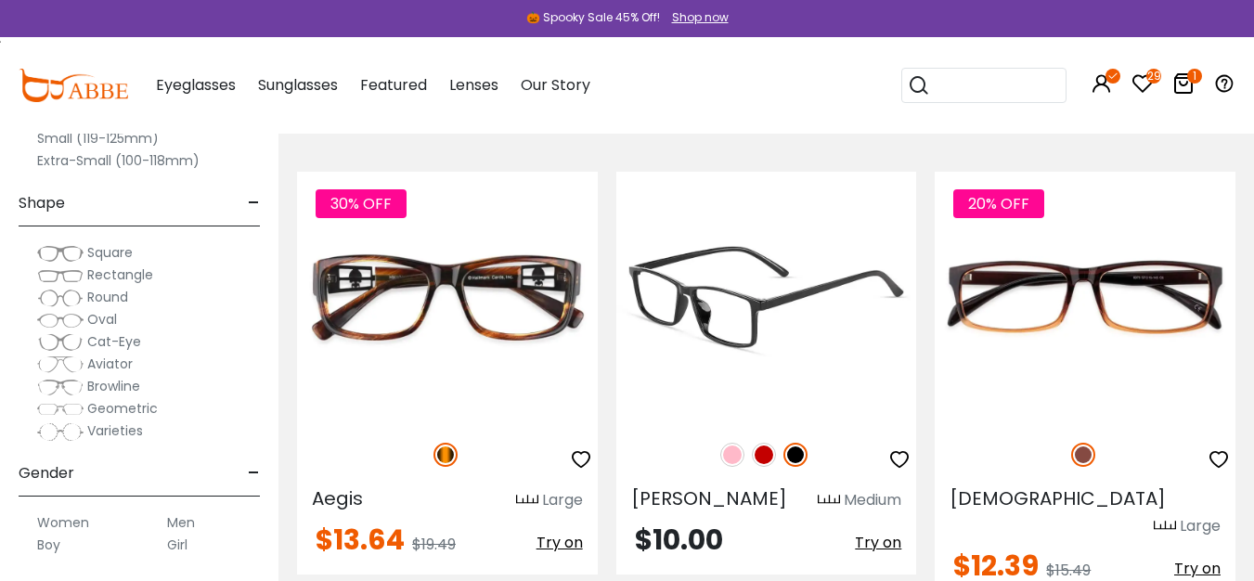
click at [905, 448] on icon "button" at bounding box center [899, 459] width 22 height 22
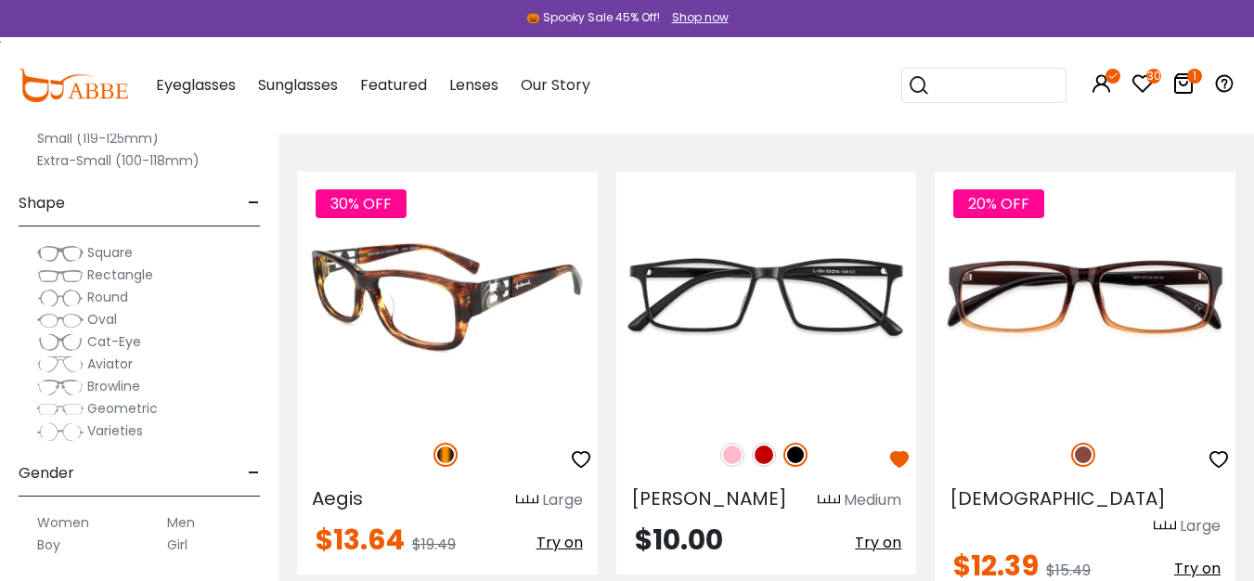
click at [492, 276] on img at bounding box center [447, 297] width 301 height 251
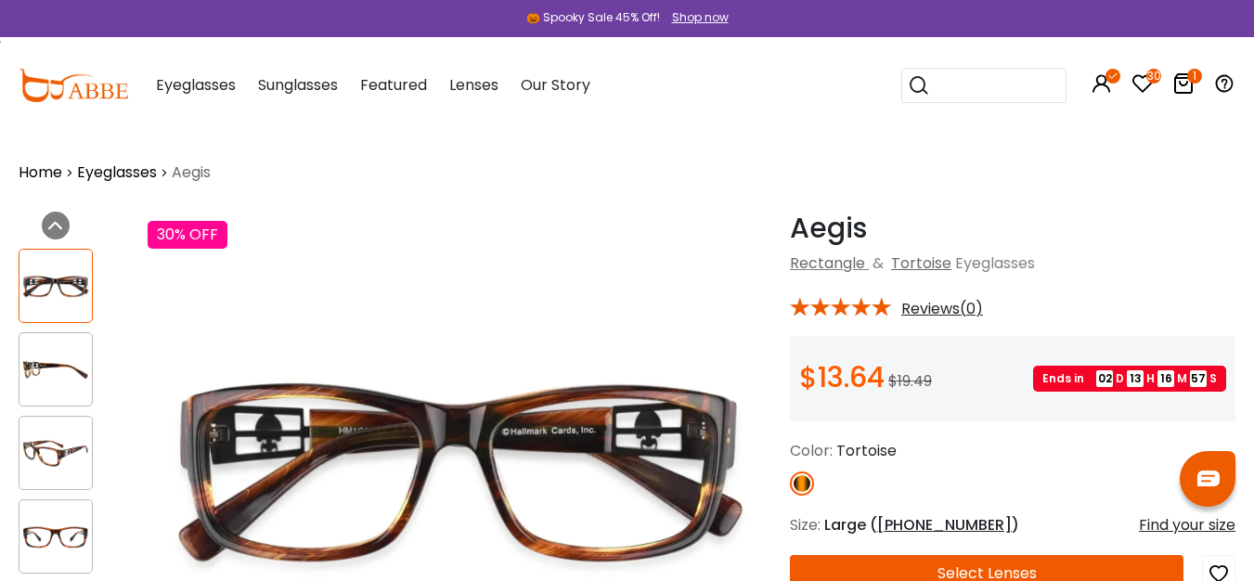
click at [72, 361] on img at bounding box center [55, 370] width 72 height 36
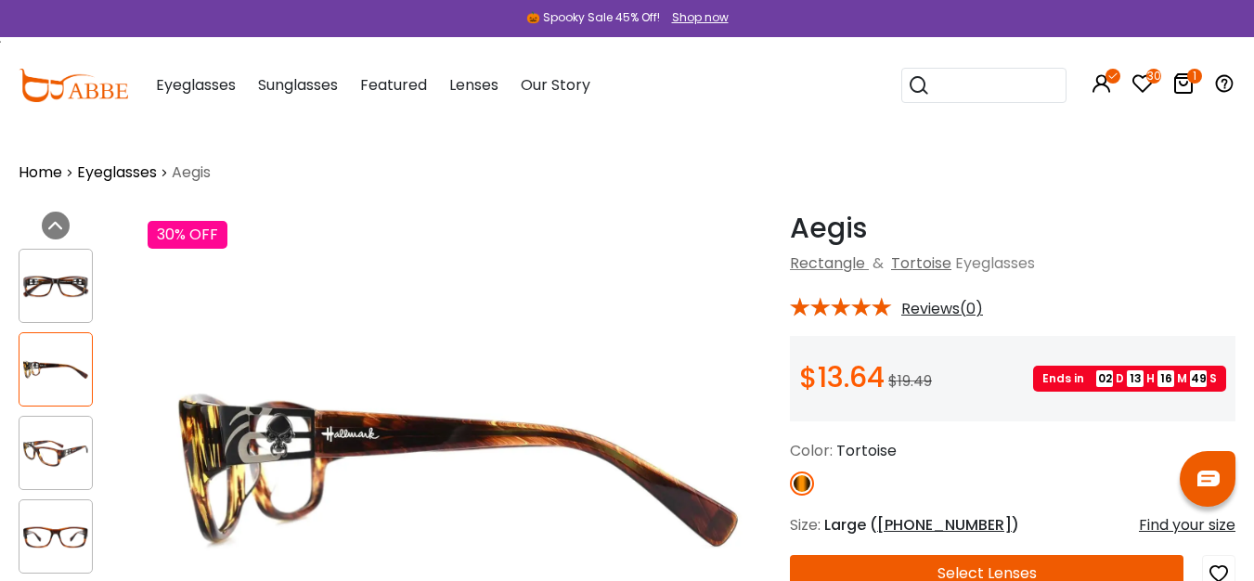
click at [64, 464] on img at bounding box center [55, 453] width 72 height 36
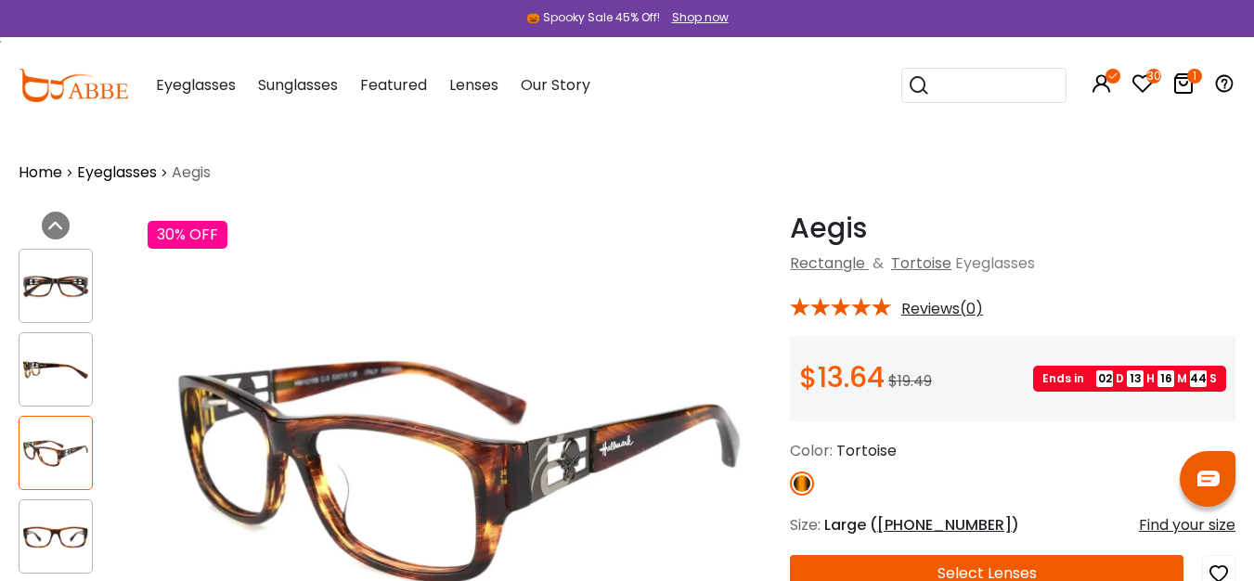
click at [1142, 83] on icon at bounding box center [1142, 83] width 22 height 22
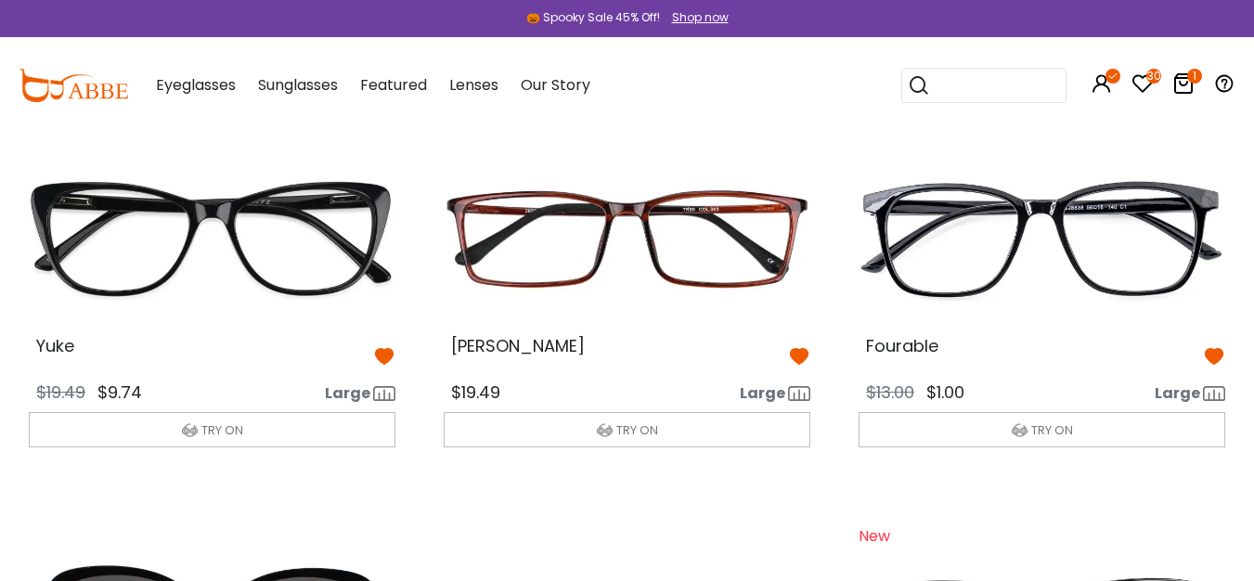
scroll to position [122, 0]
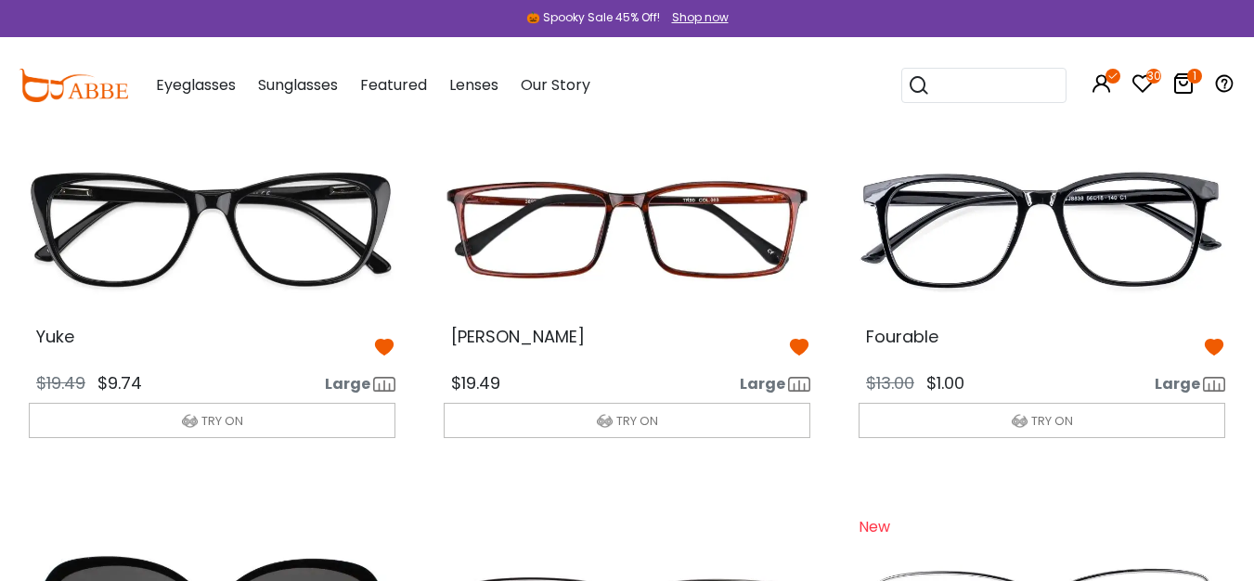
click at [1074, 231] on img at bounding box center [1042, 229] width 396 height 199
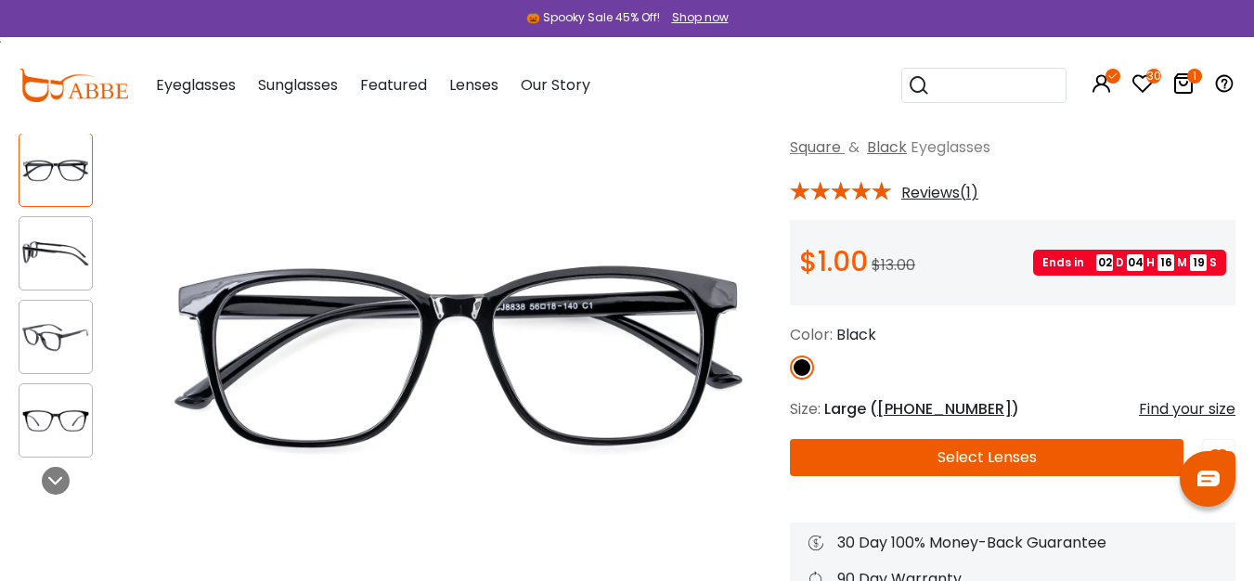
scroll to position [135, 0]
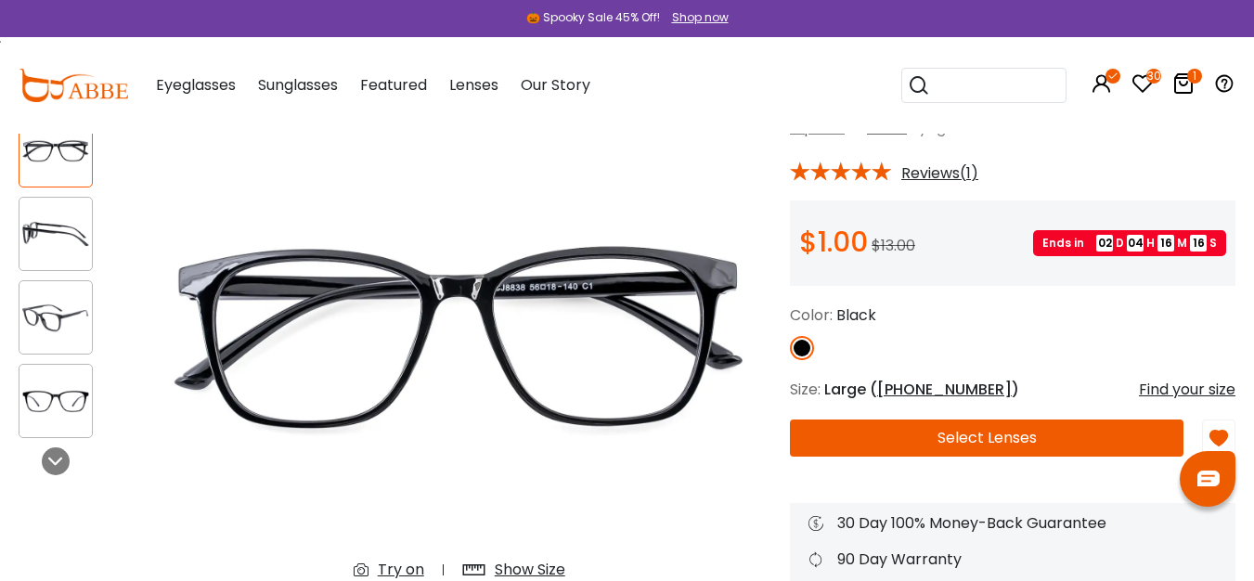
click at [56, 225] on img at bounding box center [55, 234] width 72 height 36
